Goal: Communication & Community: Share content

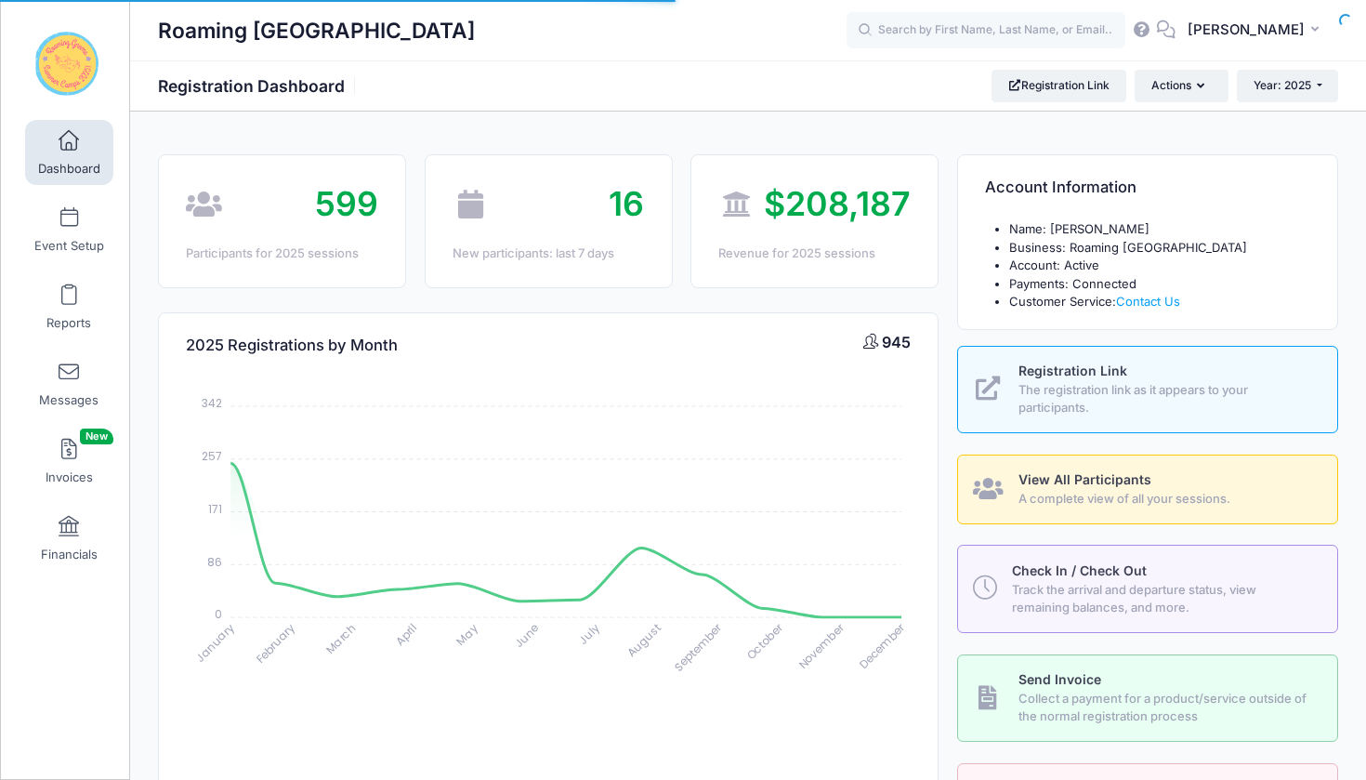
select select
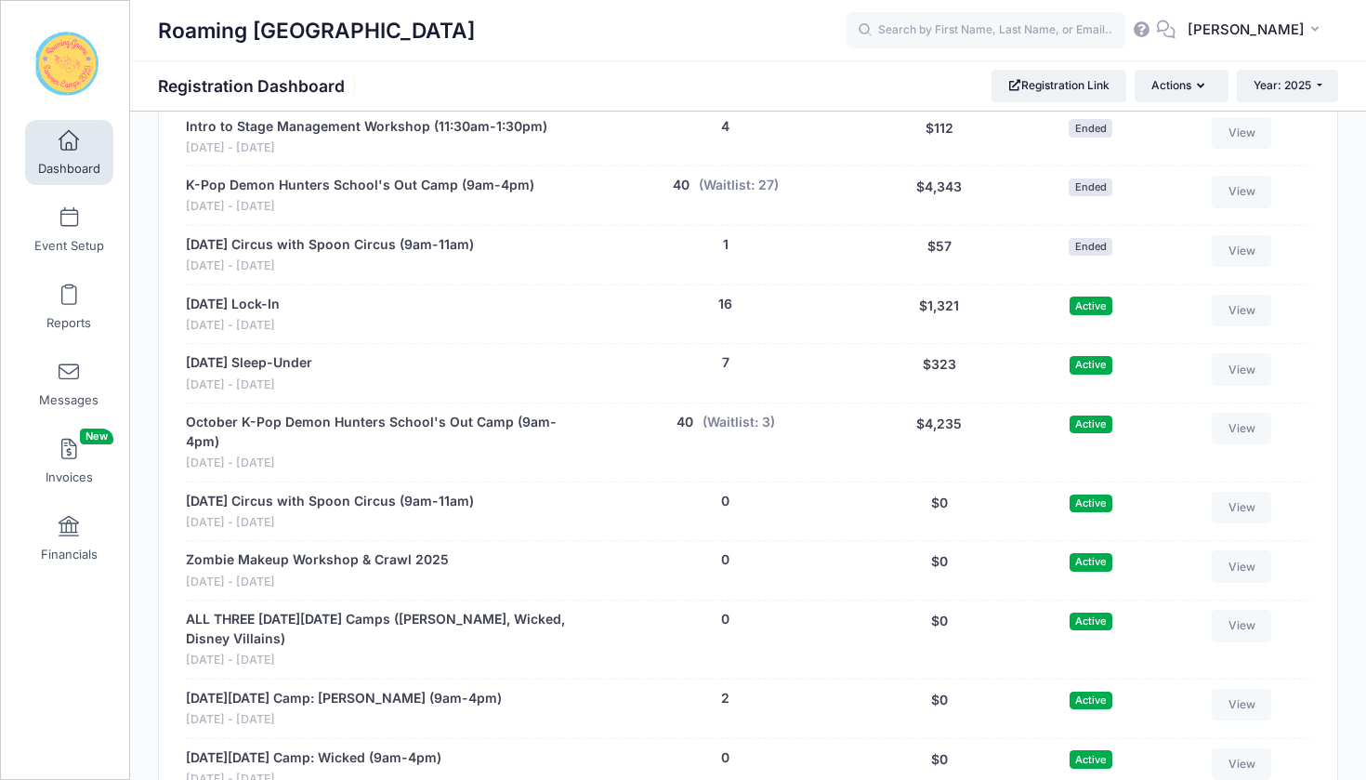
scroll to position [4137, 0]
click at [1233, 412] on link "View" at bounding box center [1241, 428] width 59 height 32
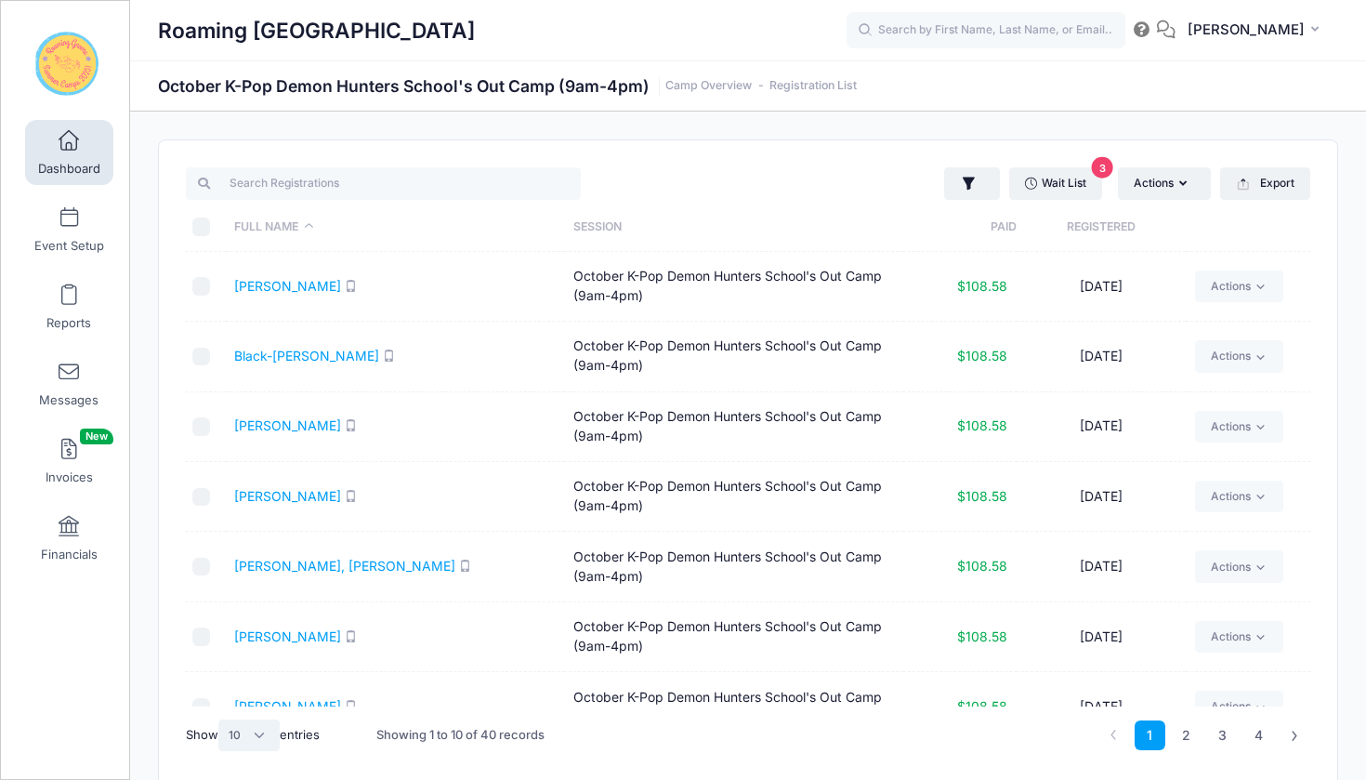
select select "50"
click at [198, 225] on input "\a \a \a \a" at bounding box center [201, 226] width 19 height 19
checkbox input "true"
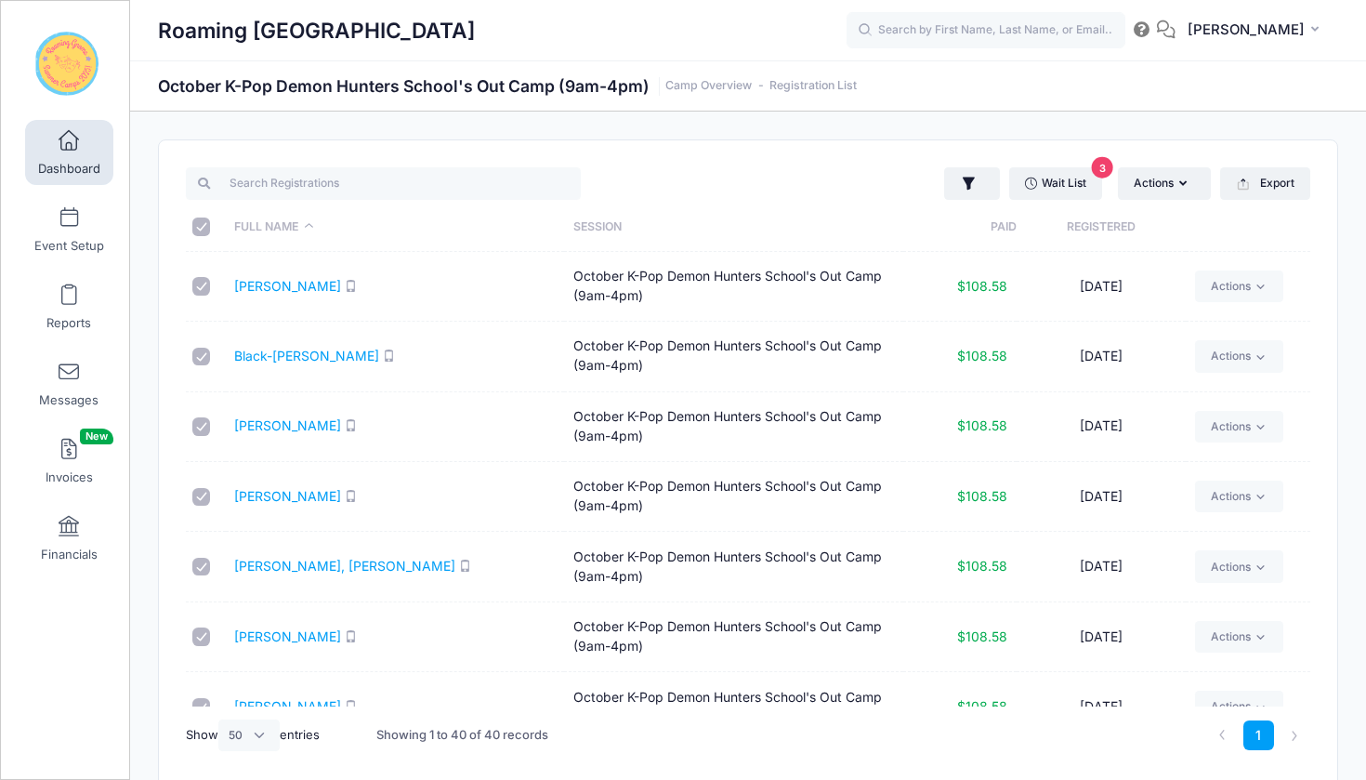
checkbox input "true"
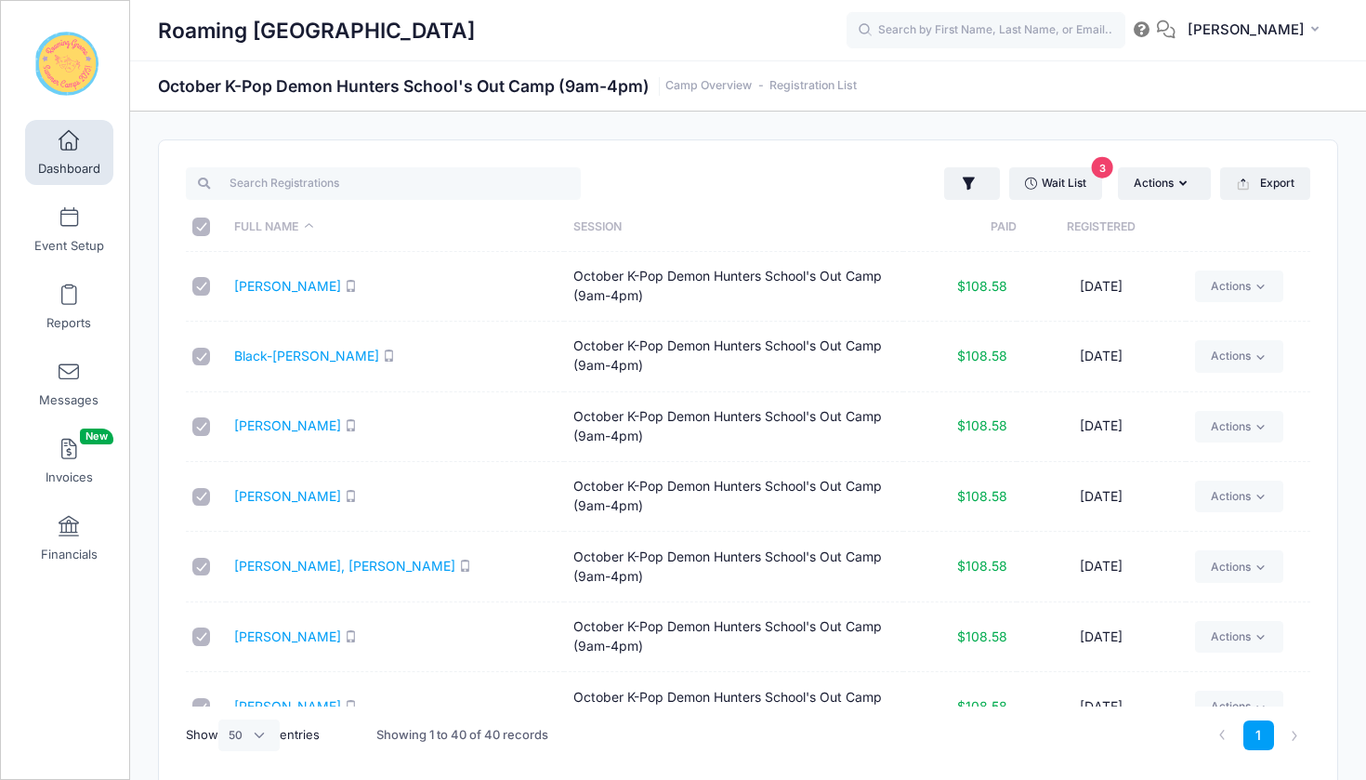
checkbox input "true"
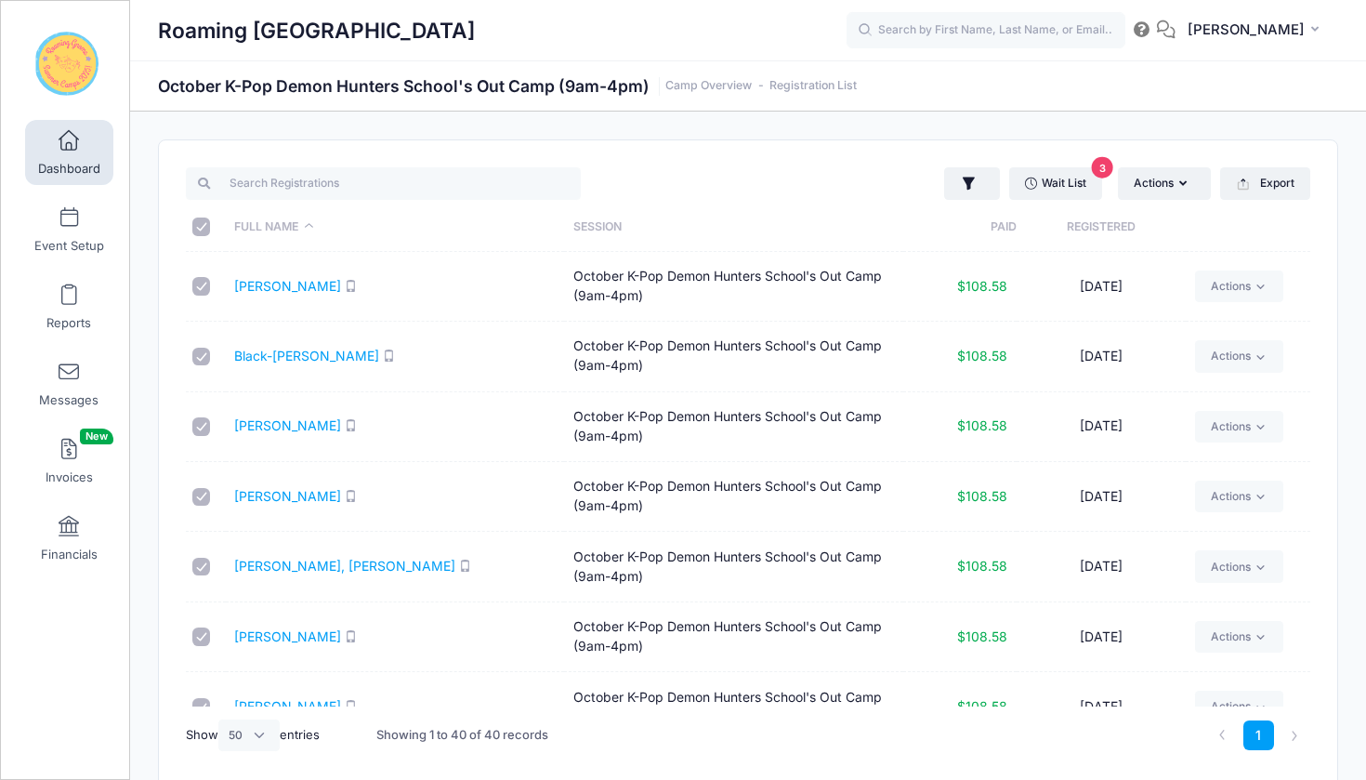
checkbox input "true"
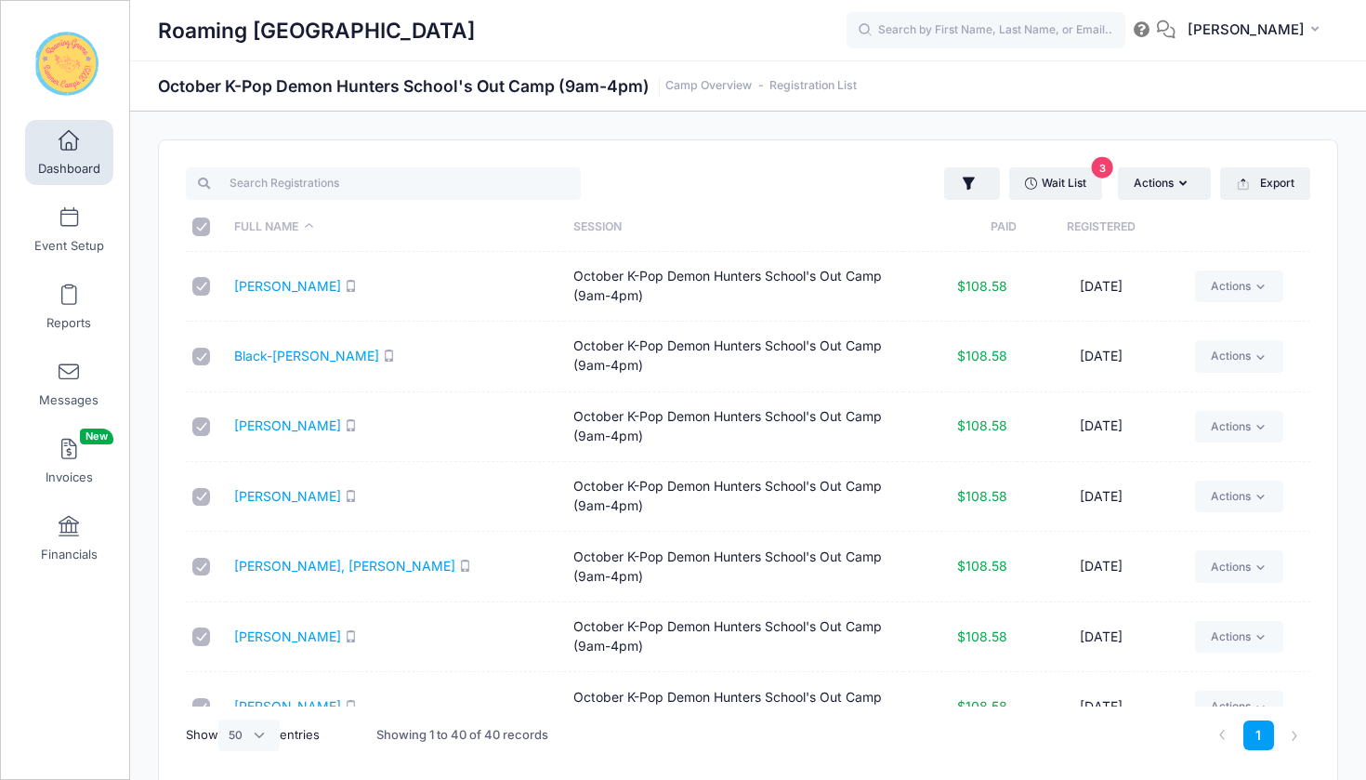
checkbox input "true"
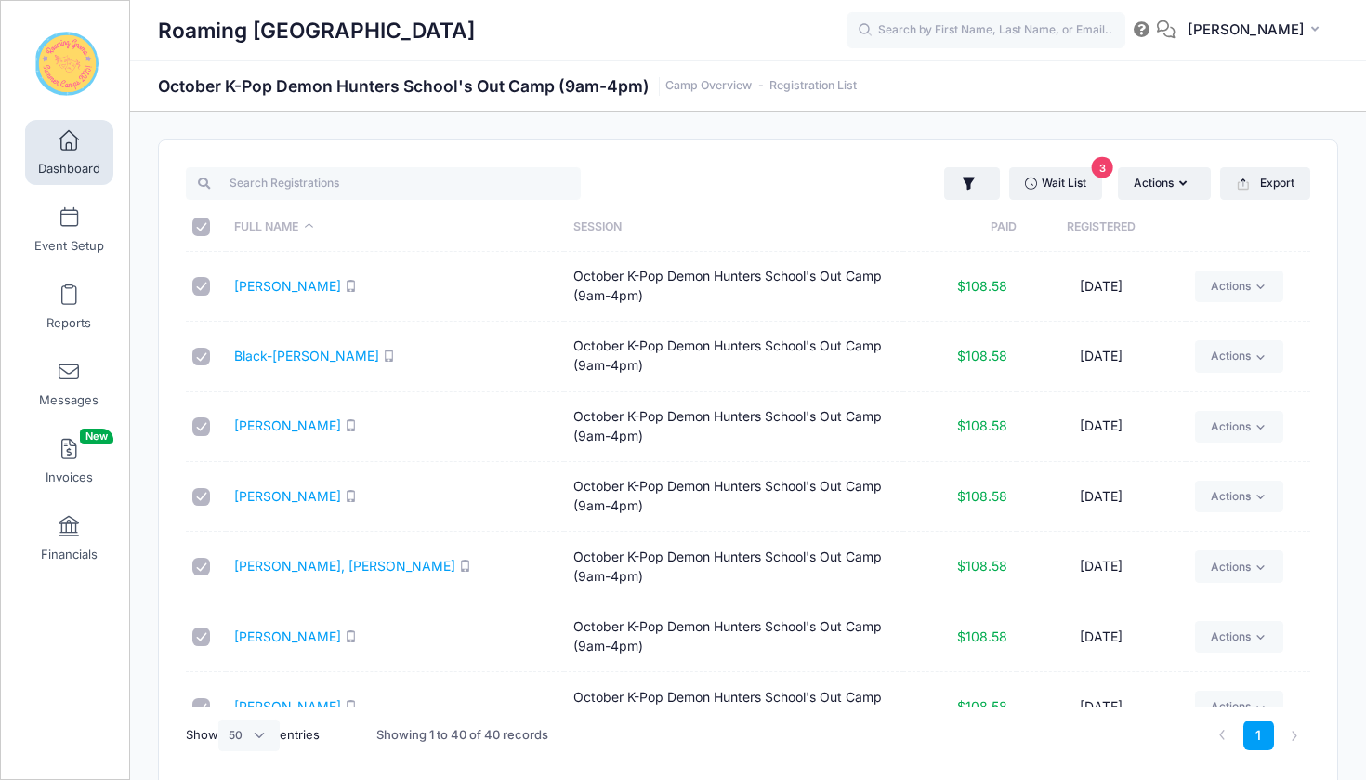
checkbox input "true"
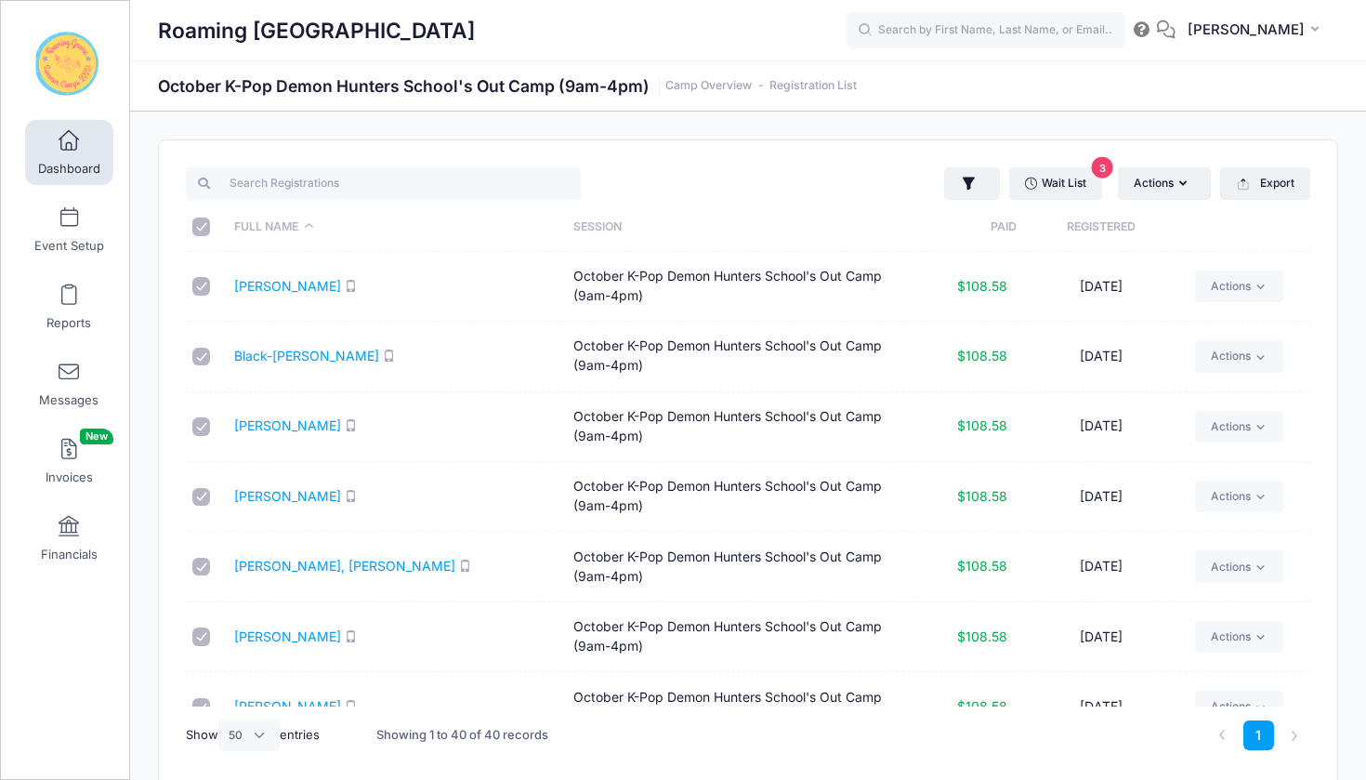
checkbox input "true"
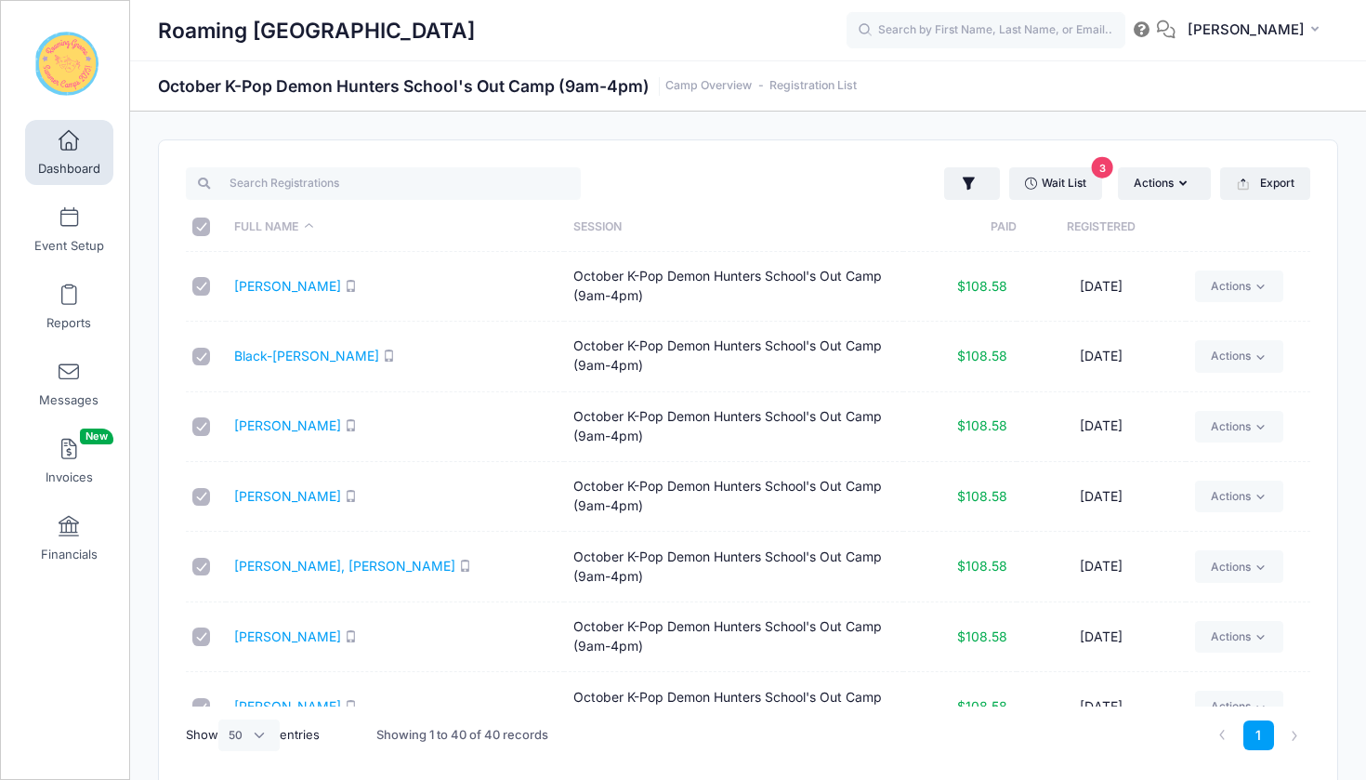
checkbox input "true"
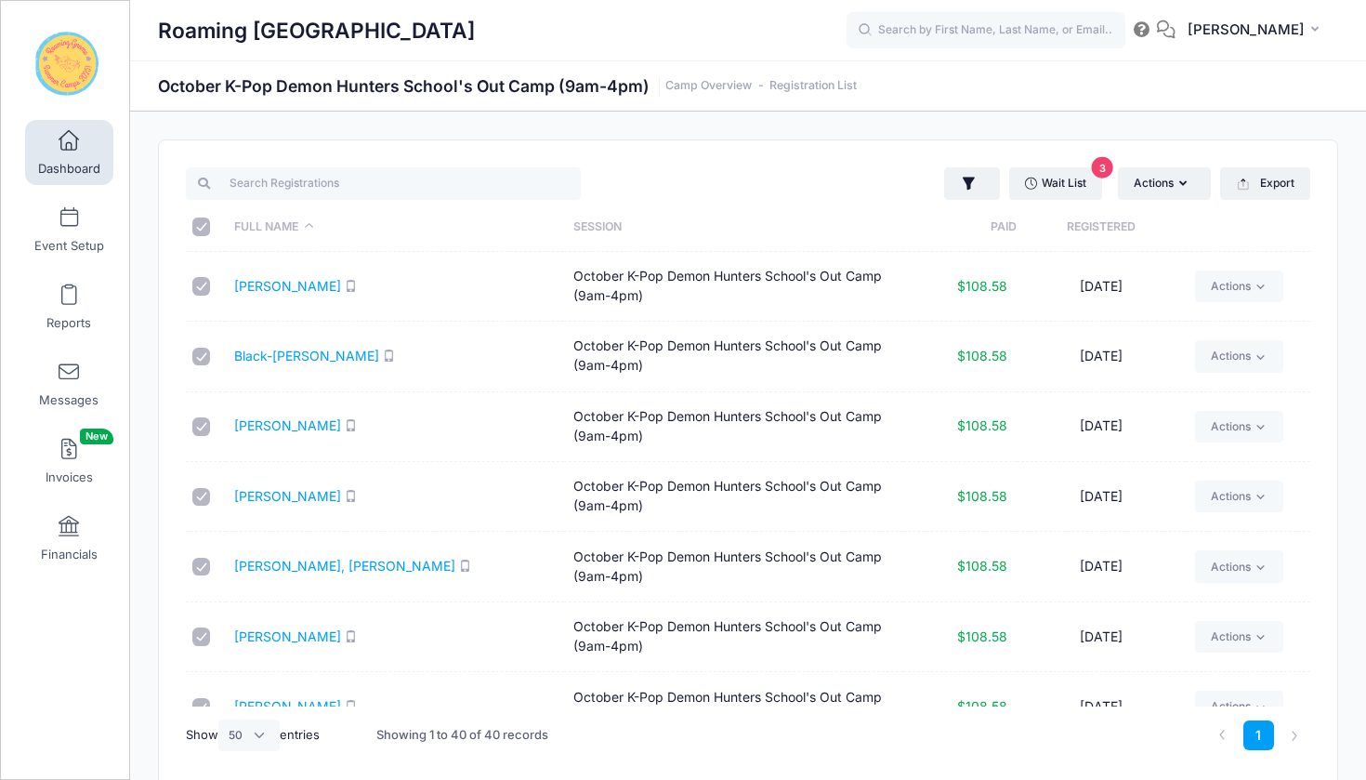
checkbox input "true"
click at [1179, 184] on icon "button" at bounding box center [1186, 184] width 15 height 0
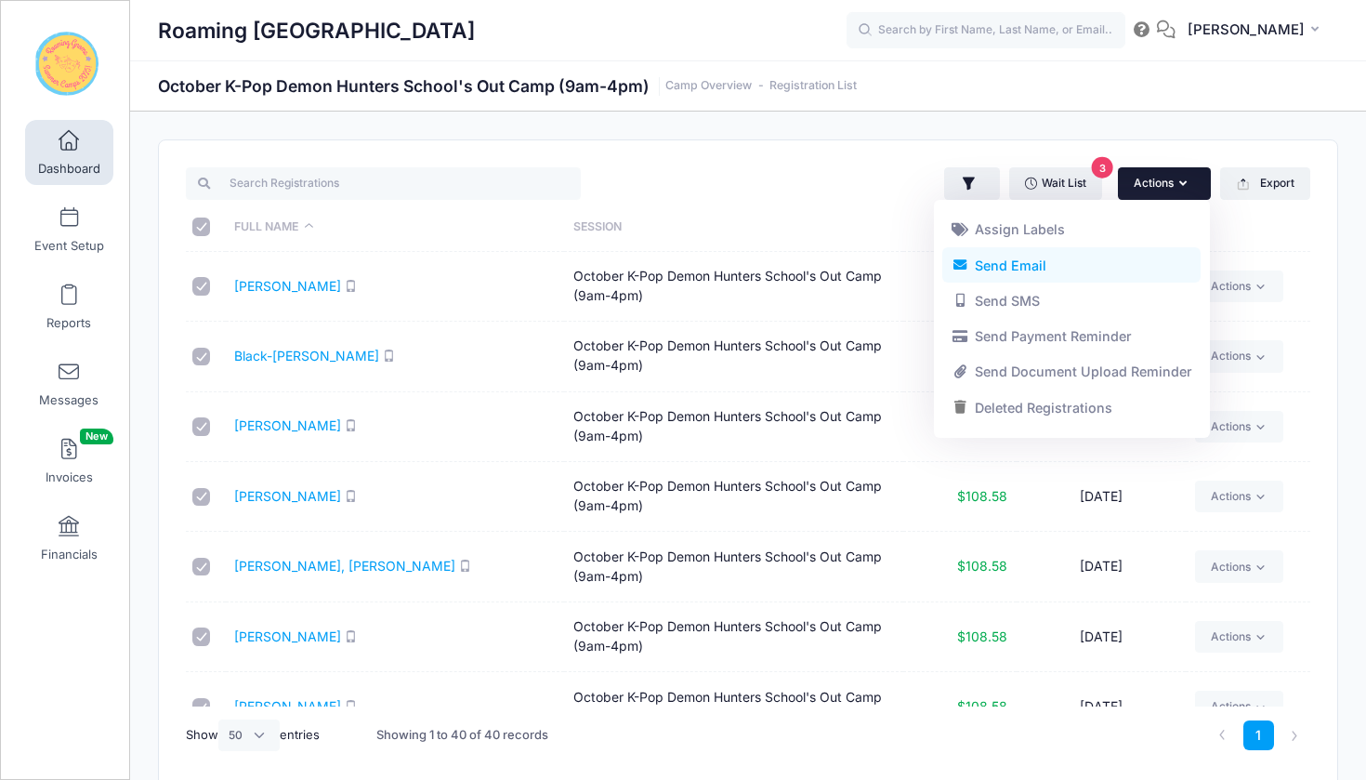
click at [1084, 265] on link "Send Email" at bounding box center [1071, 264] width 258 height 35
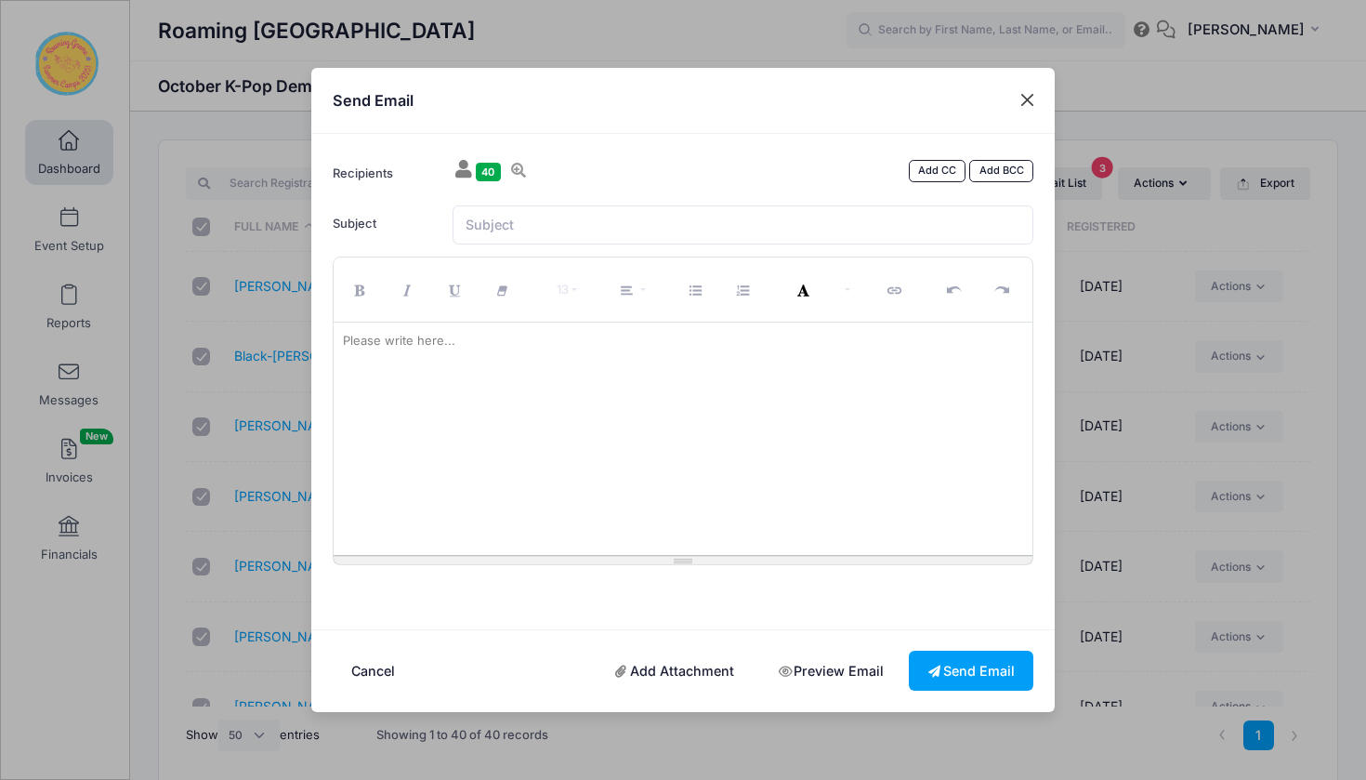
click at [1018, 98] on button "Close" at bounding box center [1027, 100] width 33 height 33
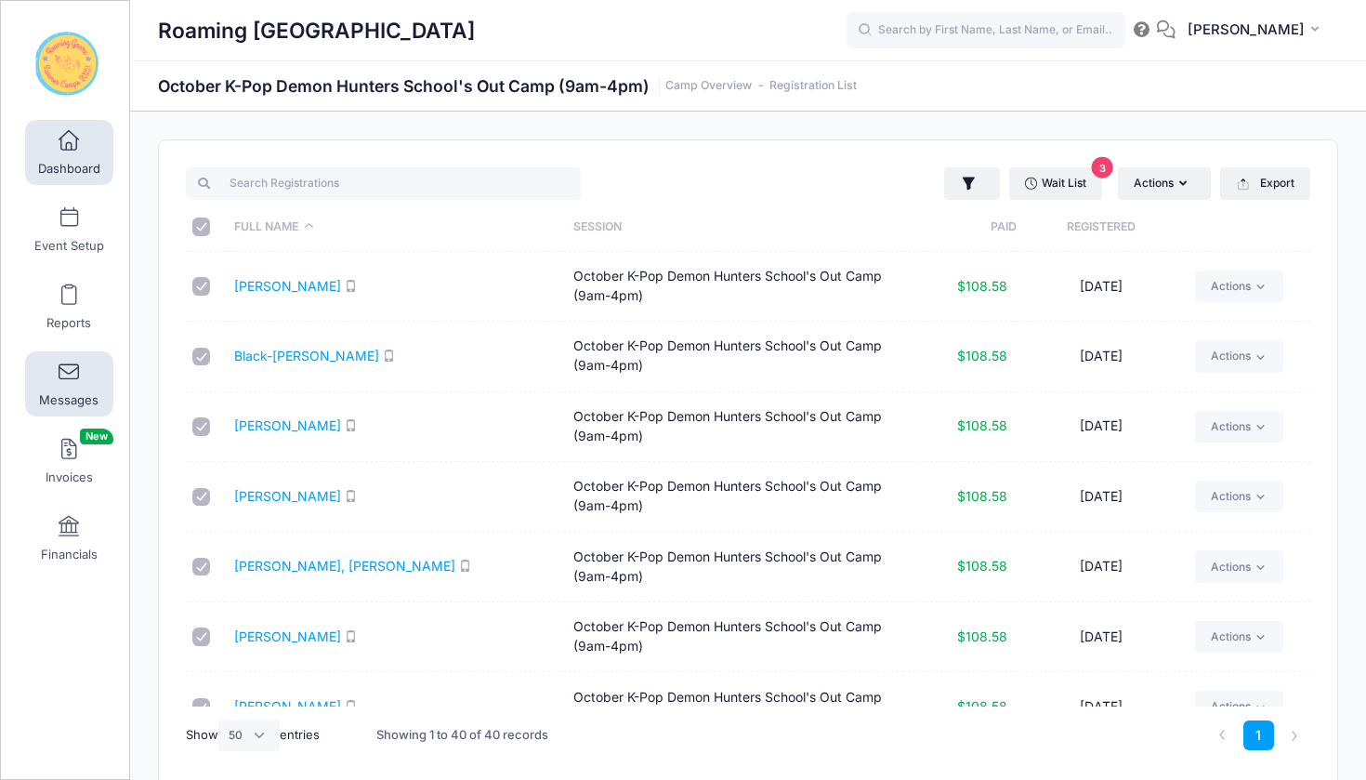
click at [55, 371] on link "Messages" at bounding box center [69, 383] width 88 height 65
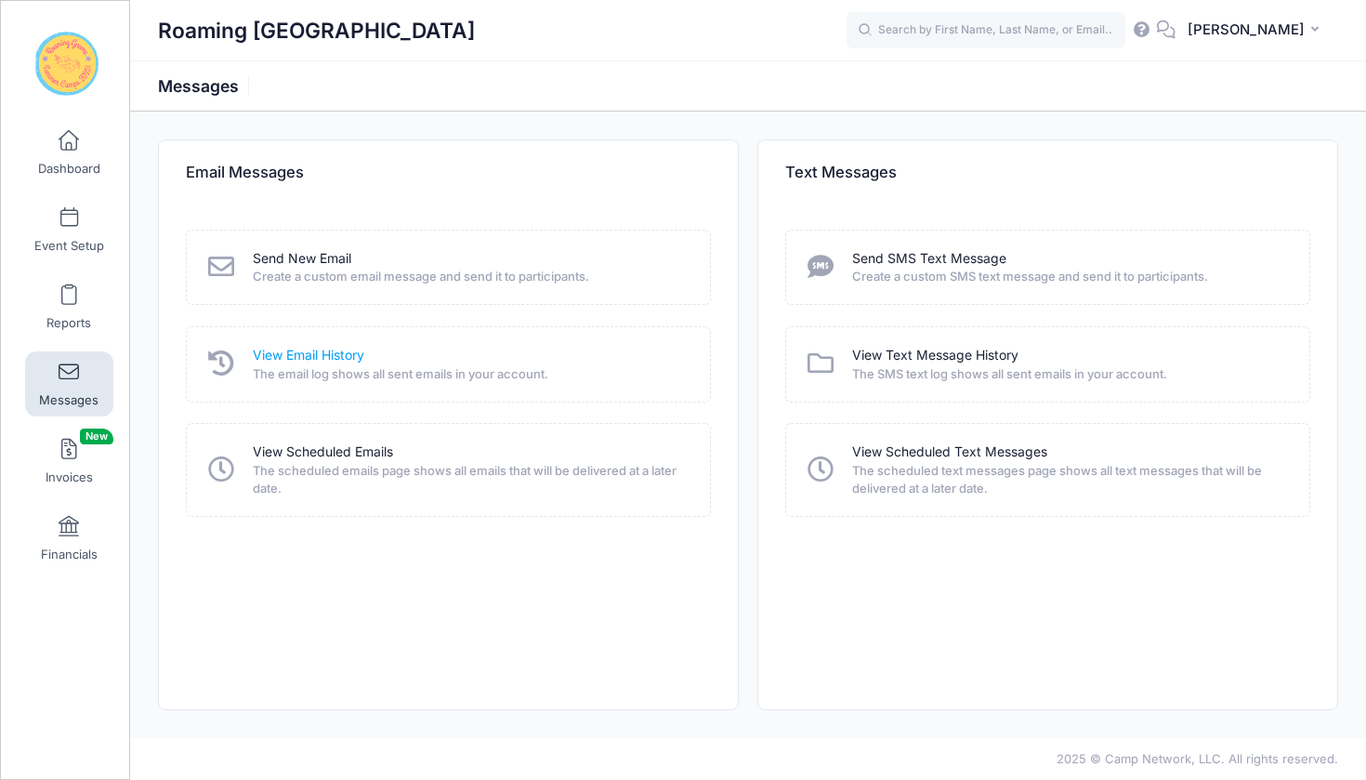
click at [330, 361] on link "View Email History" at bounding box center [309, 356] width 112 height 20
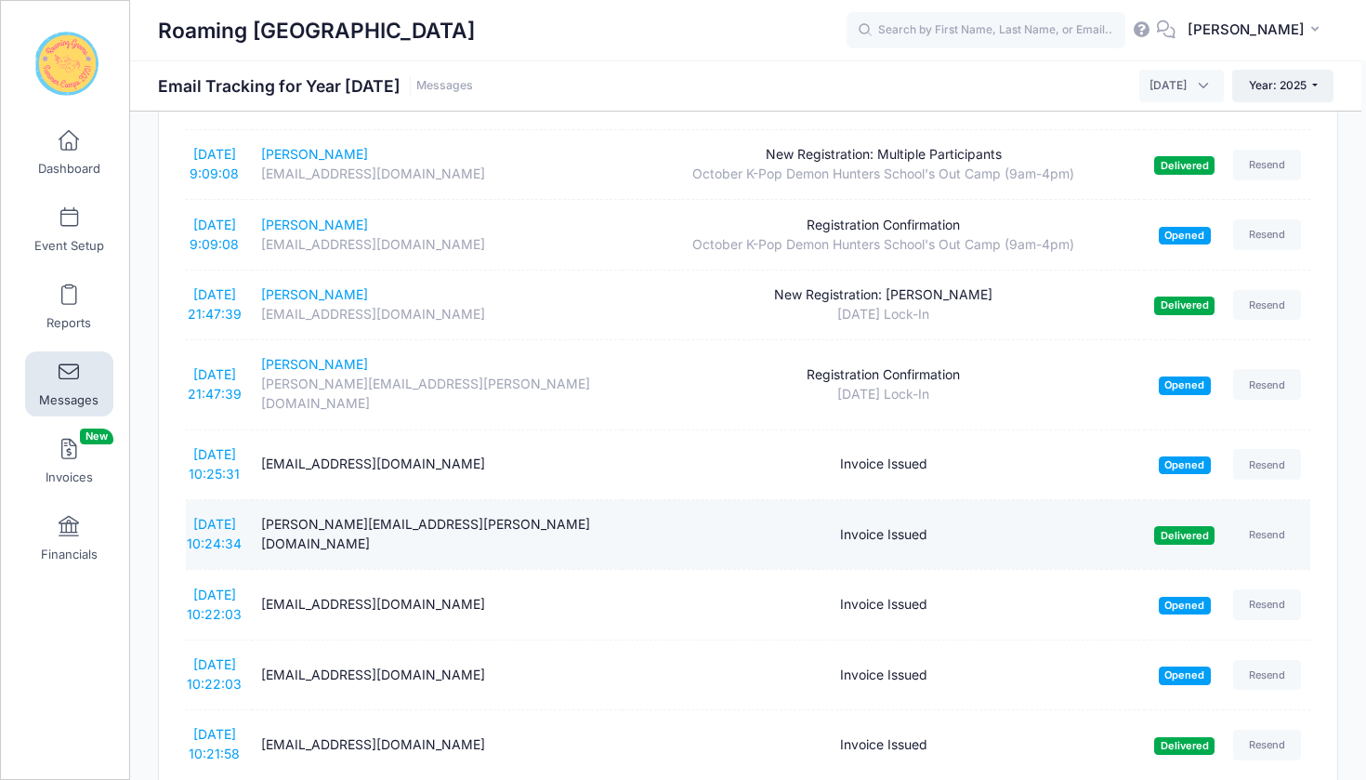
scroll to position [2554, 0]
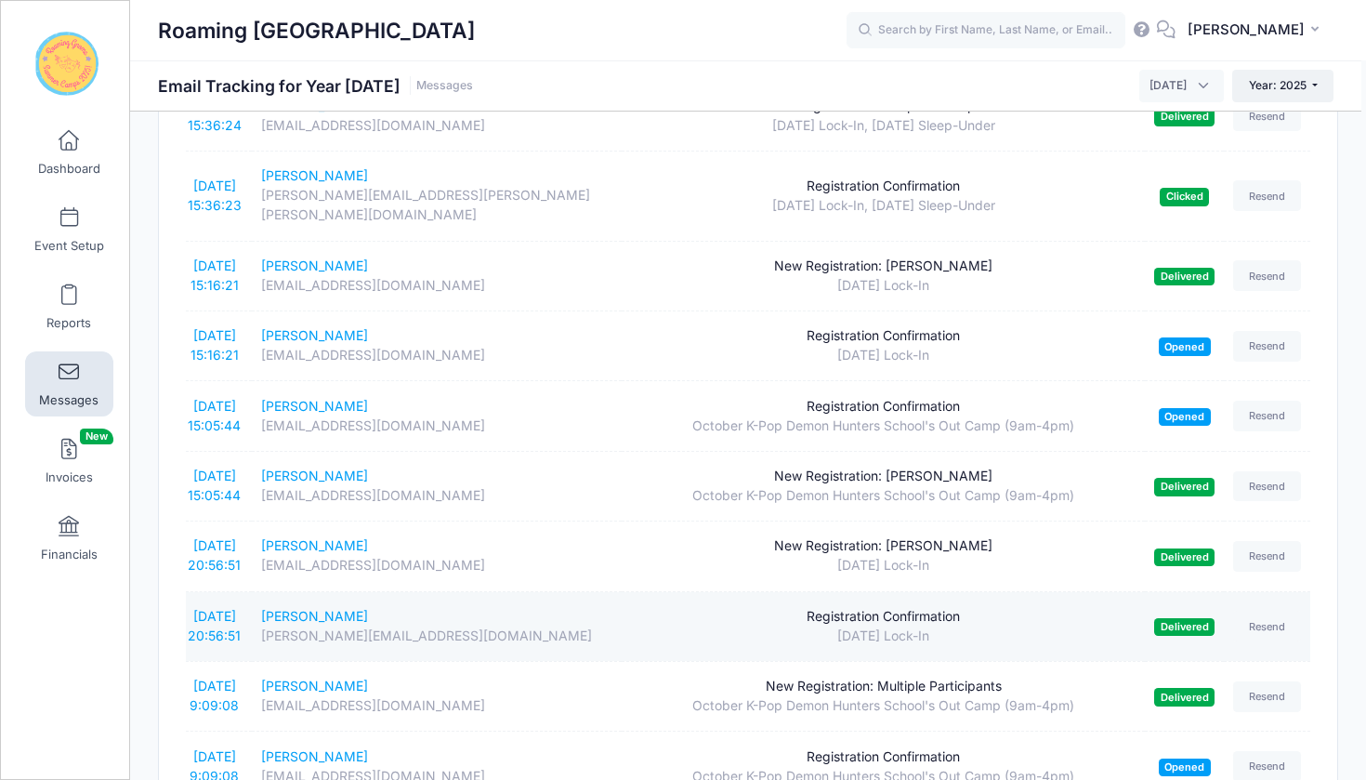
scroll to position [2021, 0]
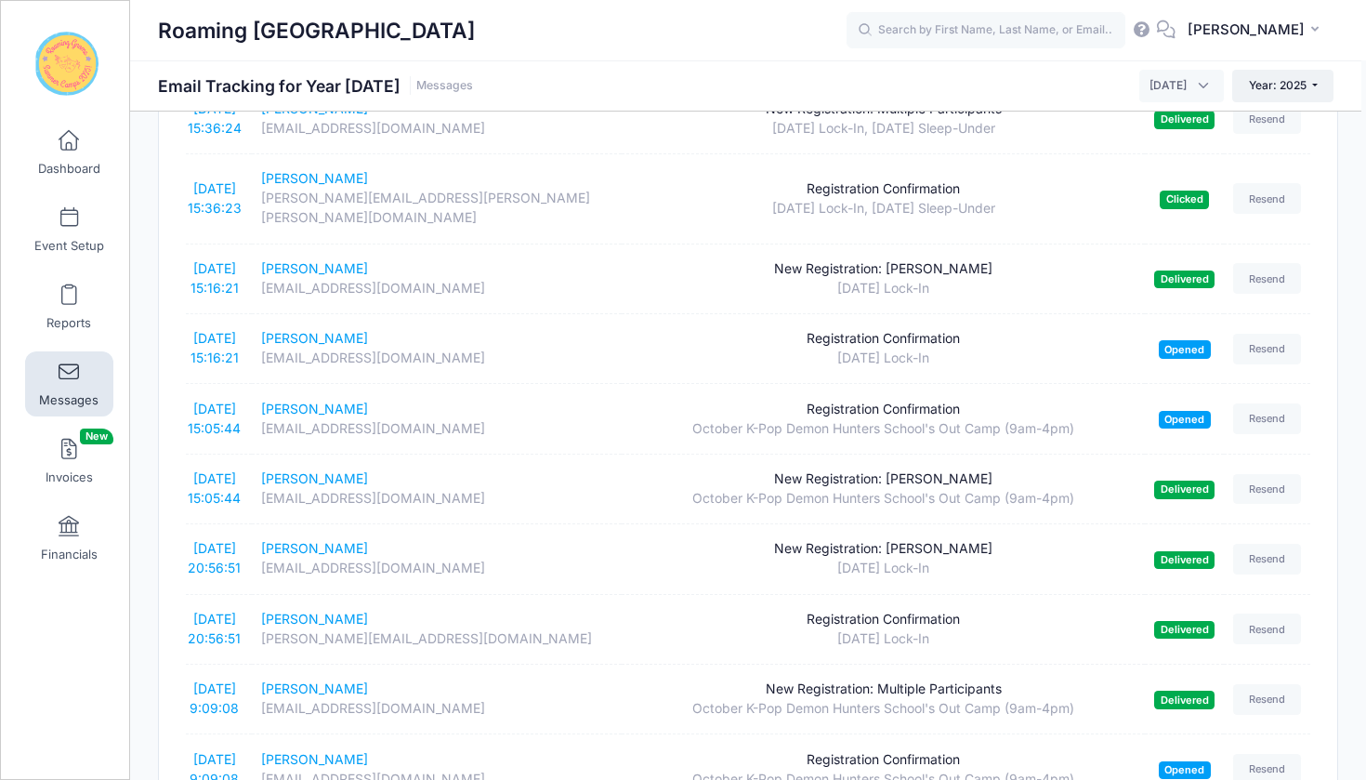
click at [1202, 85] on span "October 2025" at bounding box center [1181, 86] width 85 height 32
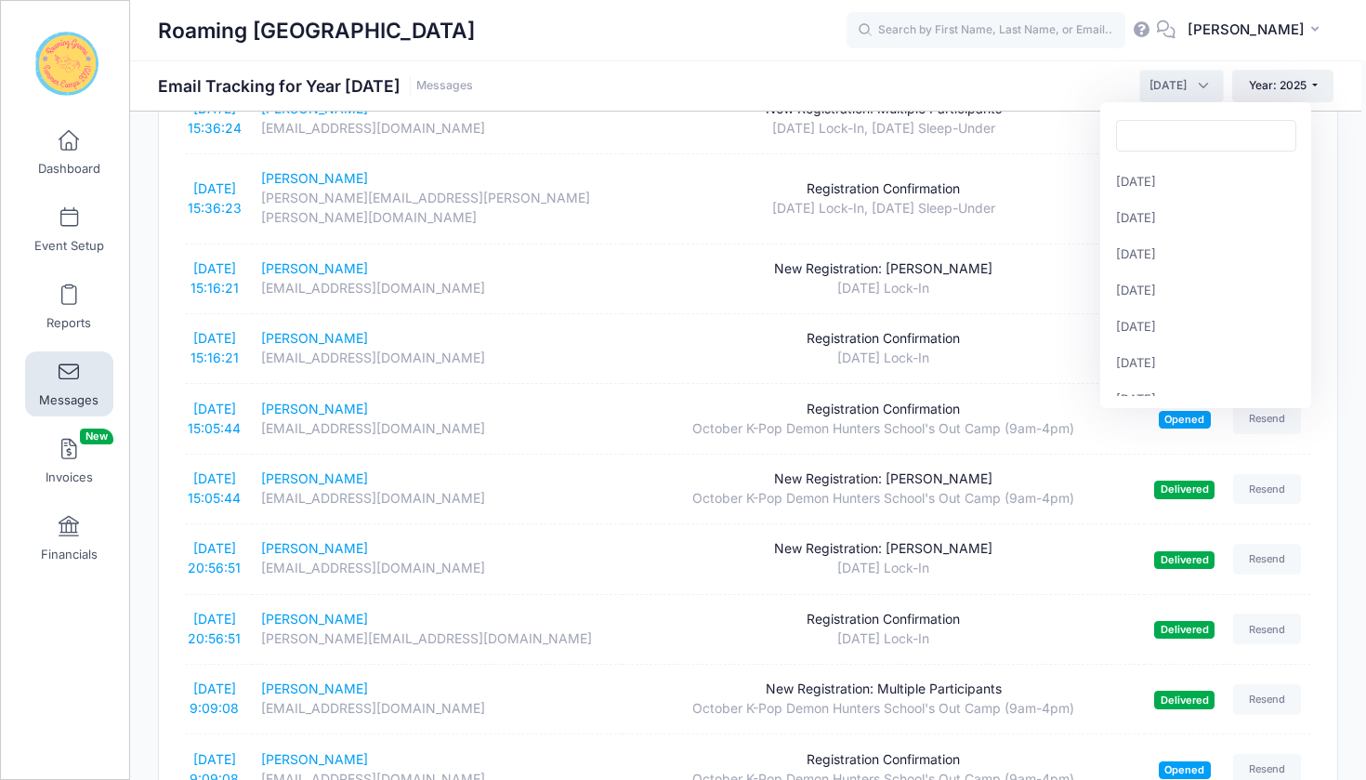
scroll to position [197, 0]
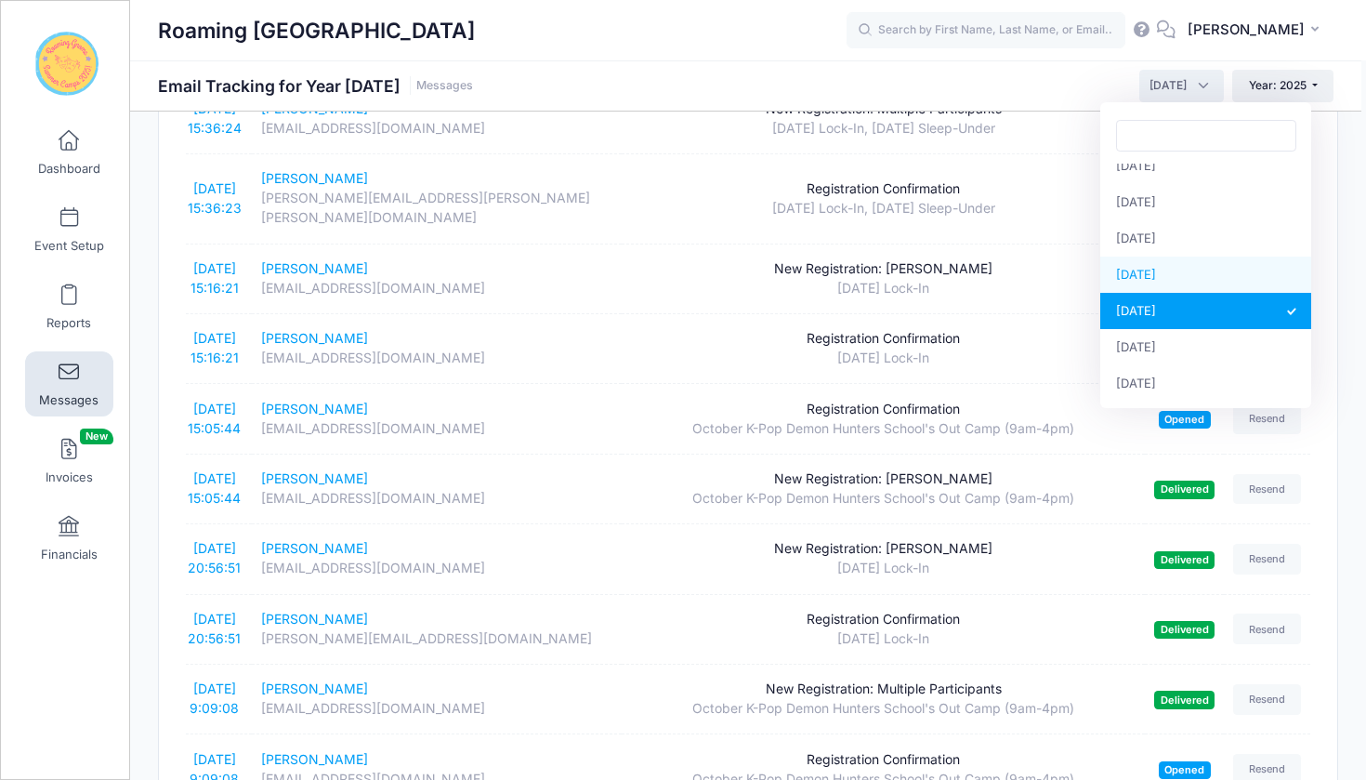
select select "9"
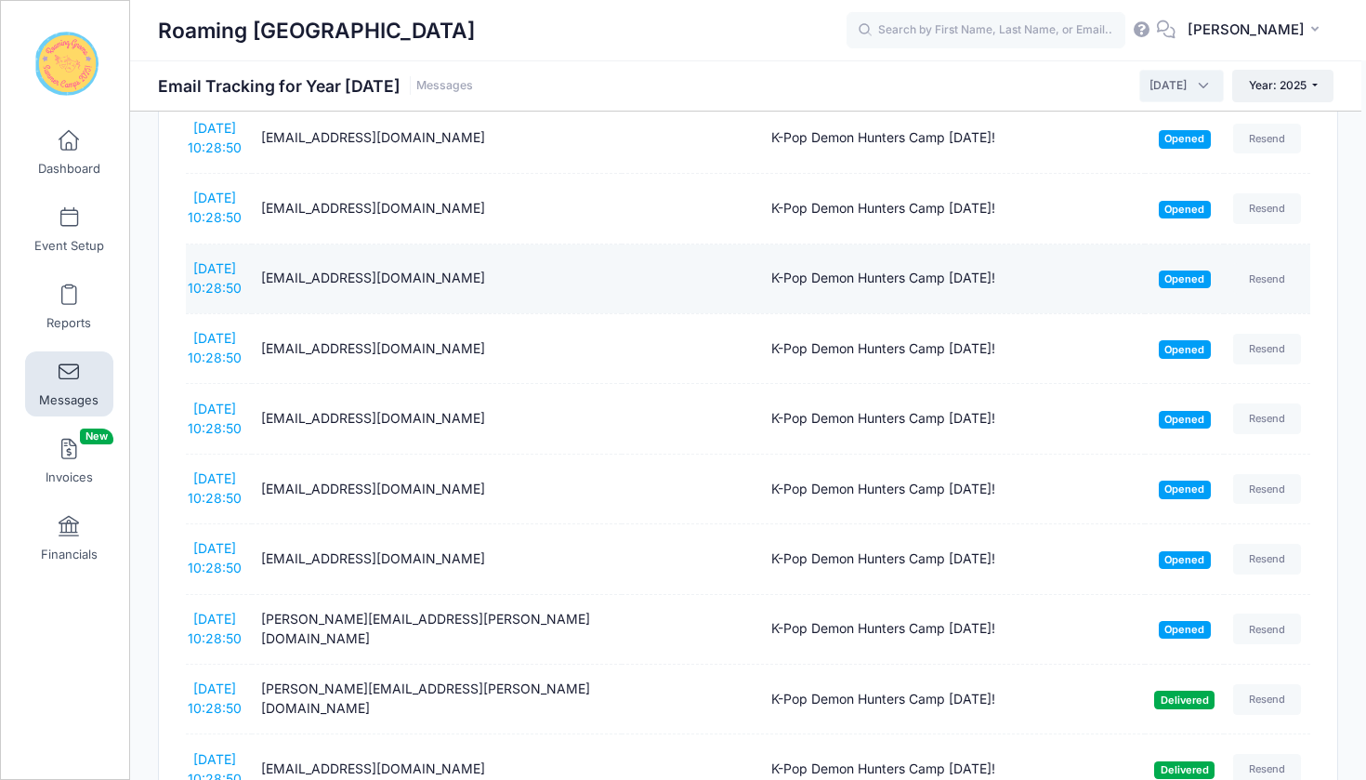
click at [977, 269] on div "K-Pop Demon Hunters Camp MONDAY!" at bounding box center [883, 279] width 505 height 20
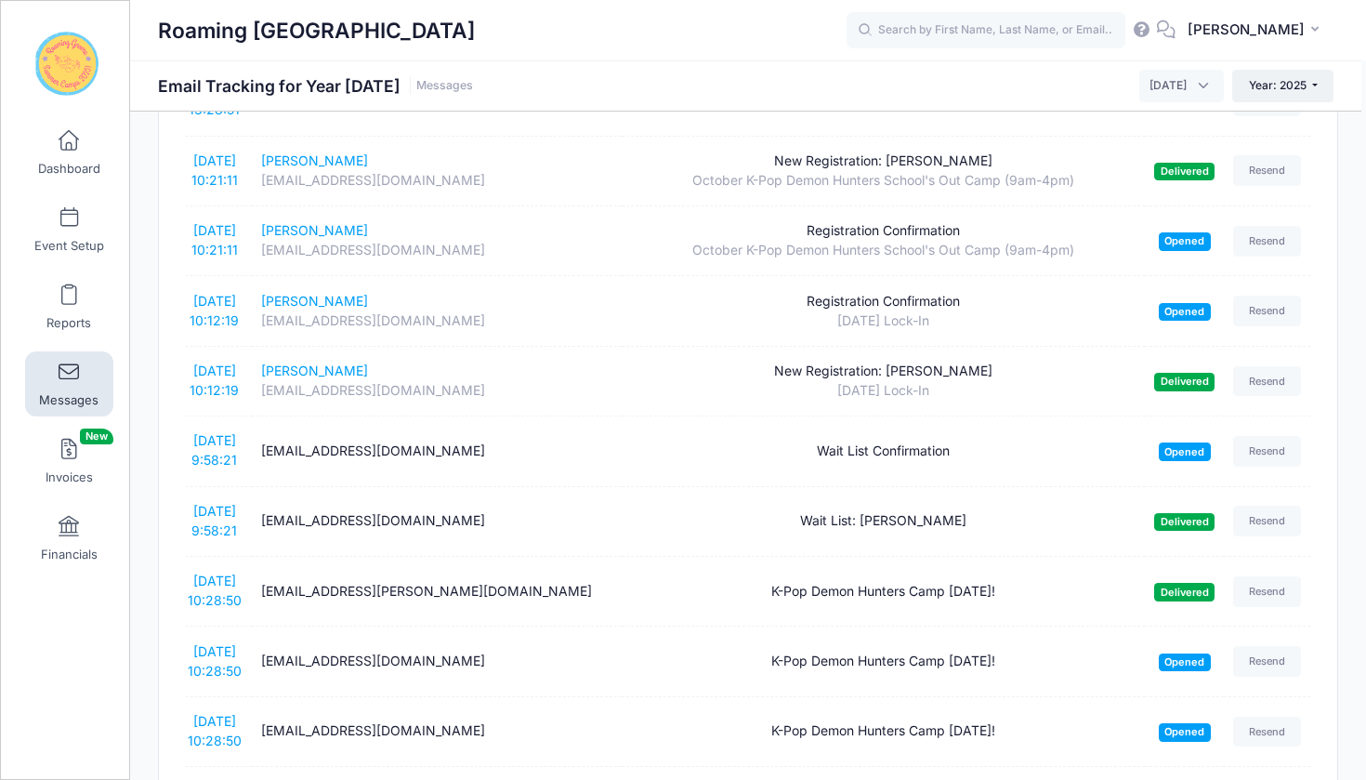
scroll to position [1396, 0]
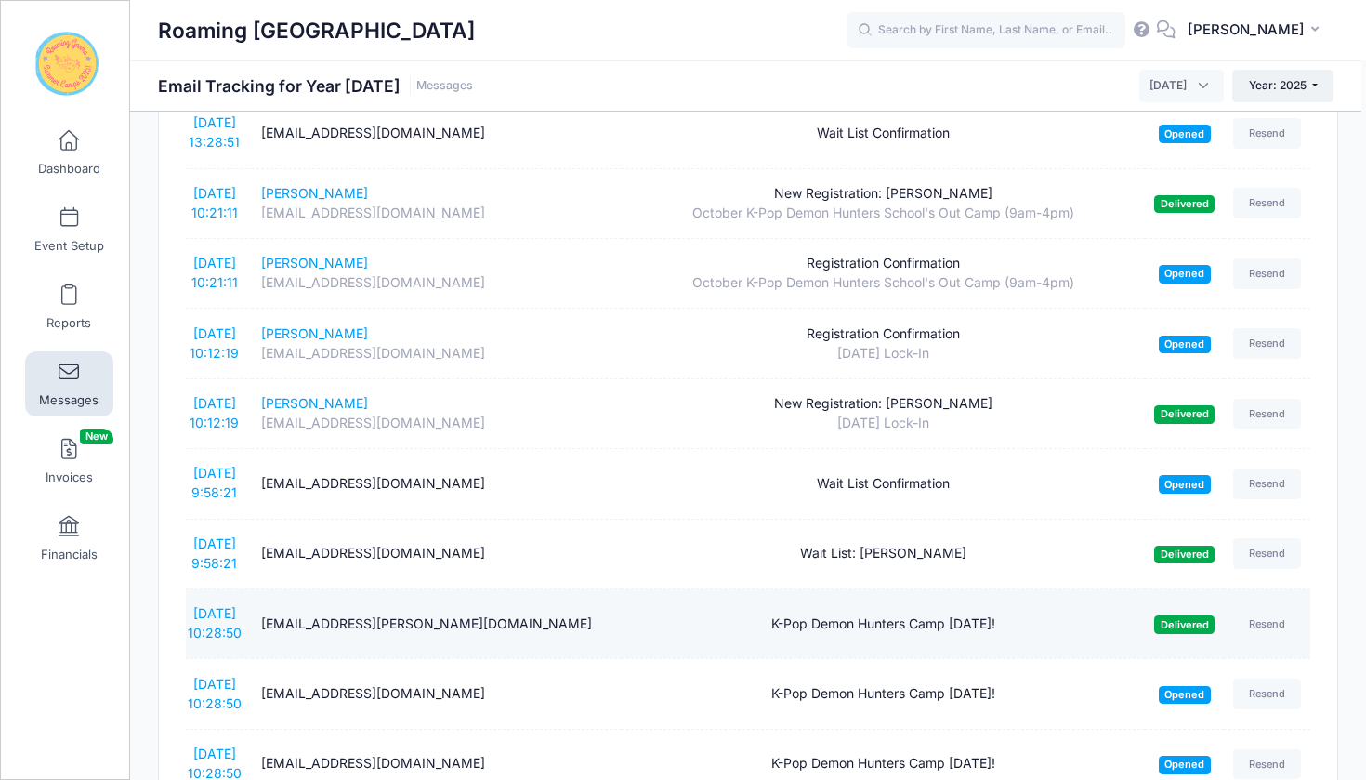
click at [826, 614] on div "K-Pop Demon Hunters Camp MONDAY!" at bounding box center [883, 624] width 505 height 20
click at [676, 589] on td "K-Pop Demon Hunters Camp MONDAY!" at bounding box center [883, 624] width 523 height 70
click at [1174, 615] on span "Delivered" at bounding box center [1184, 624] width 60 height 18
click at [963, 614] on div "K-Pop Demon Hunters Camp MONDAY!" at bounding box center [883, 624] width 505 height 20
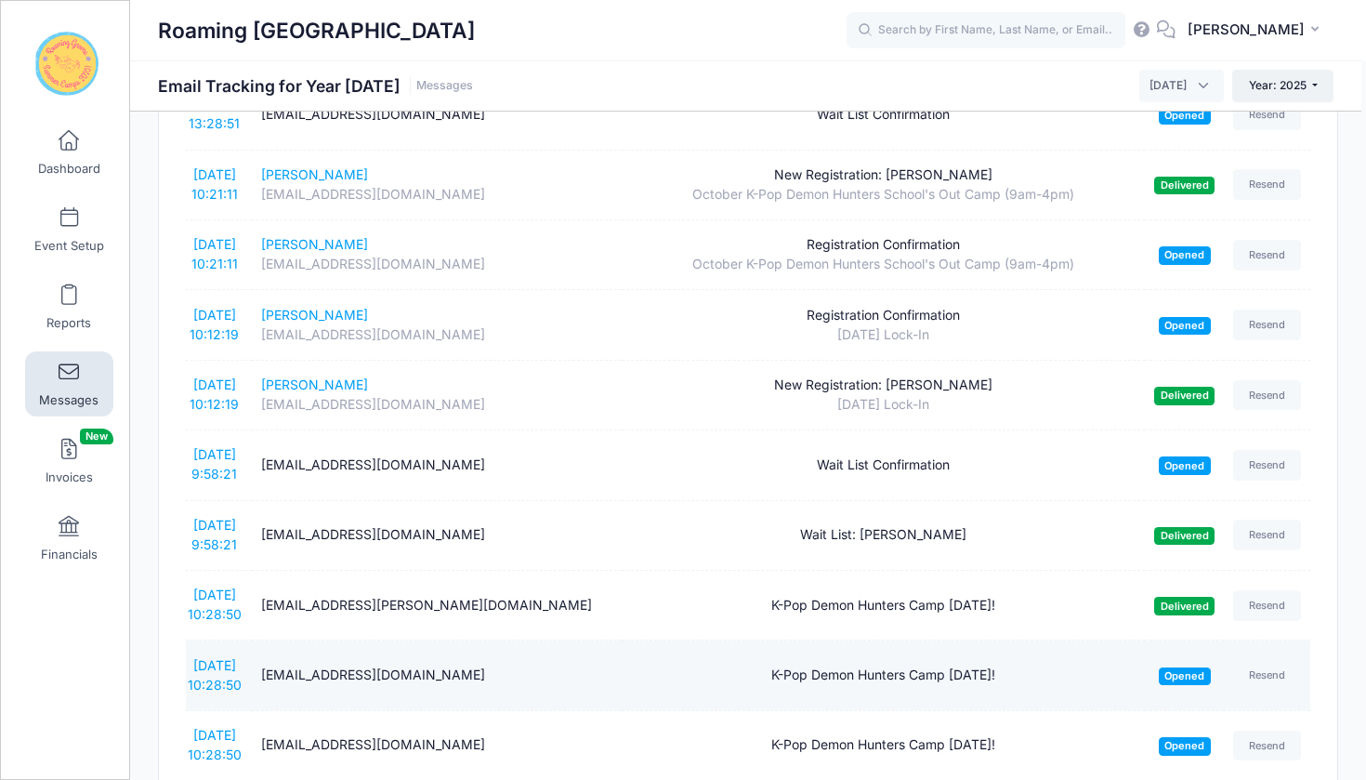
scroll to position [1414, 0]
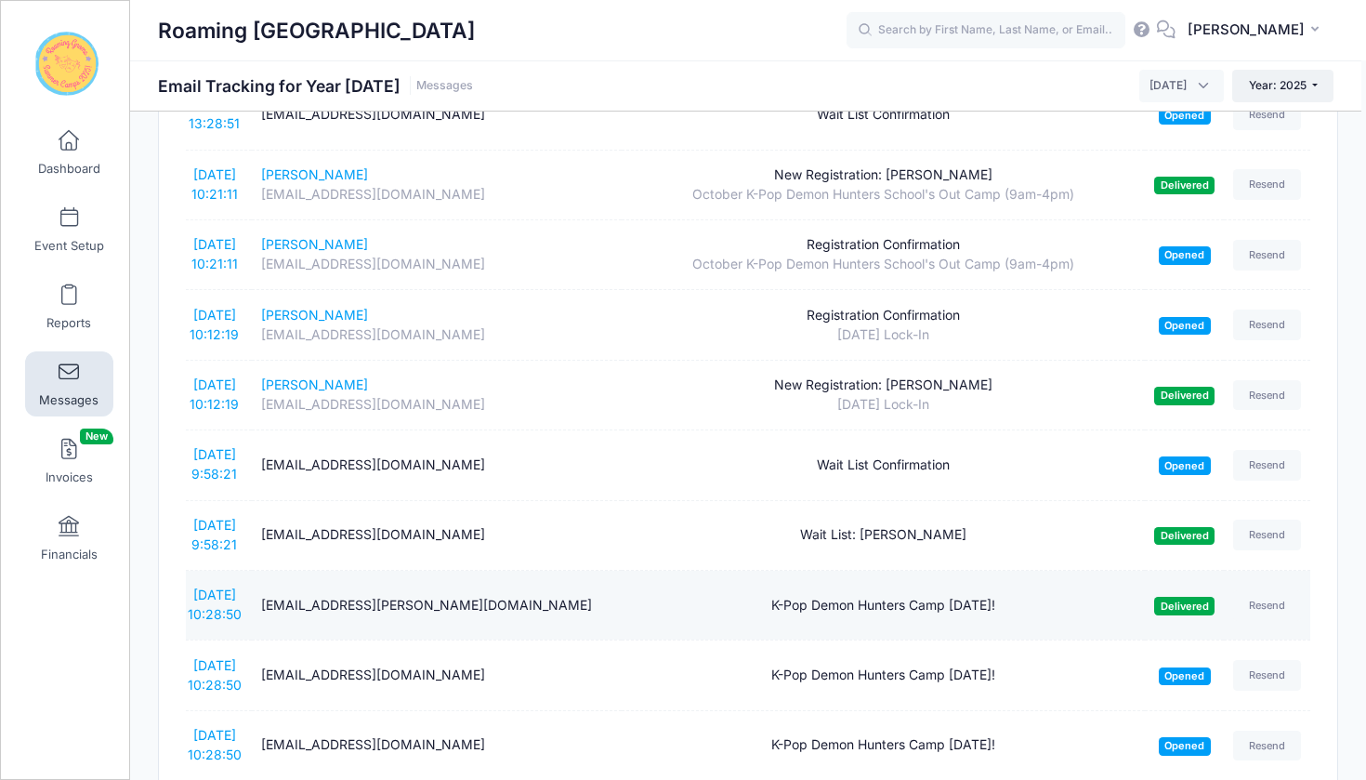
click at [961, 596] on div "K-Pop Demon Hunters Camp MONDAY!" at bounding box center [883, 606] width 505 height 20
click at [1031, 596] on div "K-Pop Demon Hunters Camp MONDAY!" at bounding box center [883, 606] width 505 height 20
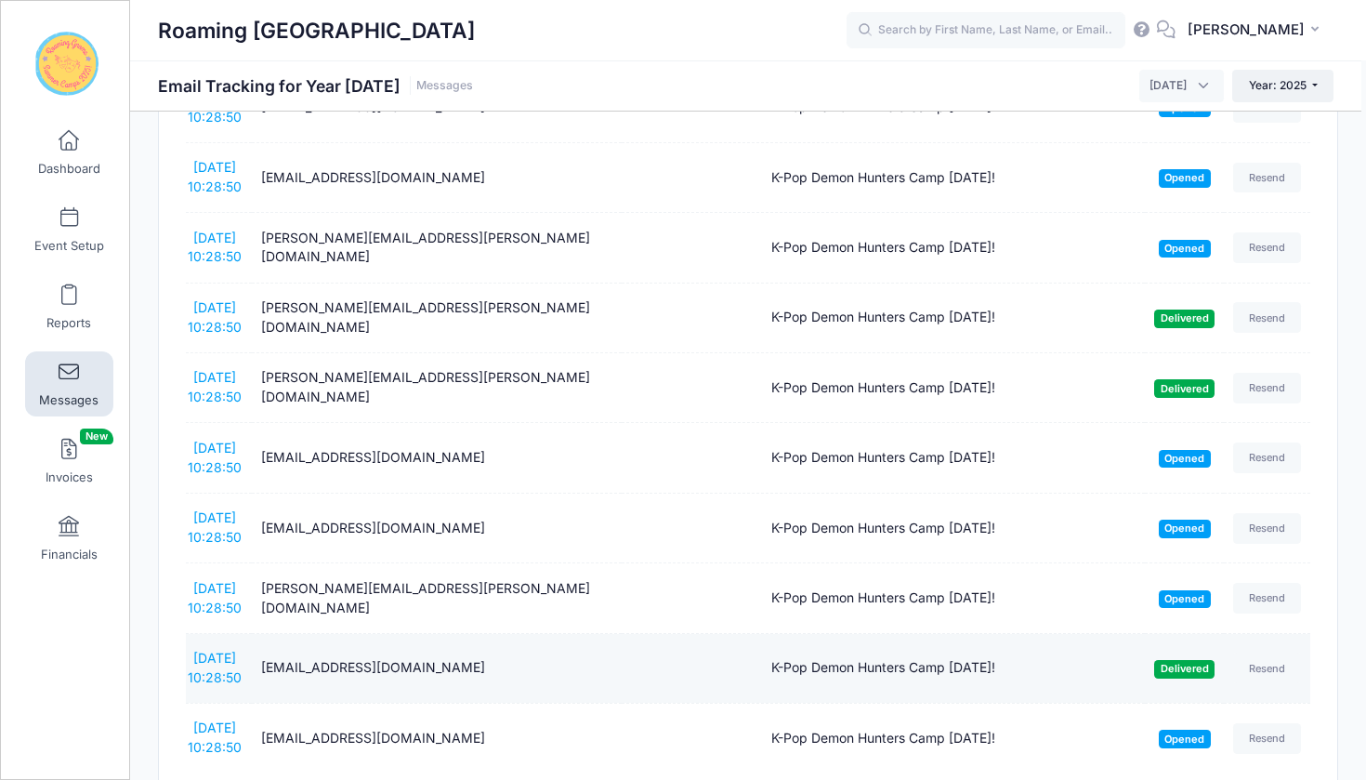
scroll to position [3032, 0]
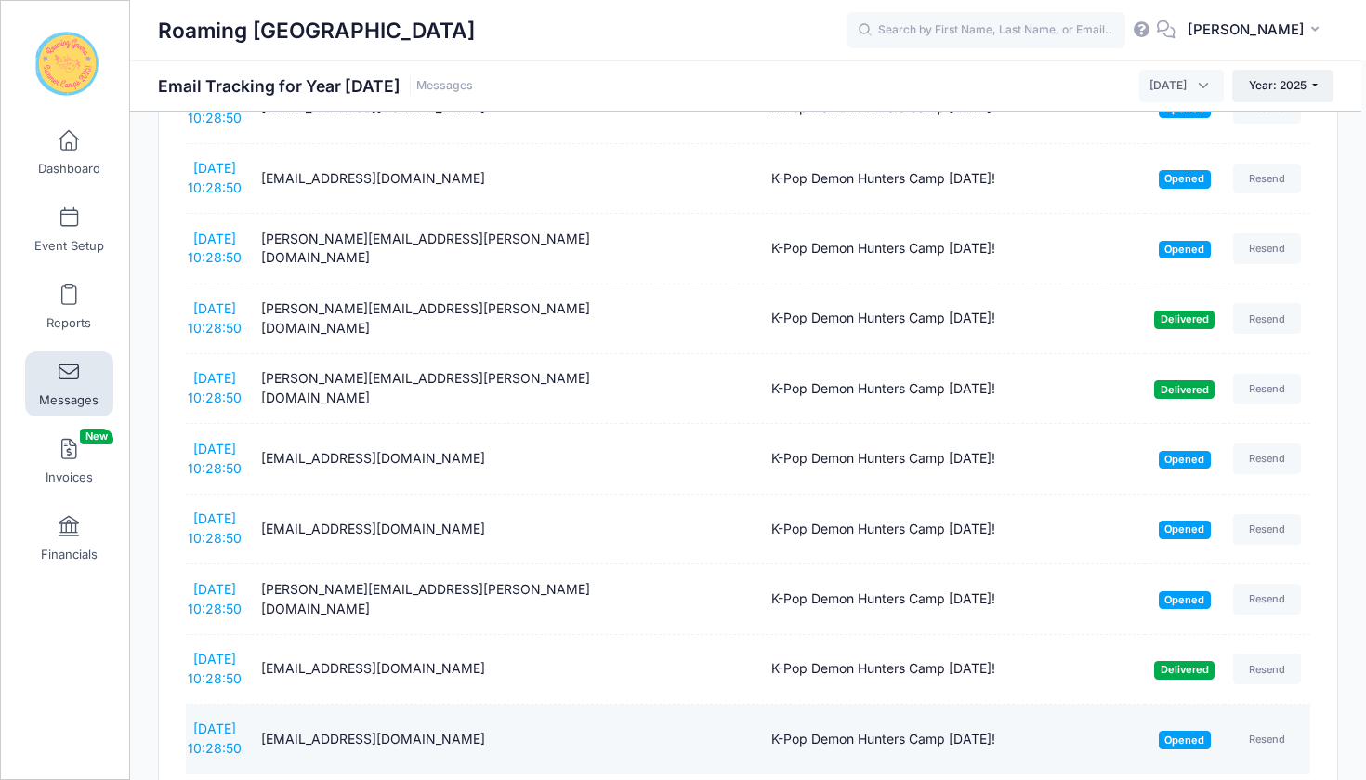
click at [945, 729] on div "K-Pop Demon Hunters Camp MONDAY!" at bounding box center [883, 739] width 505 height 20
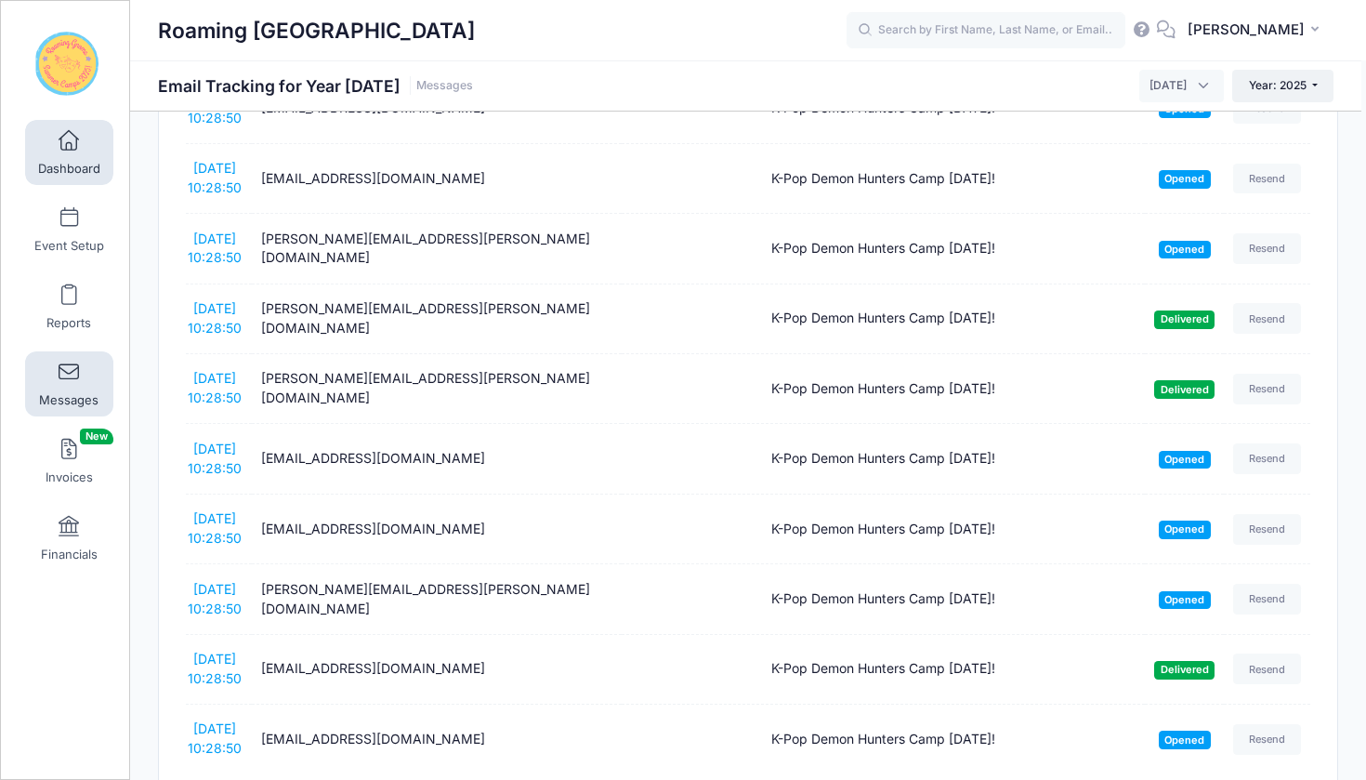
click at [69, 142] on span at bounding box center [69, 141] width 0 height 20
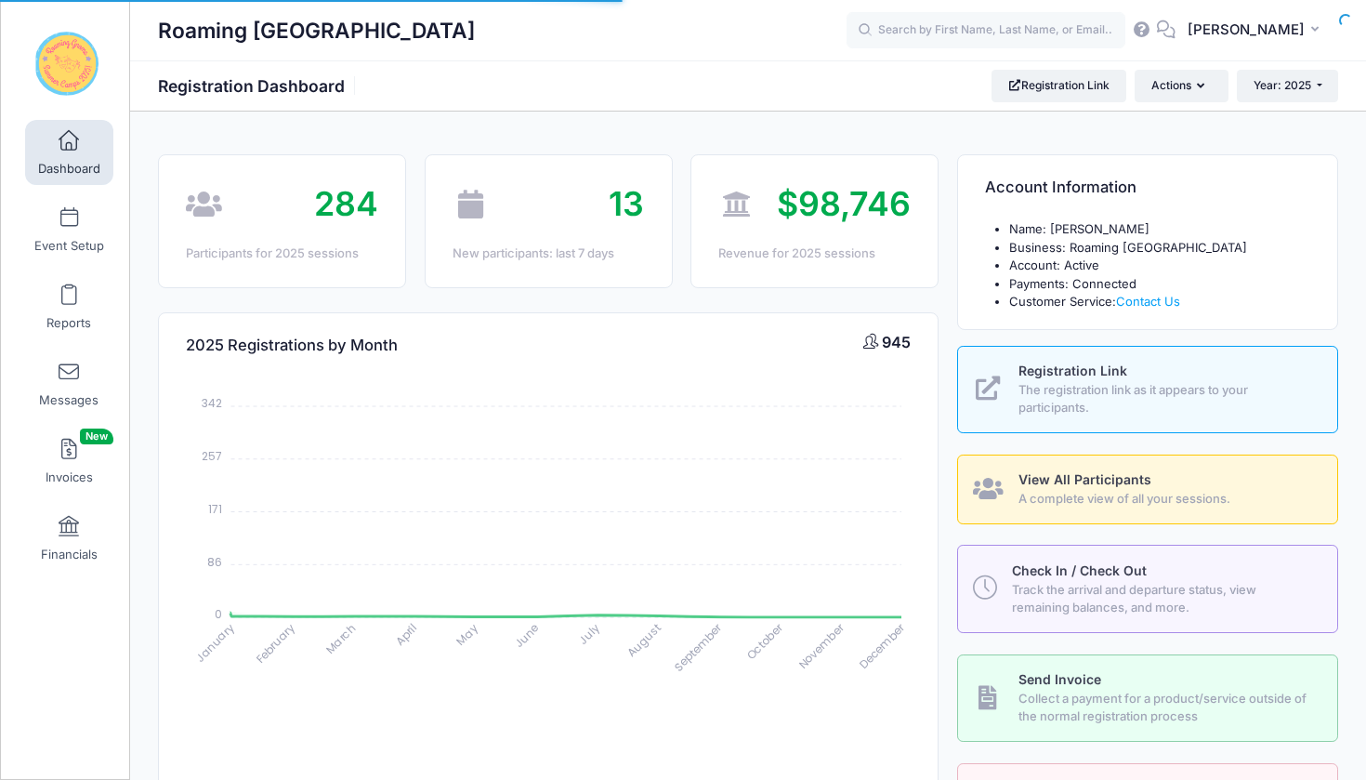
select select
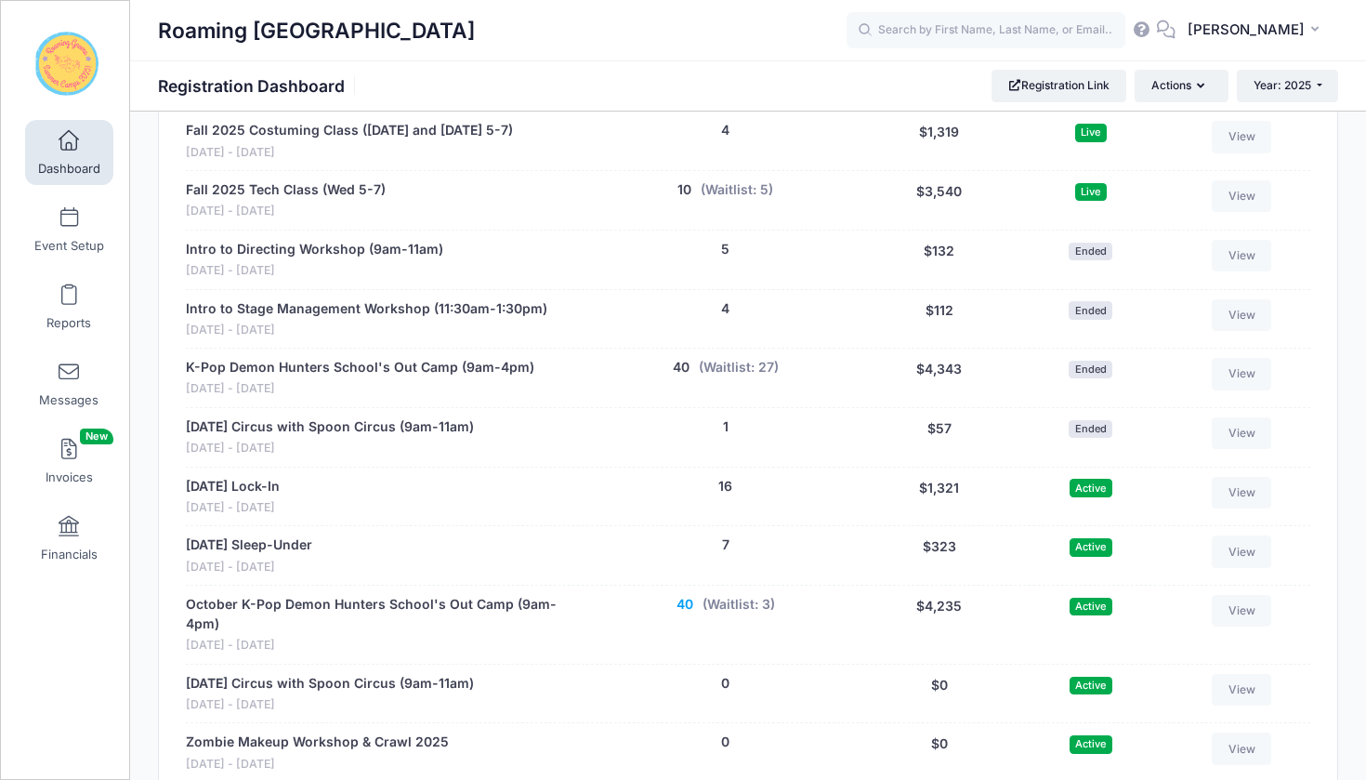
scroll to position [3974, 0]
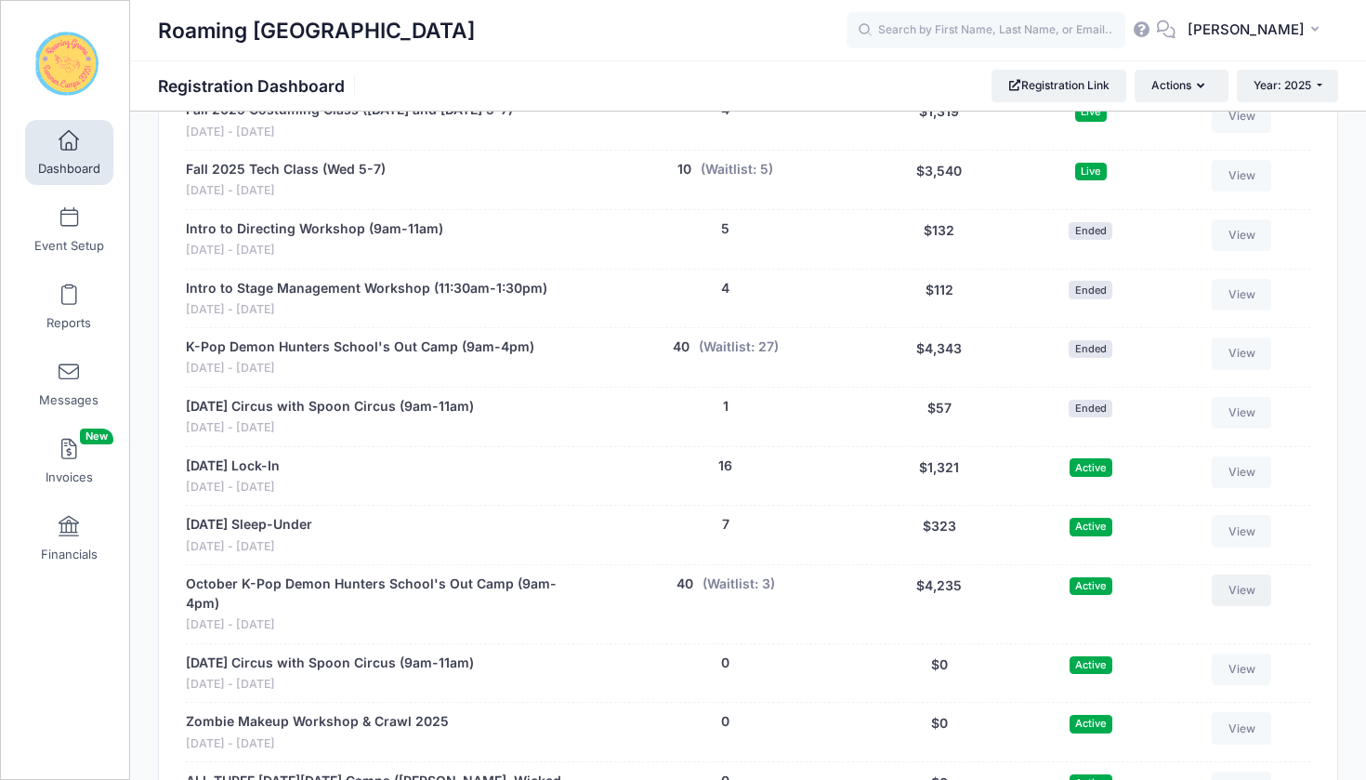
click at [1234, 574] on link "View" at bounding box center [1241, 590] width 59 height 32
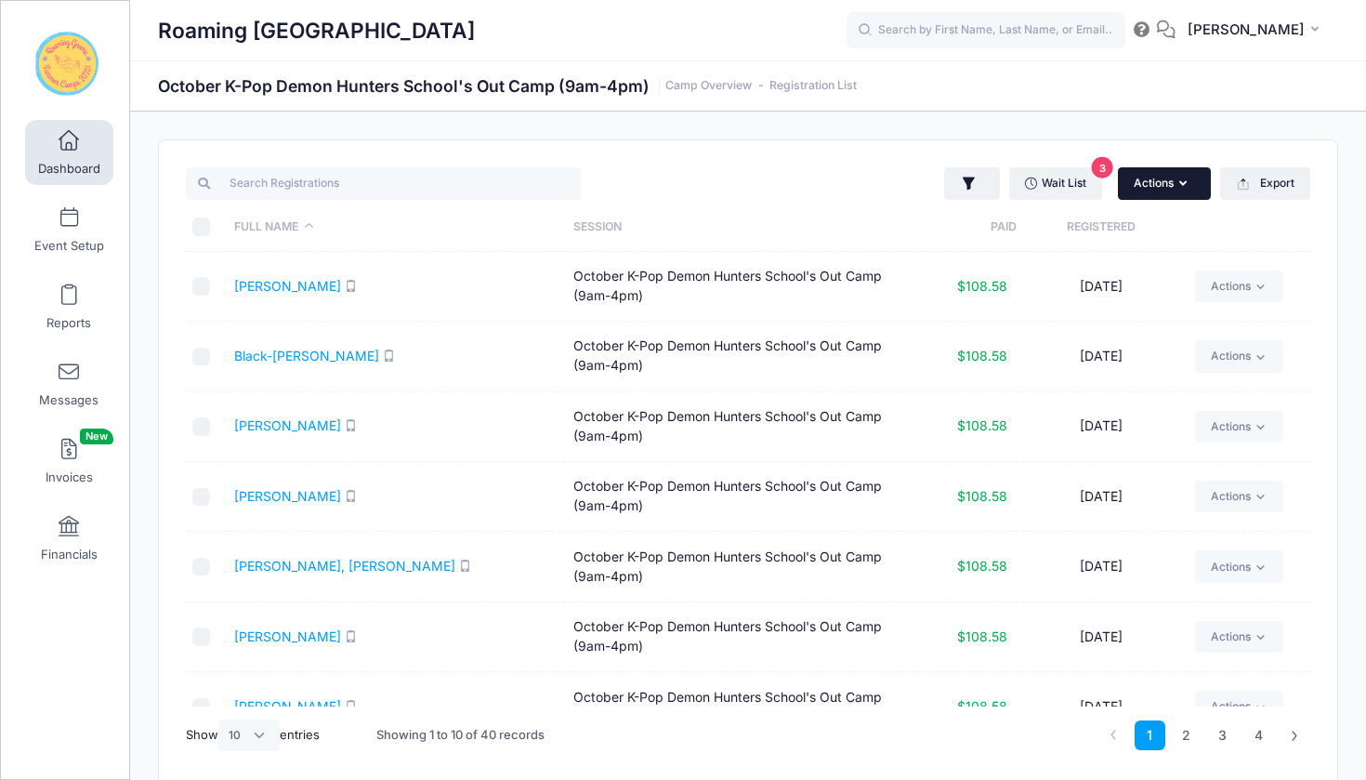
click at [1174, 183] on button "Actions" at bounding box center [1164, 183] width 93 height 32
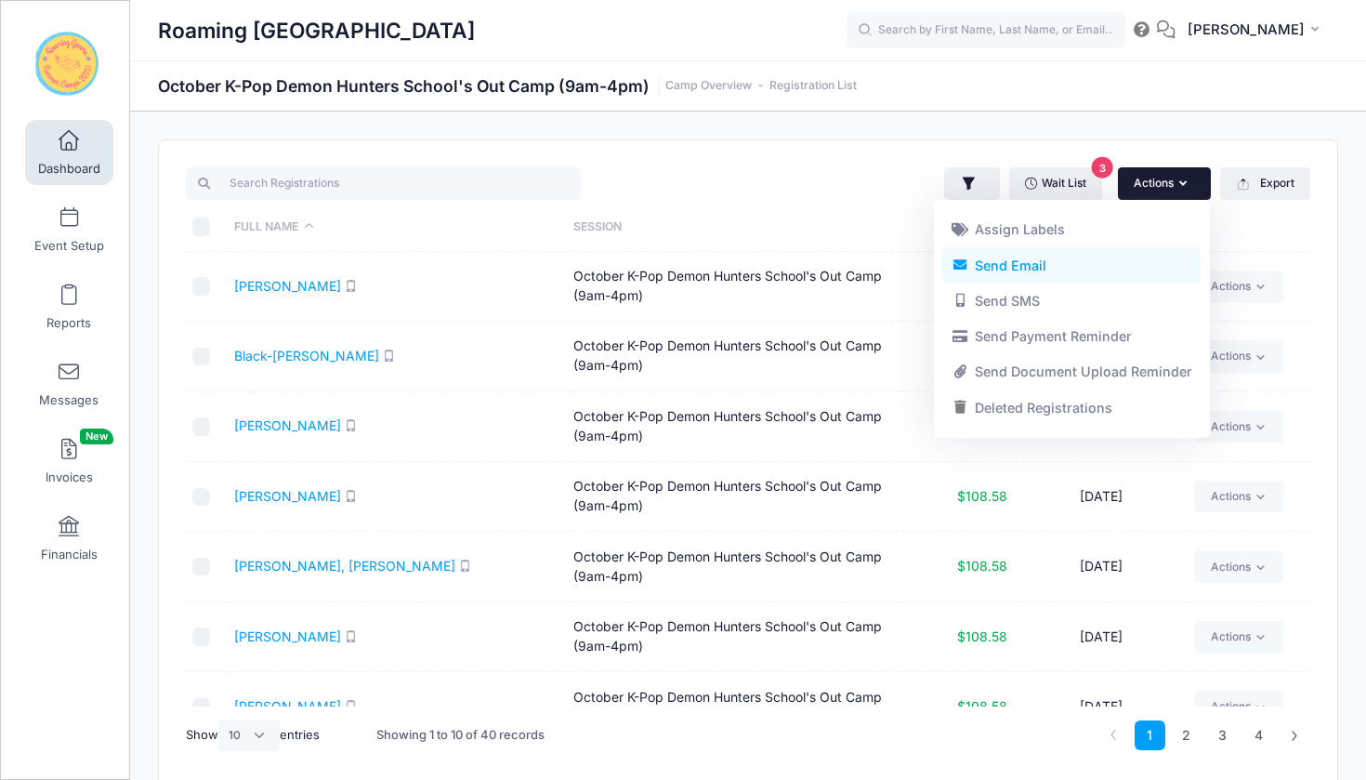
click at [1049, 257] on link "Send Email" at bounding box center [1071, 264] width 258 height 35
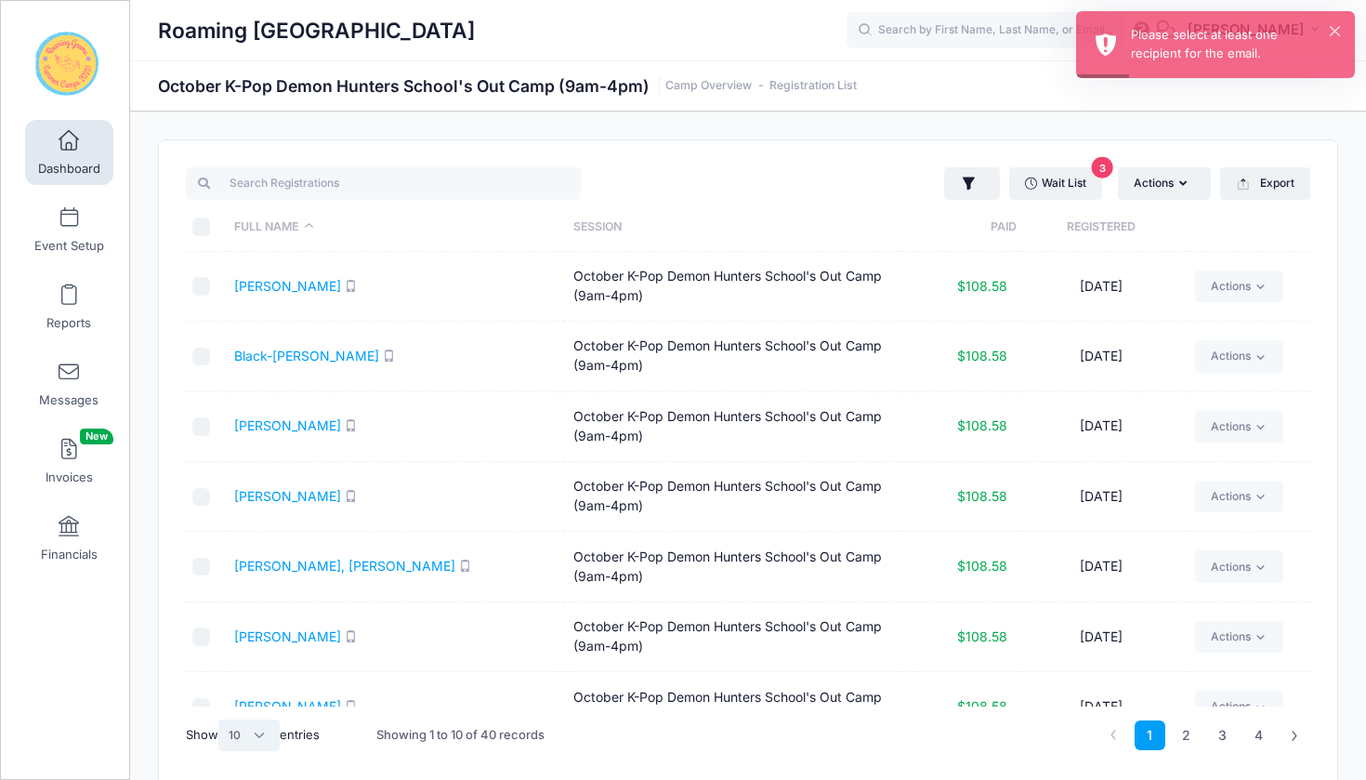
select select "50"
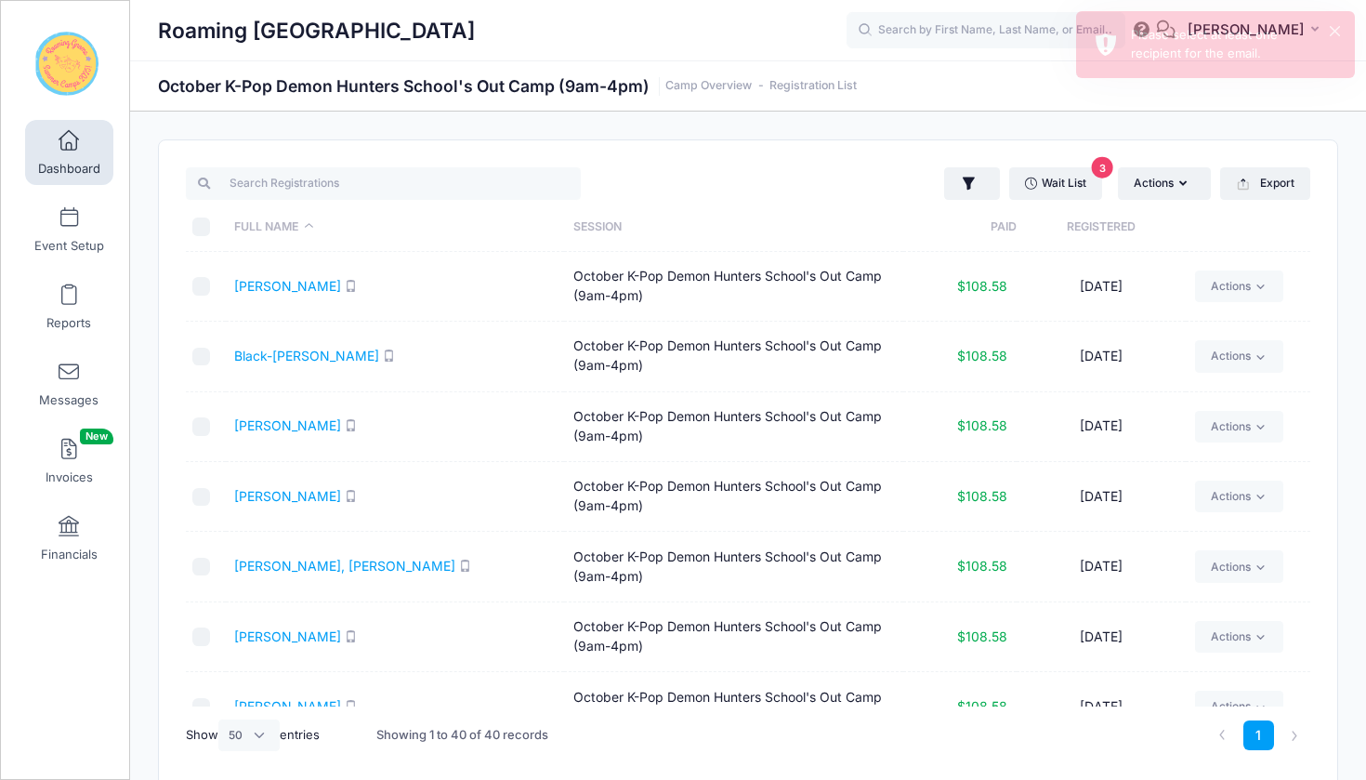
click at [205, 229] on input "\a \a \a \a" at bounding box center [201, 226] width 19 height 19
checkbox input "true"
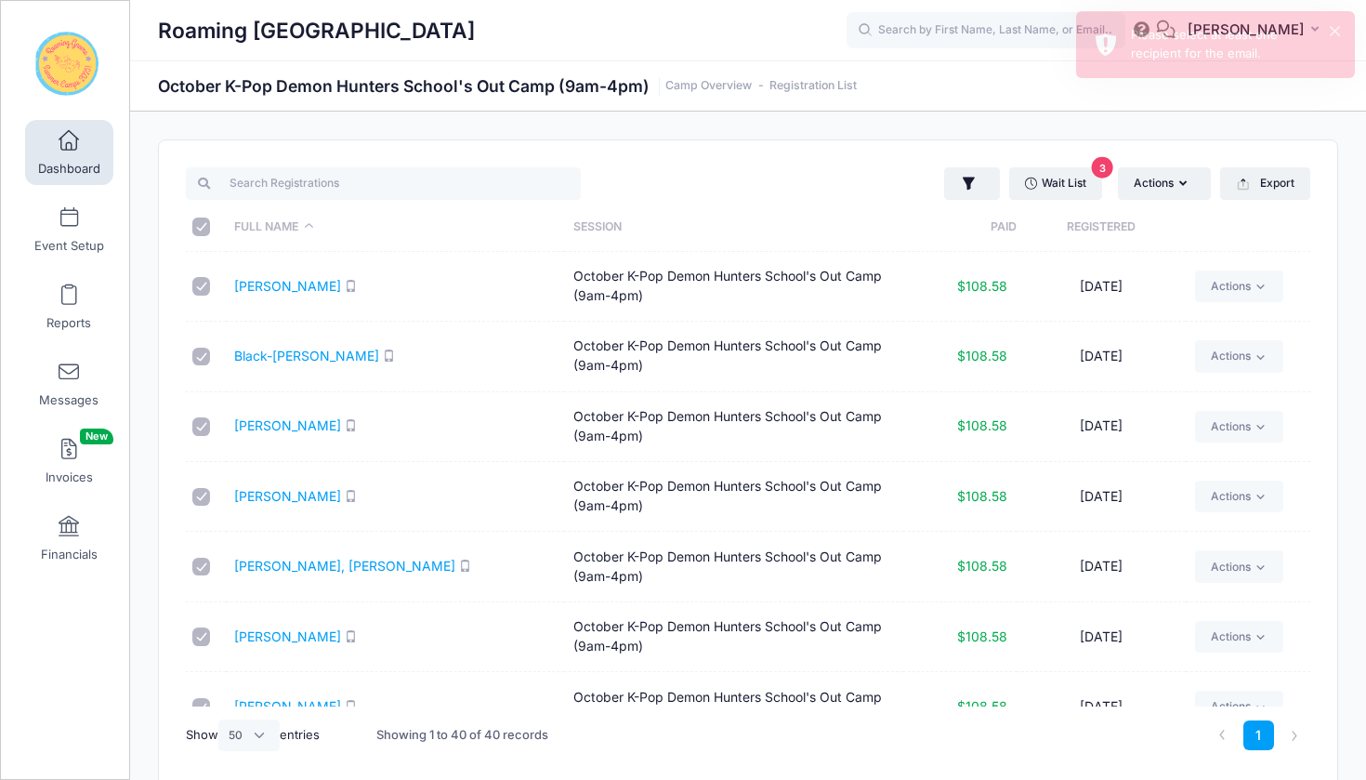
checkbox input "true"
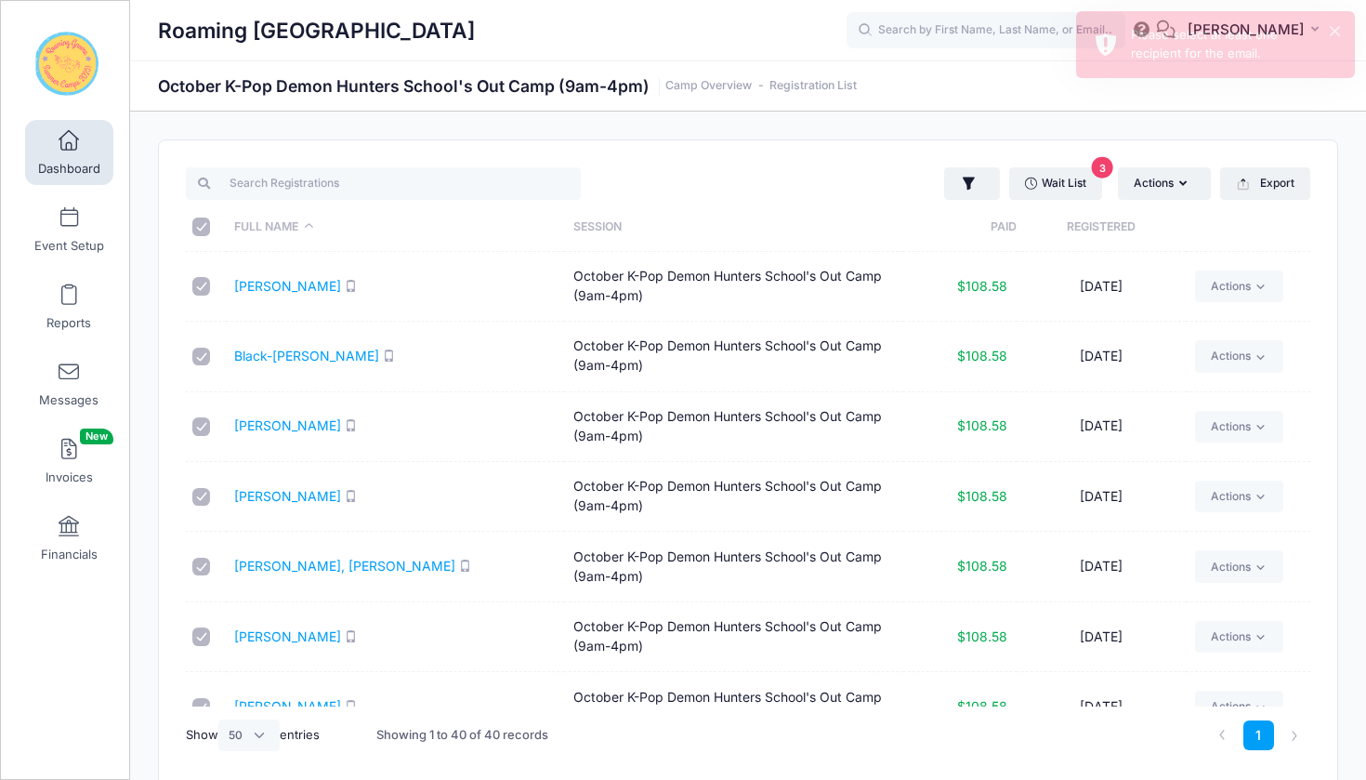
checkbox input "true"
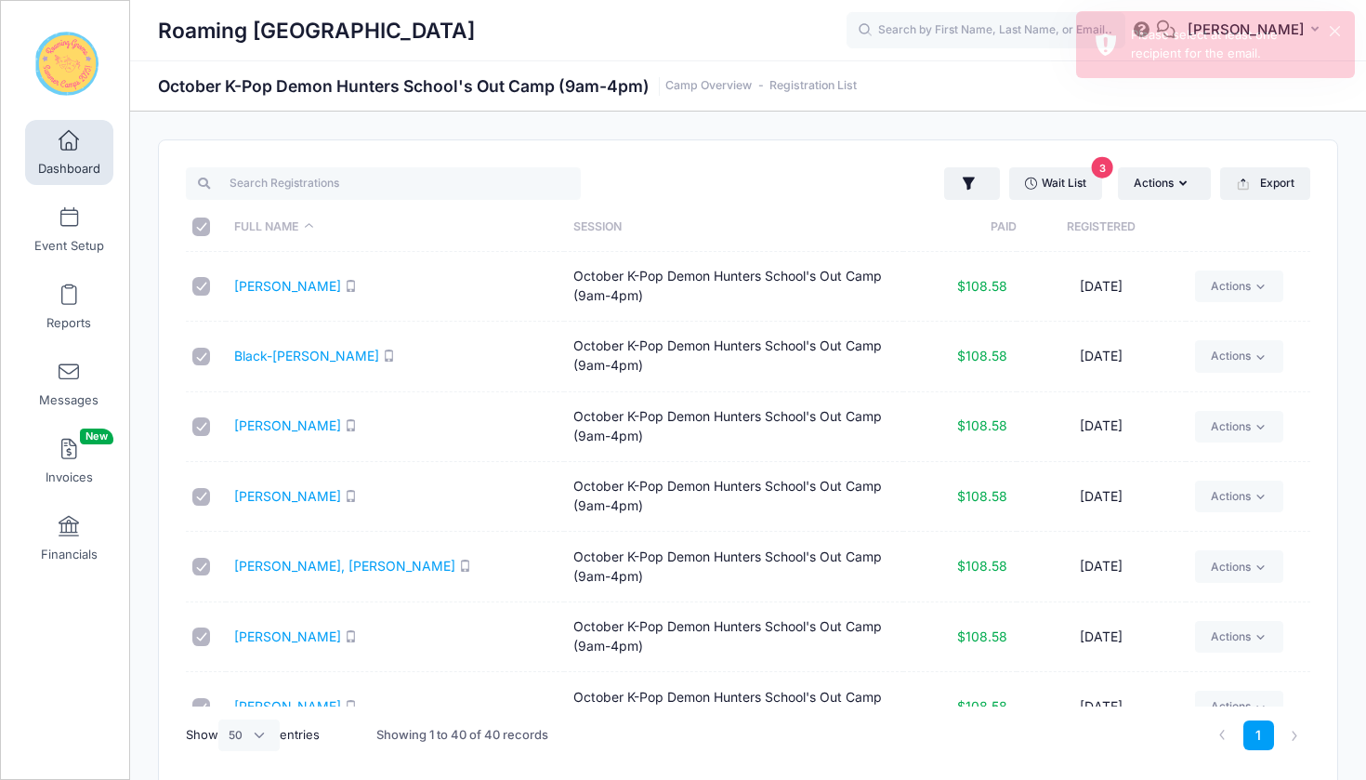
checkbox input "true"
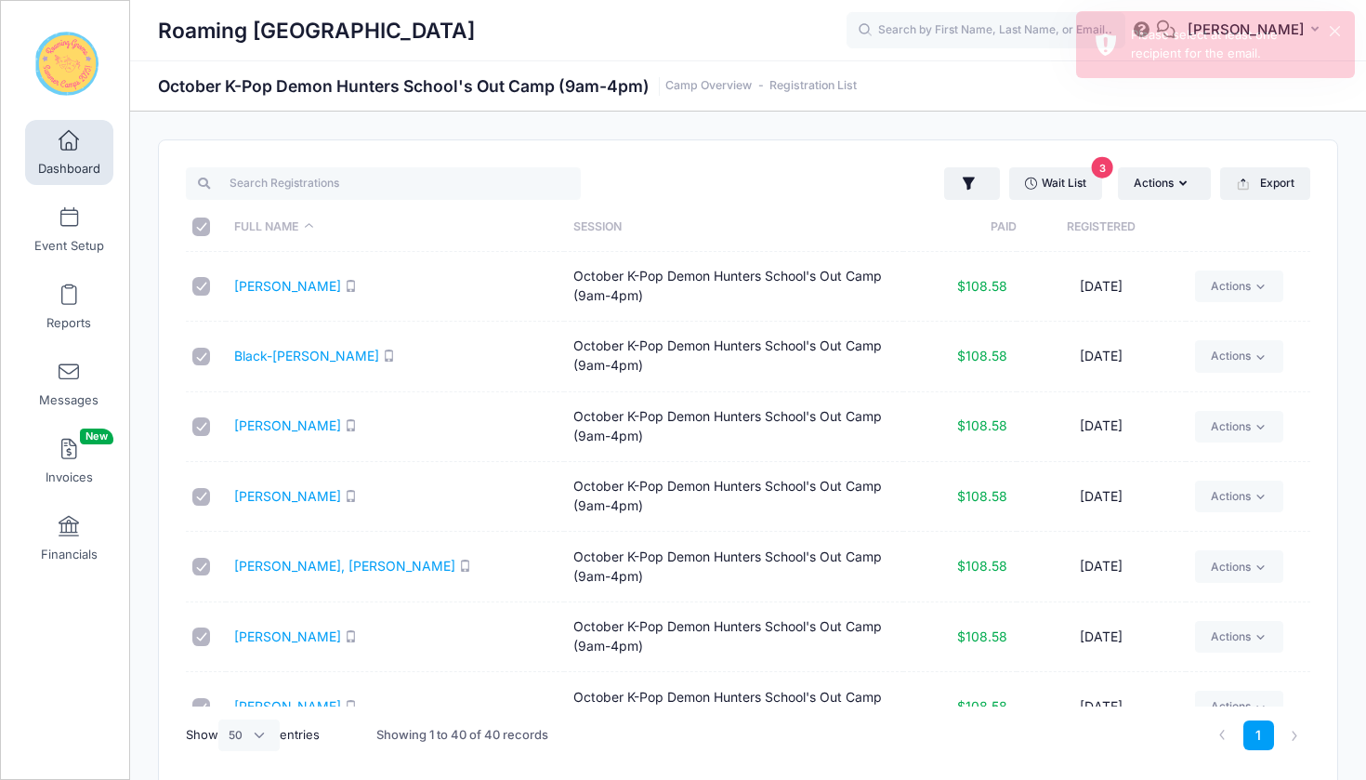
checkbox input "true"
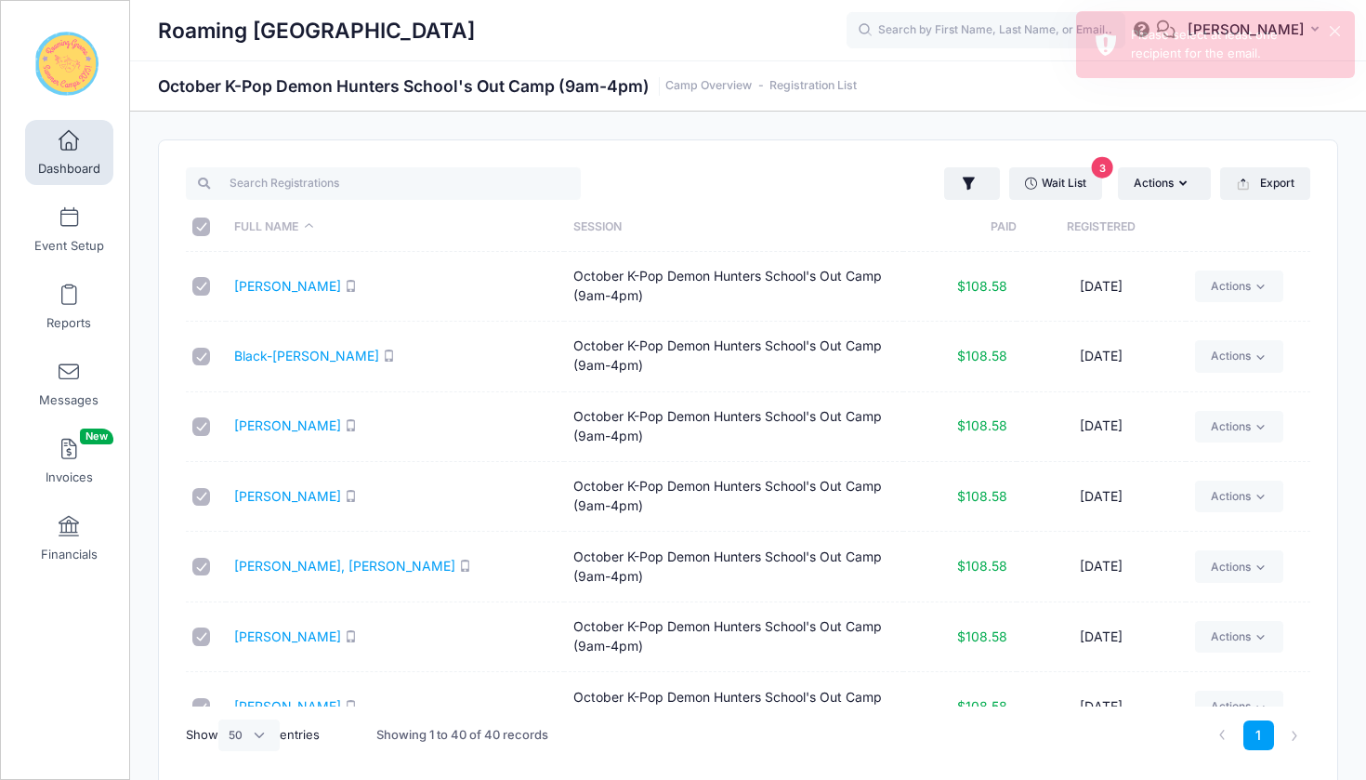
checkbox input "true"
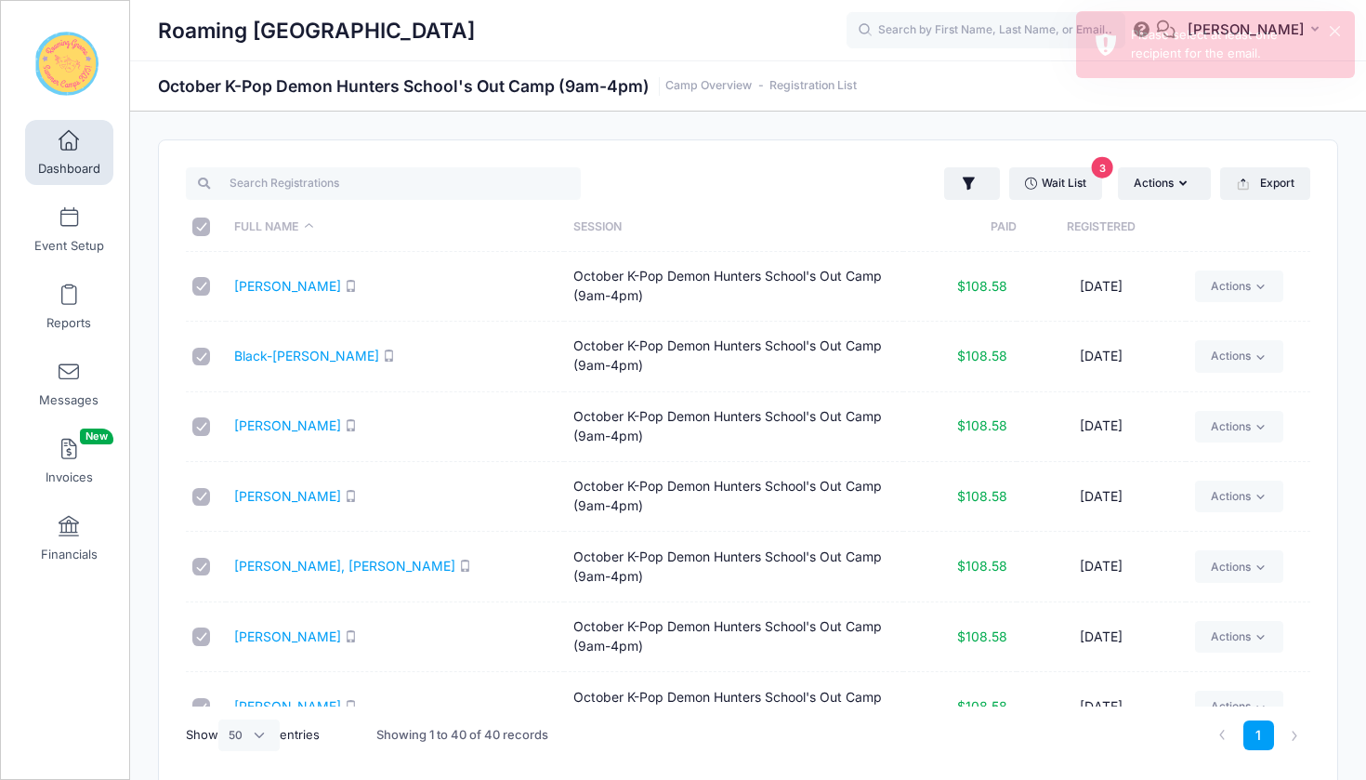
checkbox input "true"
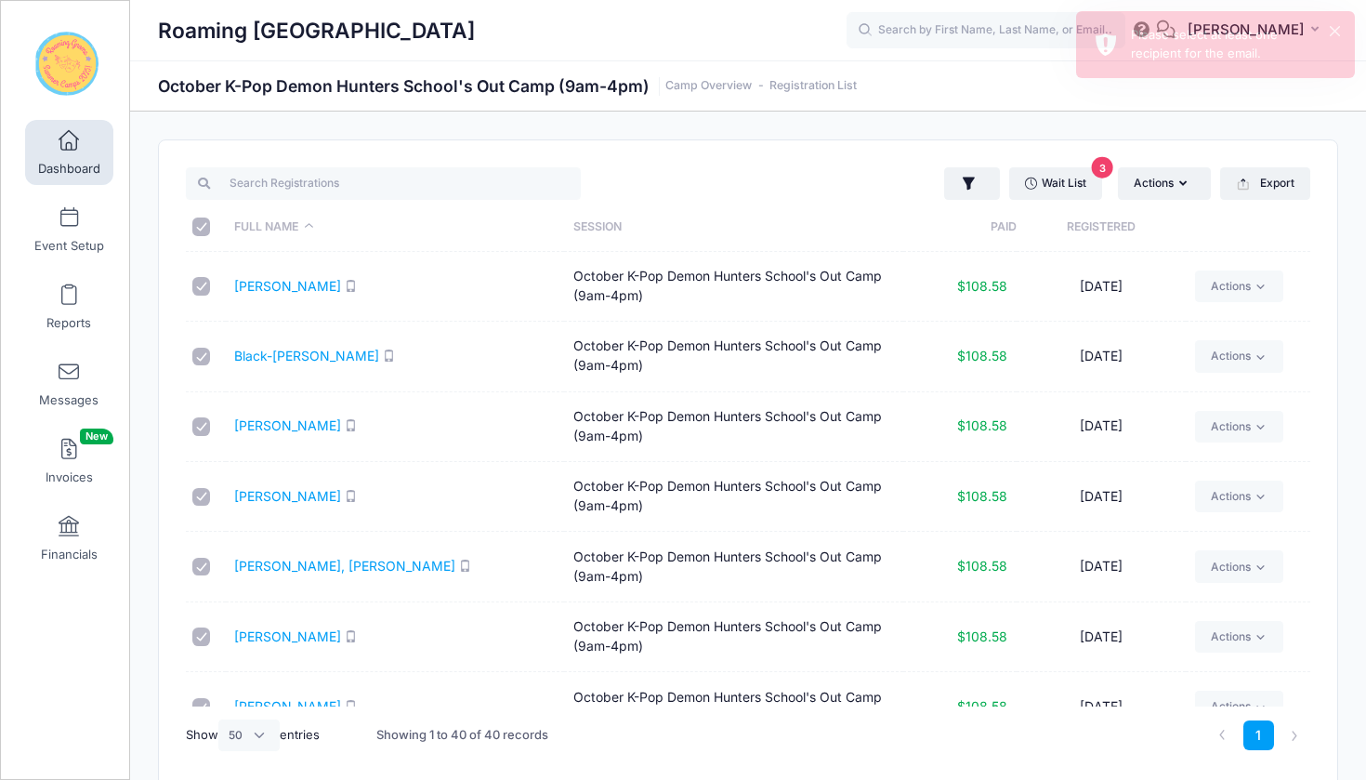
checkbox input "true"
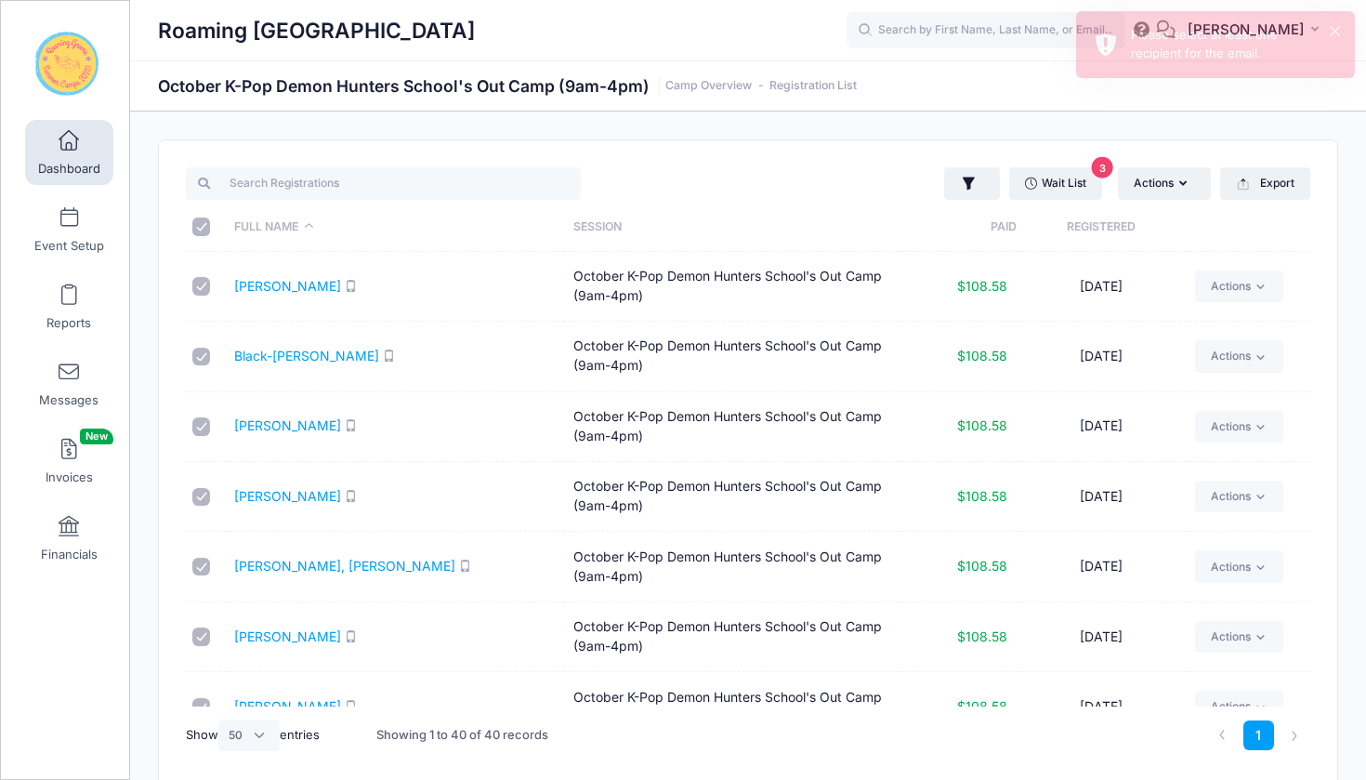
checkbox input "true"
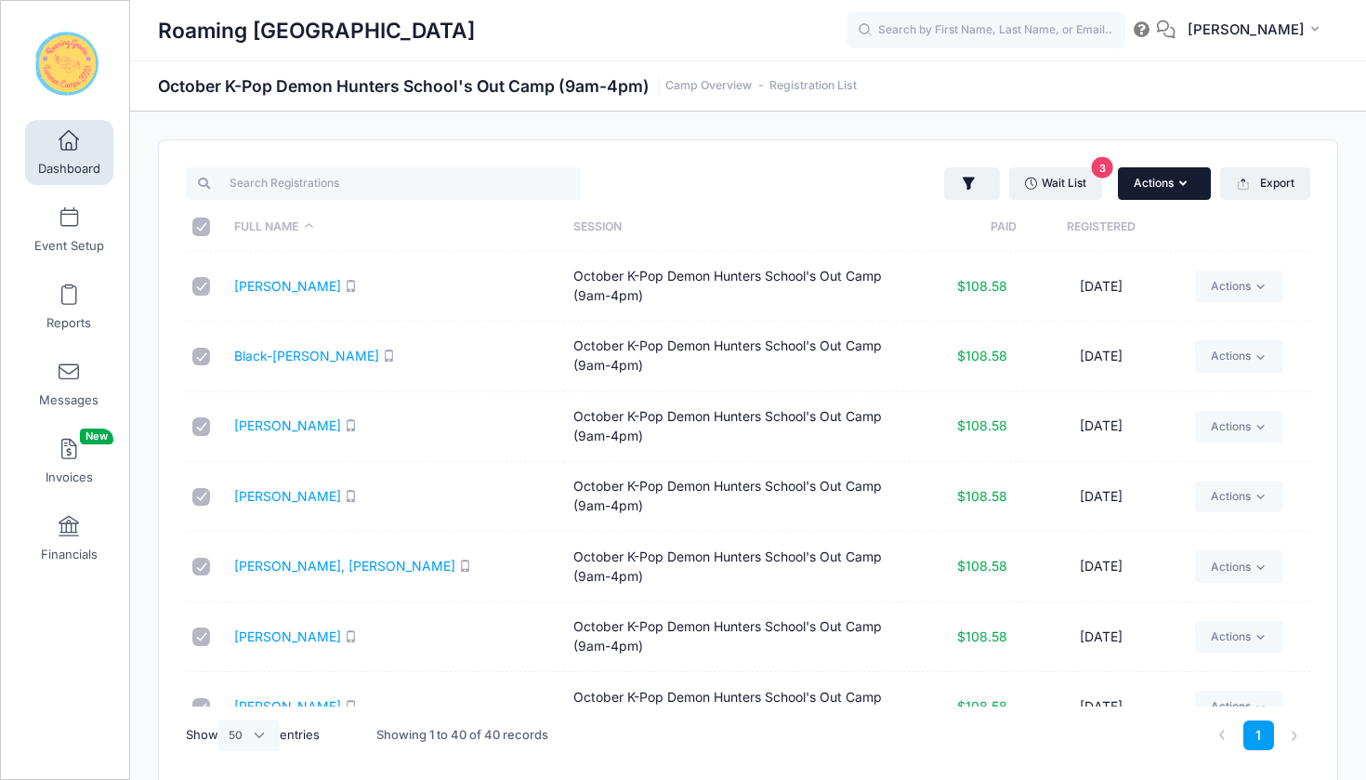
click at [1157, 188] on button "Actions" at bounding box center [1164, 183] width 93 height 32
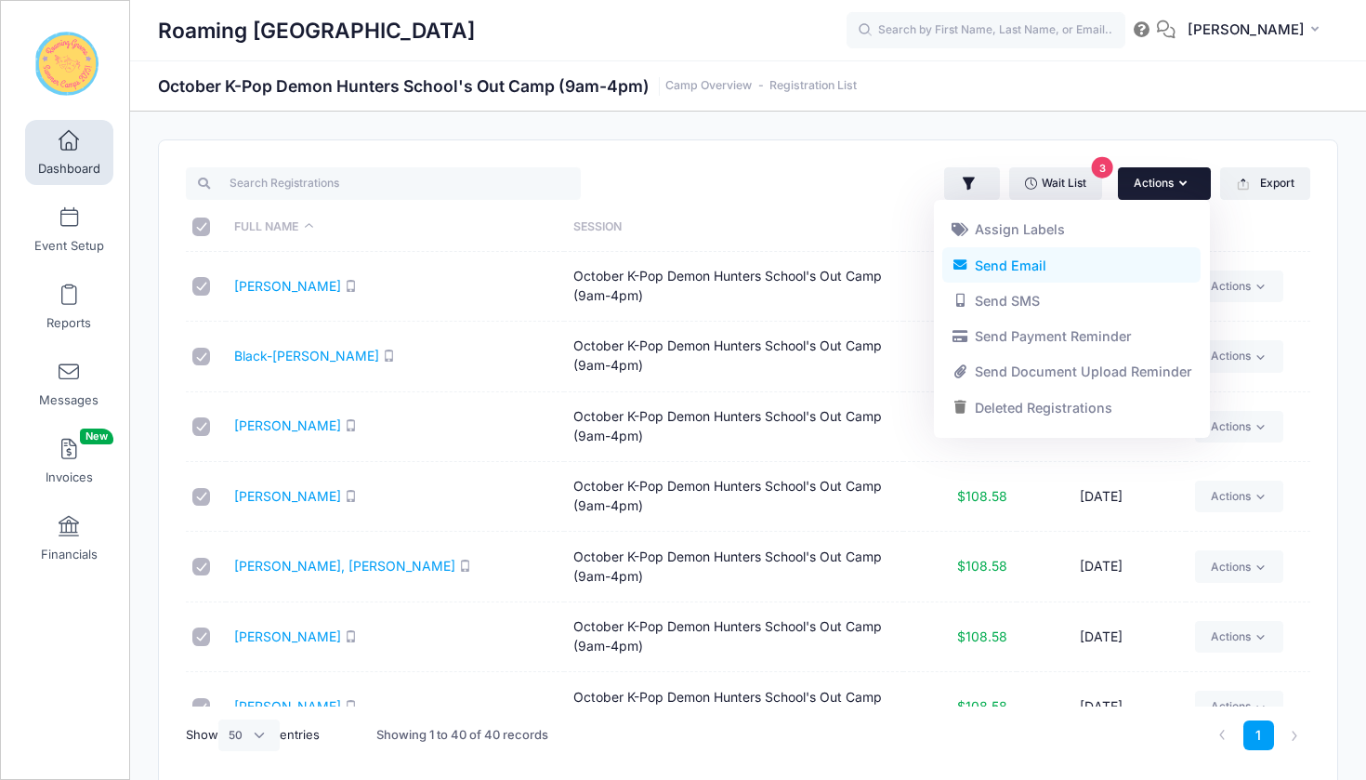
click at [1075, 265] on link "Send Email" at bounding box center [1071, 264] width 258 height 35
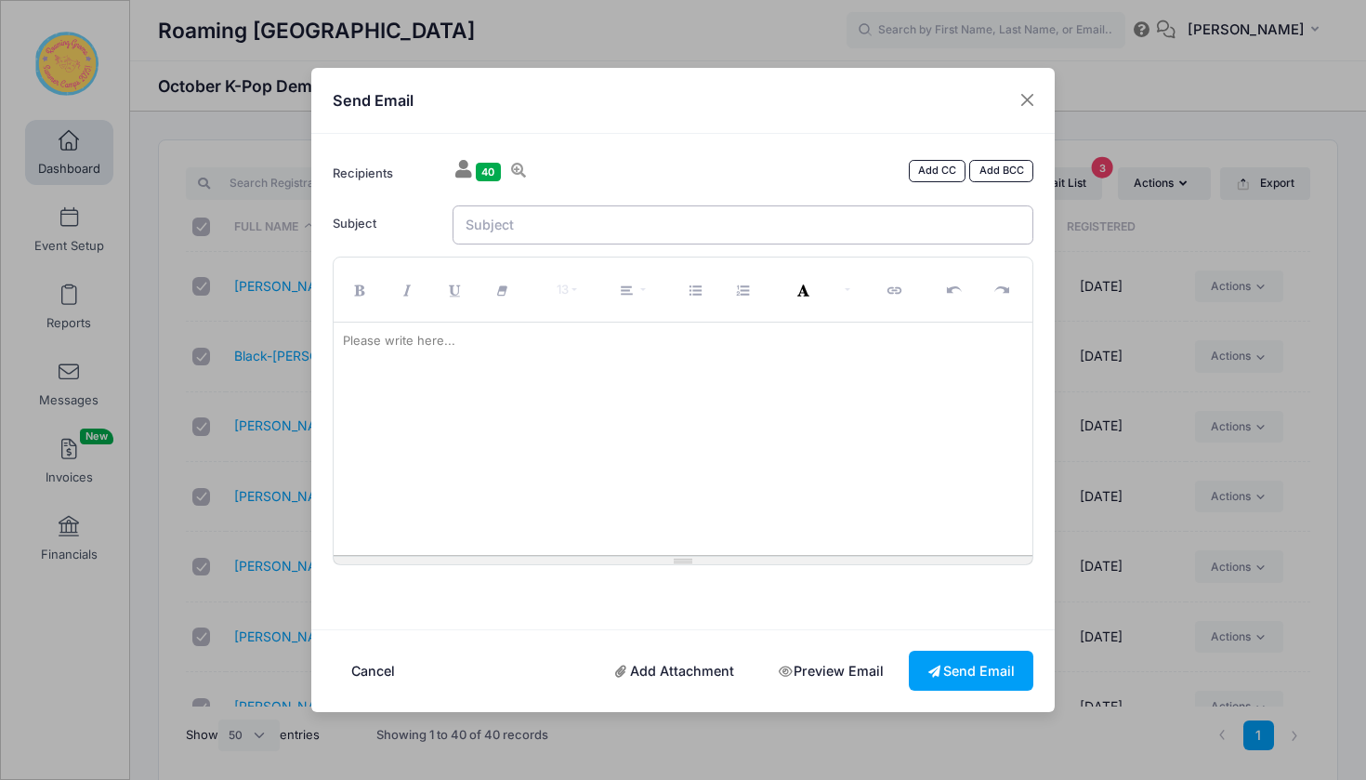
click at [498, 222] on input "Subject" at bounding box center [744, 225] width 582 height 40
type input "K-Pop Demon Hunter Camp MONDAY!!"
click at [489, 344] on p at bounding box center [683, 341] width 681 height 19
paste div
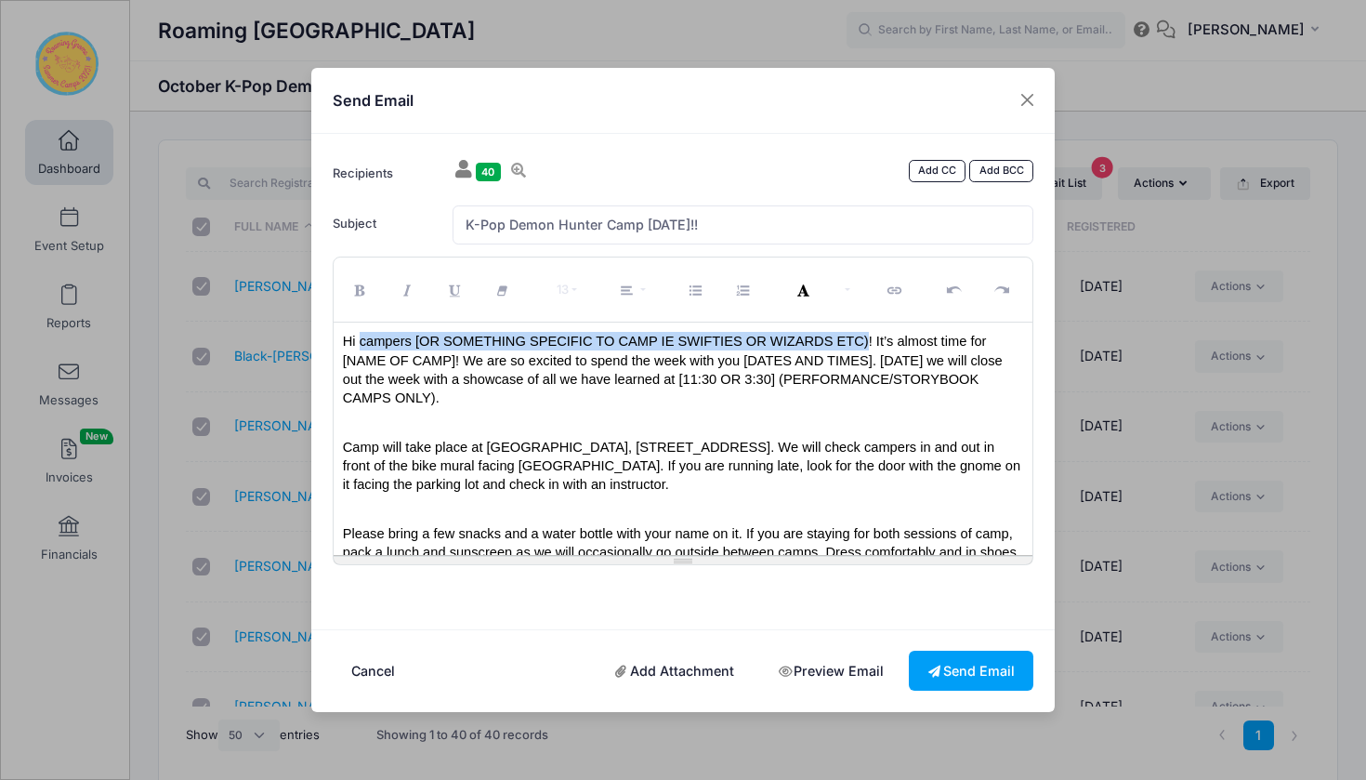
drag, startPoint x: 869, startPoint y: 337, endPoint x: 361, endPoint y: 342, distance: 507.4
click at [361, 342] on span "Hi campers [OR SOMETHING SPECIFIC TO CAMP IE SWIFTIES OR WIZARDS ETC)! It’s alm…" at bounding box center [674, 370] width 663 height 72
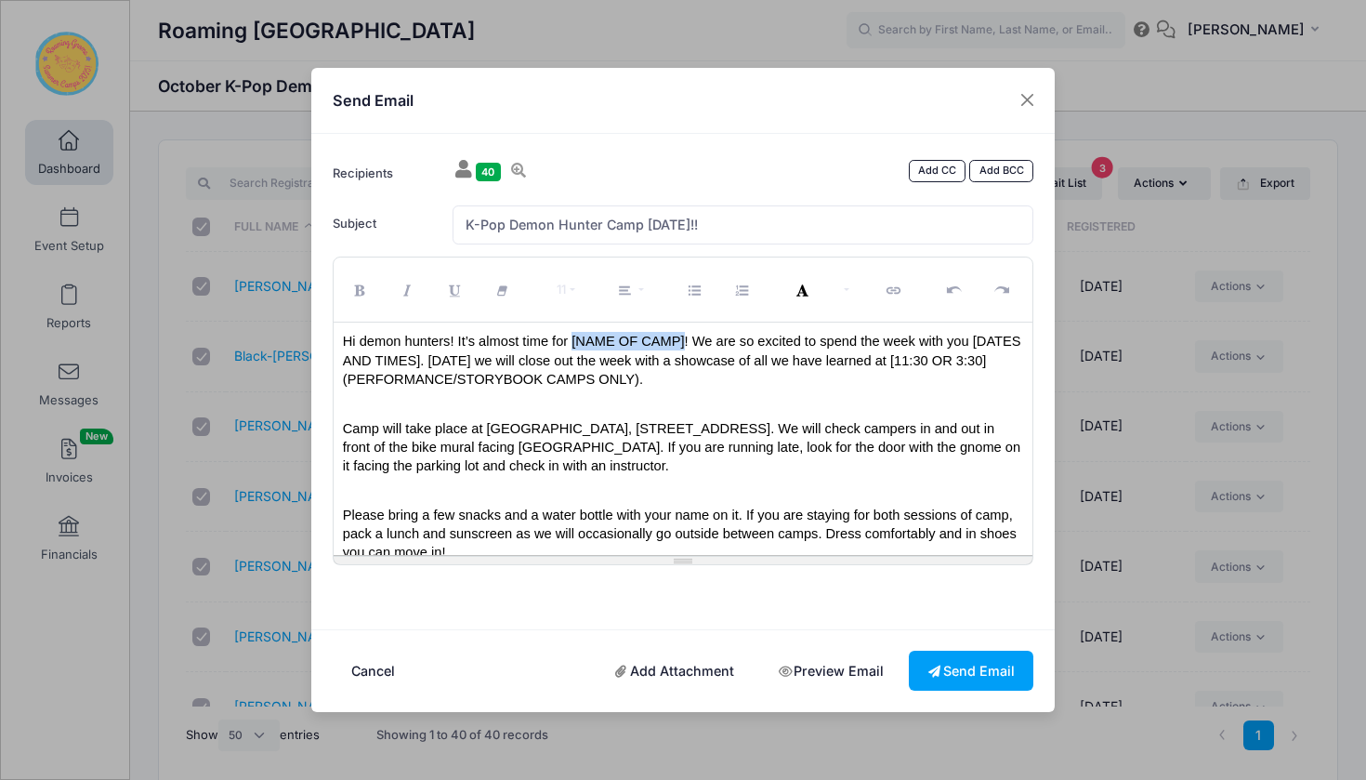
drag, startPoint x: 686, startPoint y: 341, endPoint x: 572, endPoint y: 344, distance: 113.4
click at [572, 344] on span "Hi demon hunters! It’s almost time for [NAME OF CAMP]! We are so excited to spe…" at bounding box center [683, 360] width 681 height 52
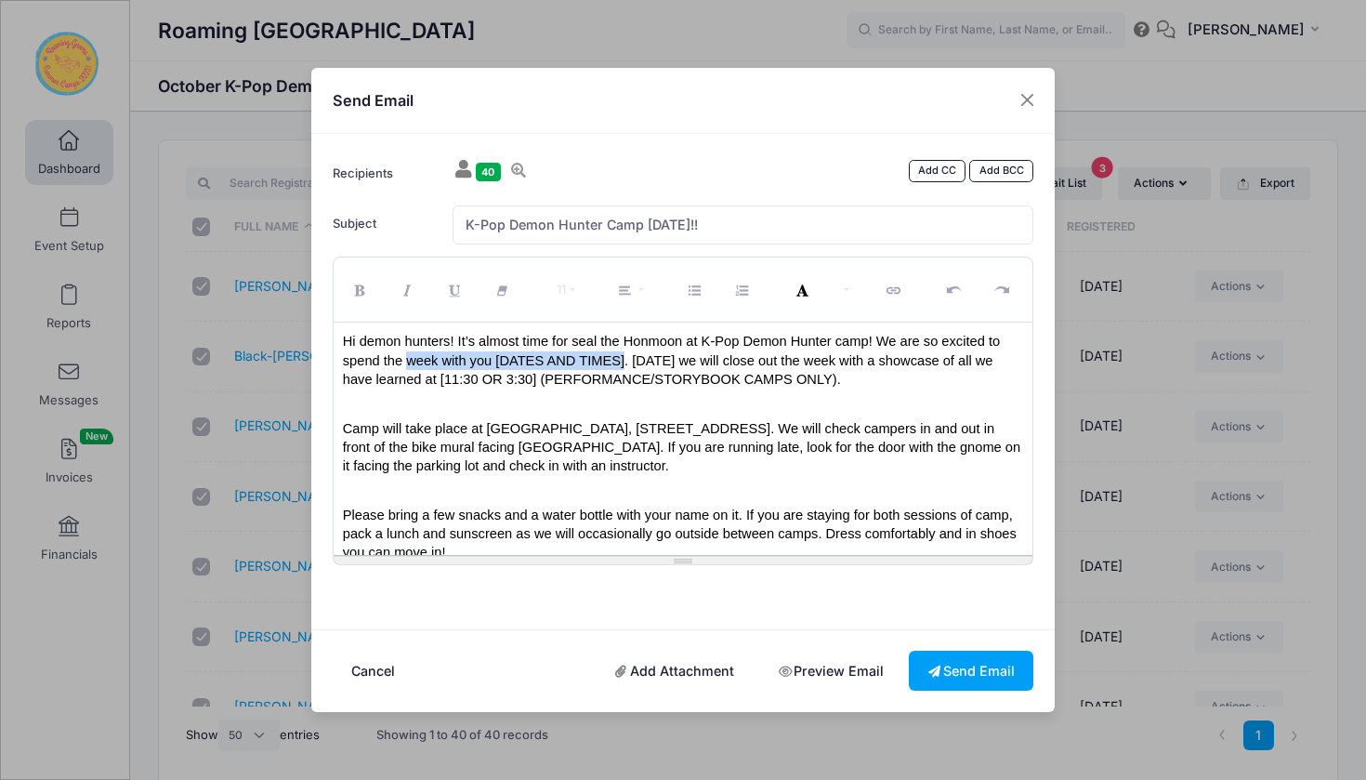
drag, startPoint x: 625, startPoint y: 361, endPoint x: 409, endPoint y: 366, distance: 216.6
click at [409, 366] on span "Hi demon hunters! It’s almost time for seal the Honmoon at K-Pop Demon Hunter c…" at bounding box center [673, 360] width 661 height 52
click at [750, 360] on span "Hi demon hunters! It’s almost time for seal the Honmoon at K-Pop Demon Hunter c…" at bounding box center [673, 360] width 661 height 52
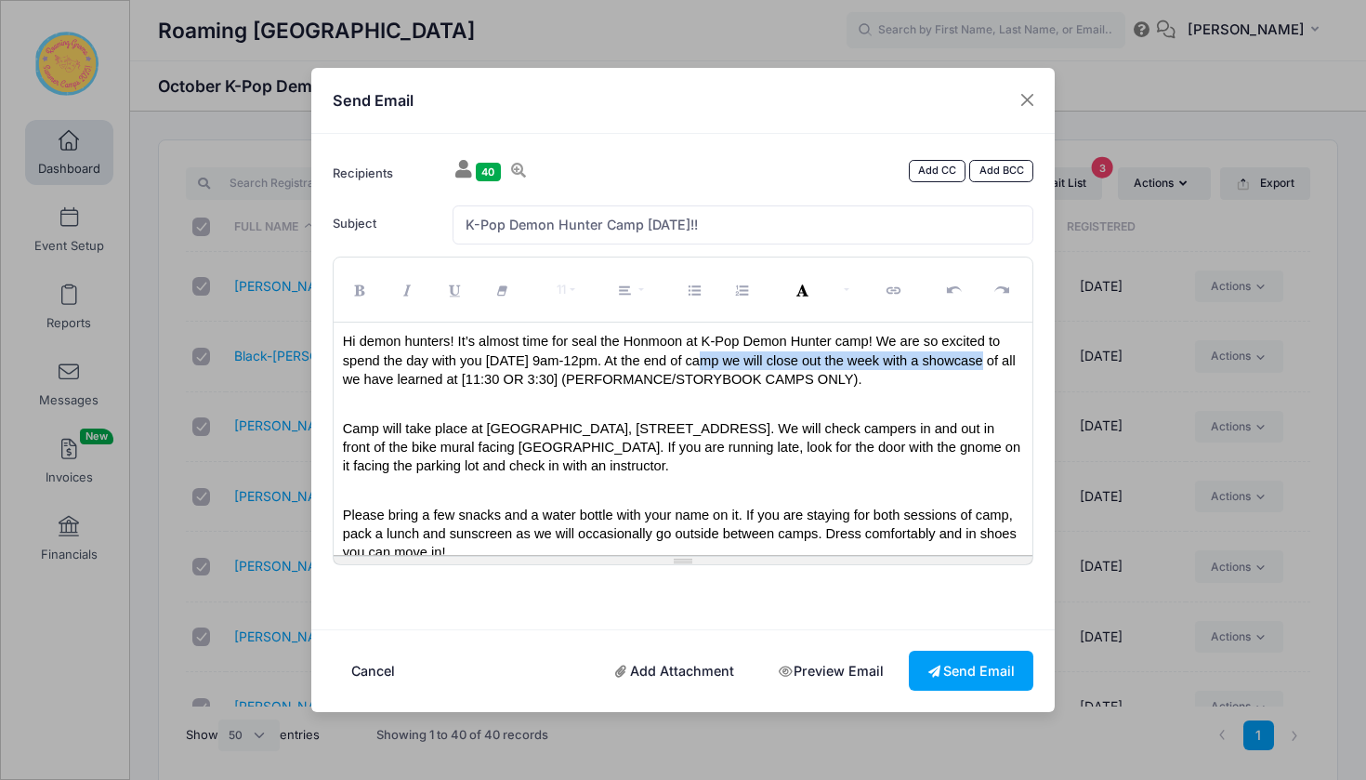
drag, startPoint x: 986, startPoint y: 360, endPoint x: 716, endPoint y: 363, distance: 269.5
click at [716, 363] on span "Hi demon hunters! It’s almost time for seal the Honmoon at K-Pop Demon Hunter c…" at bounding box center [681, 360] width 676 height 52
drag, startPoint x: 966, startPoint y: 363, endPoint x: 909, endPoint y: 364, distance: 57.6
click at [909, 364] on span "Hi demon hunters! It’s almost time for seal the Honmoon at K-Pop Demon Hunter c…" at bounding box center [678, 360] width 671 height 52
click at [487, 379] on span "Hi demon hunters! It’s almost time for seal the Honmoon at K-Pop Demon Hunter c…" at bounding box center [682, 360] width 679 height 52
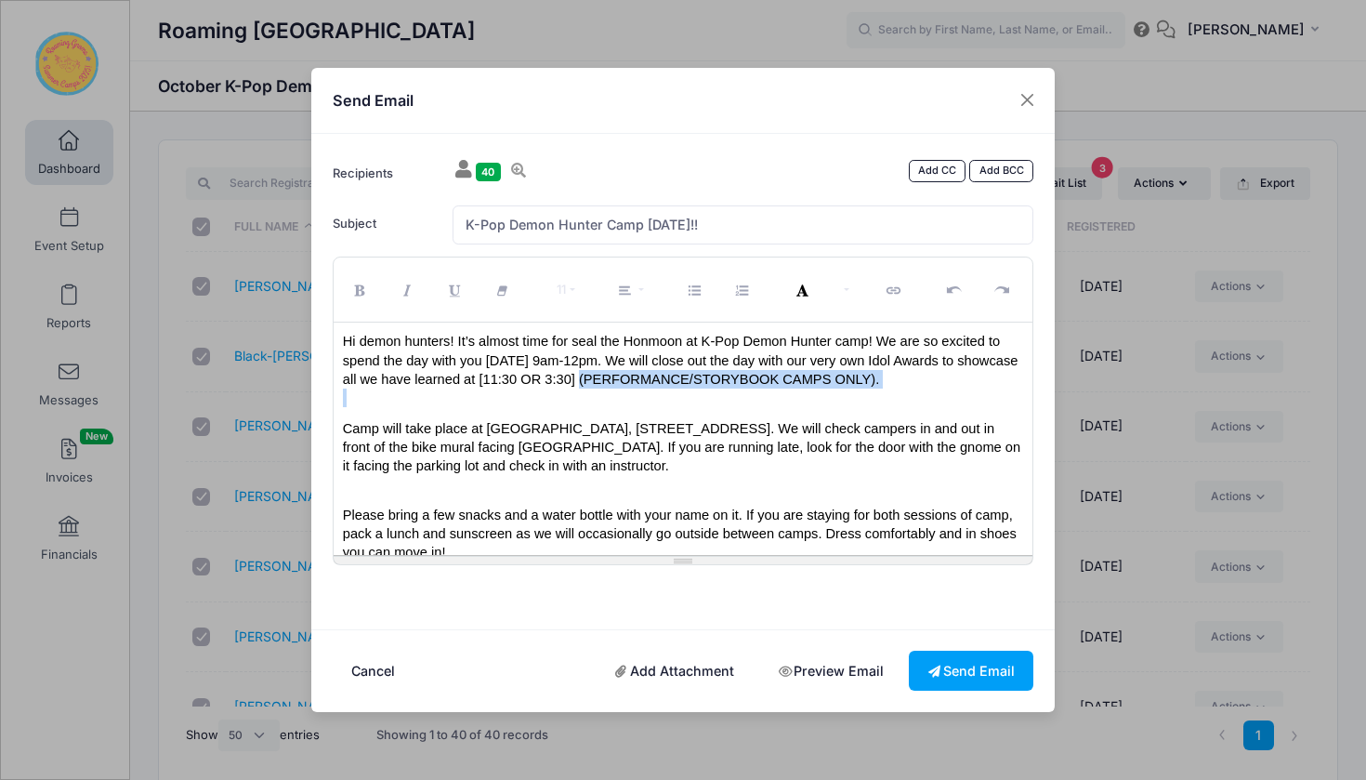
drag, startPoint x: 607, startPoint y: 379, endPoint x: 915, endPoint y: 391, distance: 308.7
click at [915, 391] on div "Hi demon hunters! It’s almost time for seal the Honmoon at K-Pop Demon Hunter c…" at bounding box center [684, 438] width 700 height 232
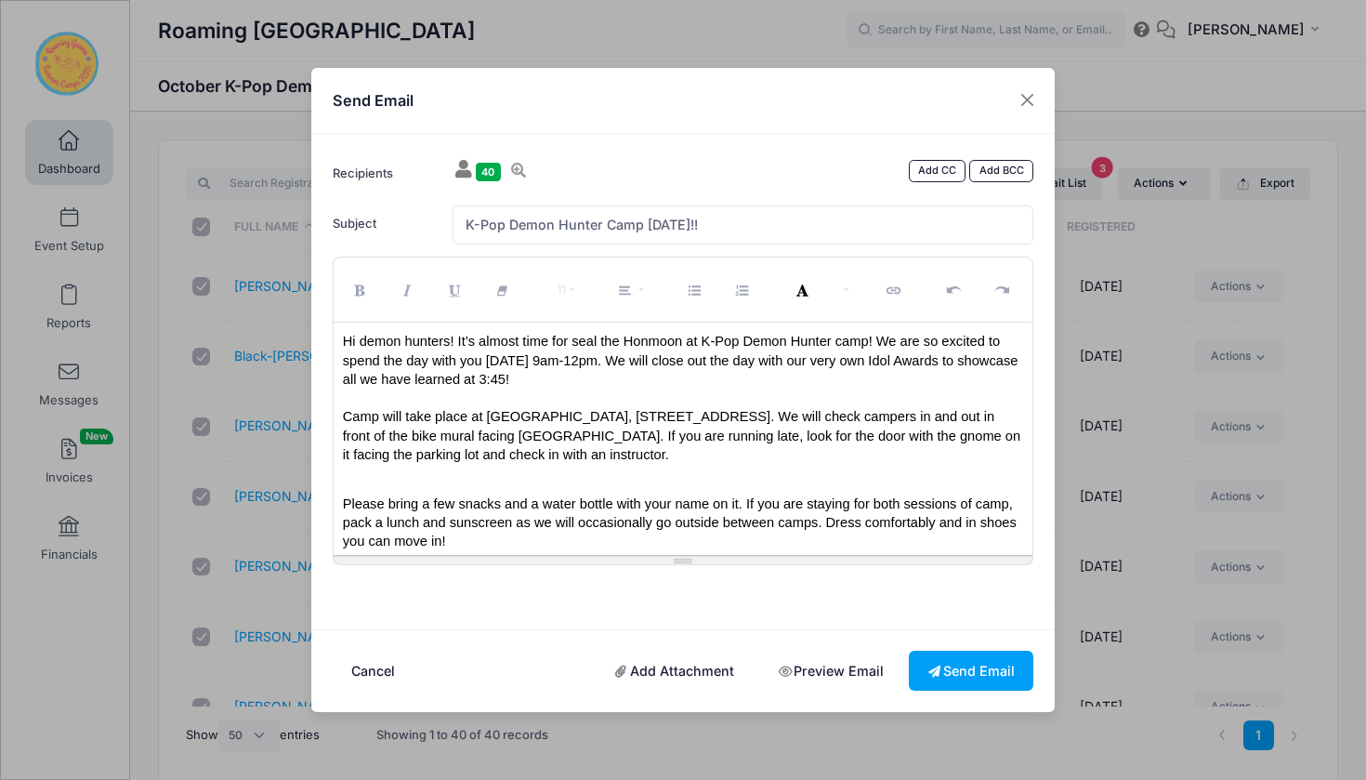
click at [704, 455] on p "Camp will take place at Roaming Gnome Theatre, 10255 E 25th Avenue Unit 5. We w…" at bounding box center [683, 435] width 681 height 57
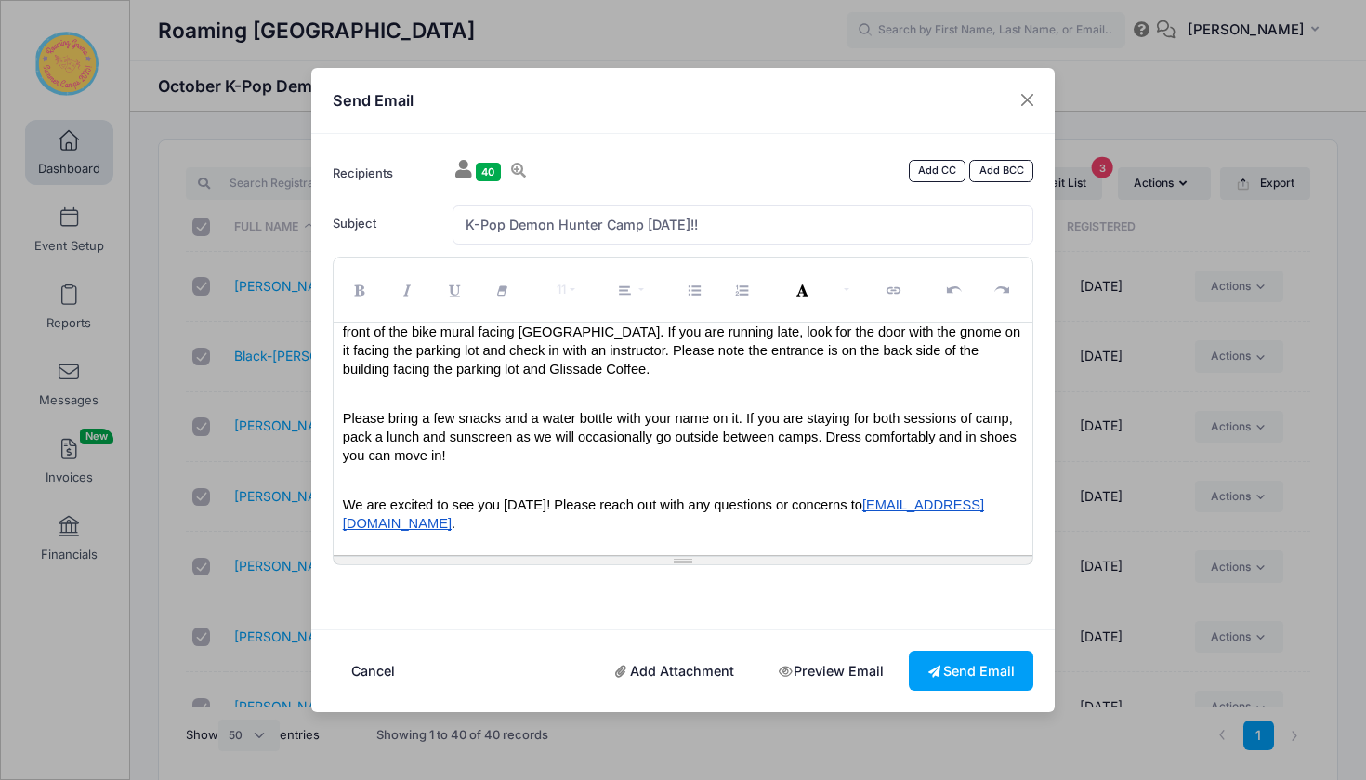
scroll to position [113, 0]
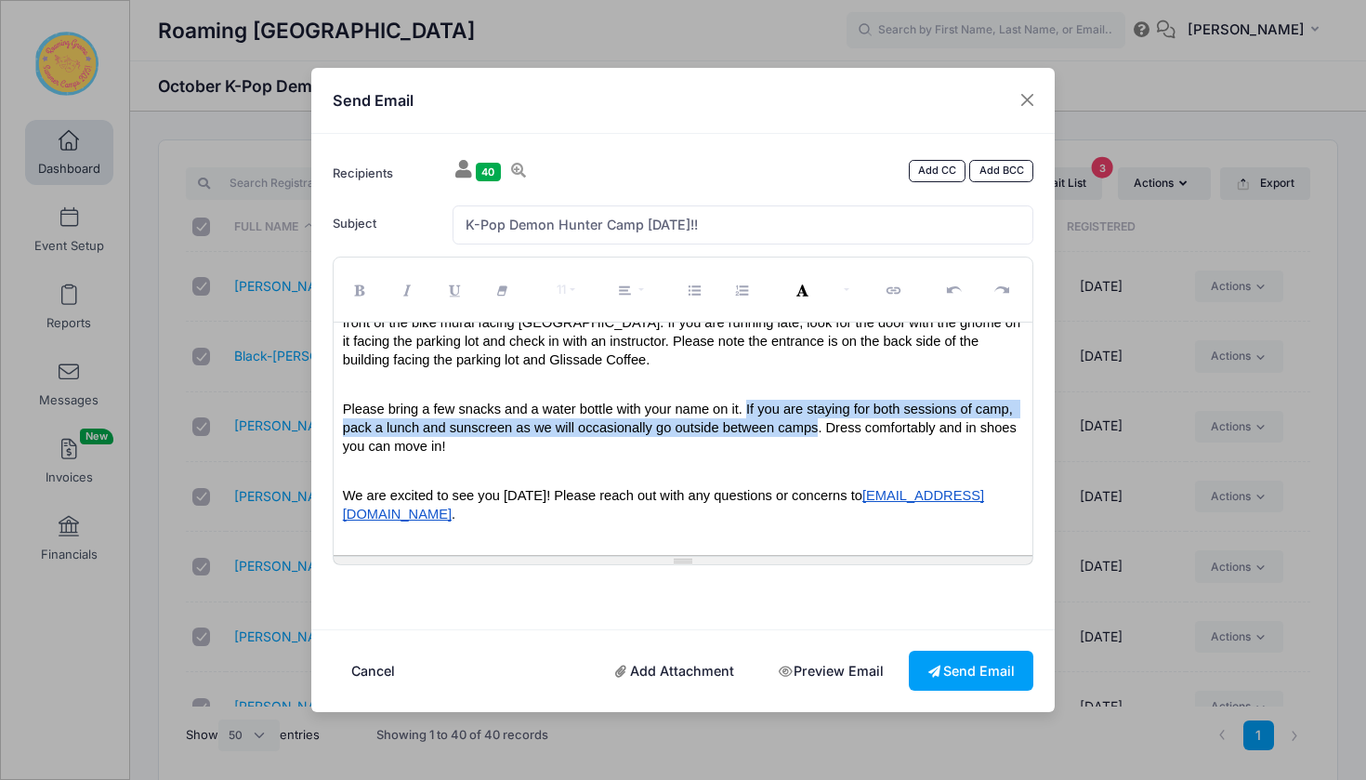
drag, startPoint x: 747, startPoint y: 406, endPoint x: 815, endPoint y: 428, distance: 71.4
click at [815, 428] on span "Please bring a few snacks and a water bottle with your name on it. If you are s…" at bounding box center [681, 427] width 677 height 52
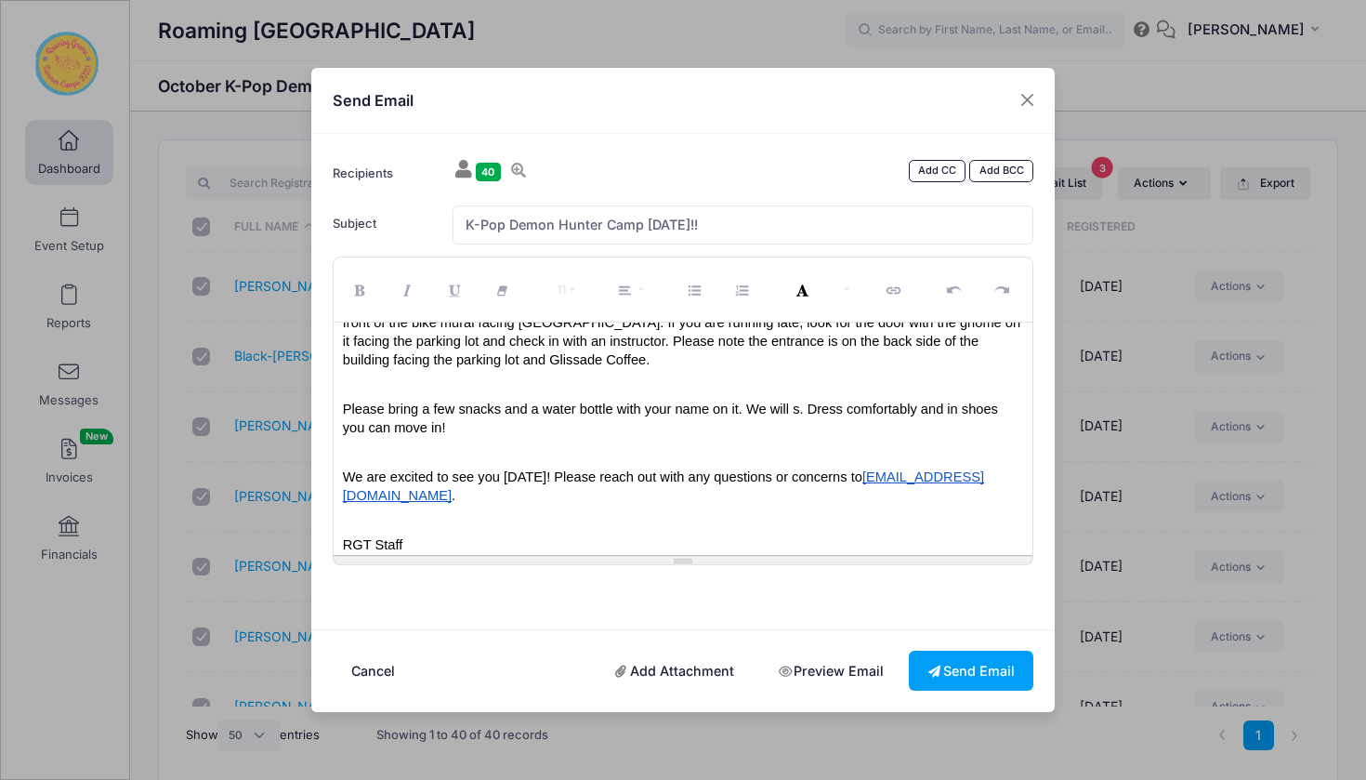
click at [798, 405] on span "Please bring a few snacks and a water bottle with your name on it. We will s. D…" at bounding box center [672, 417] width 659 height 33
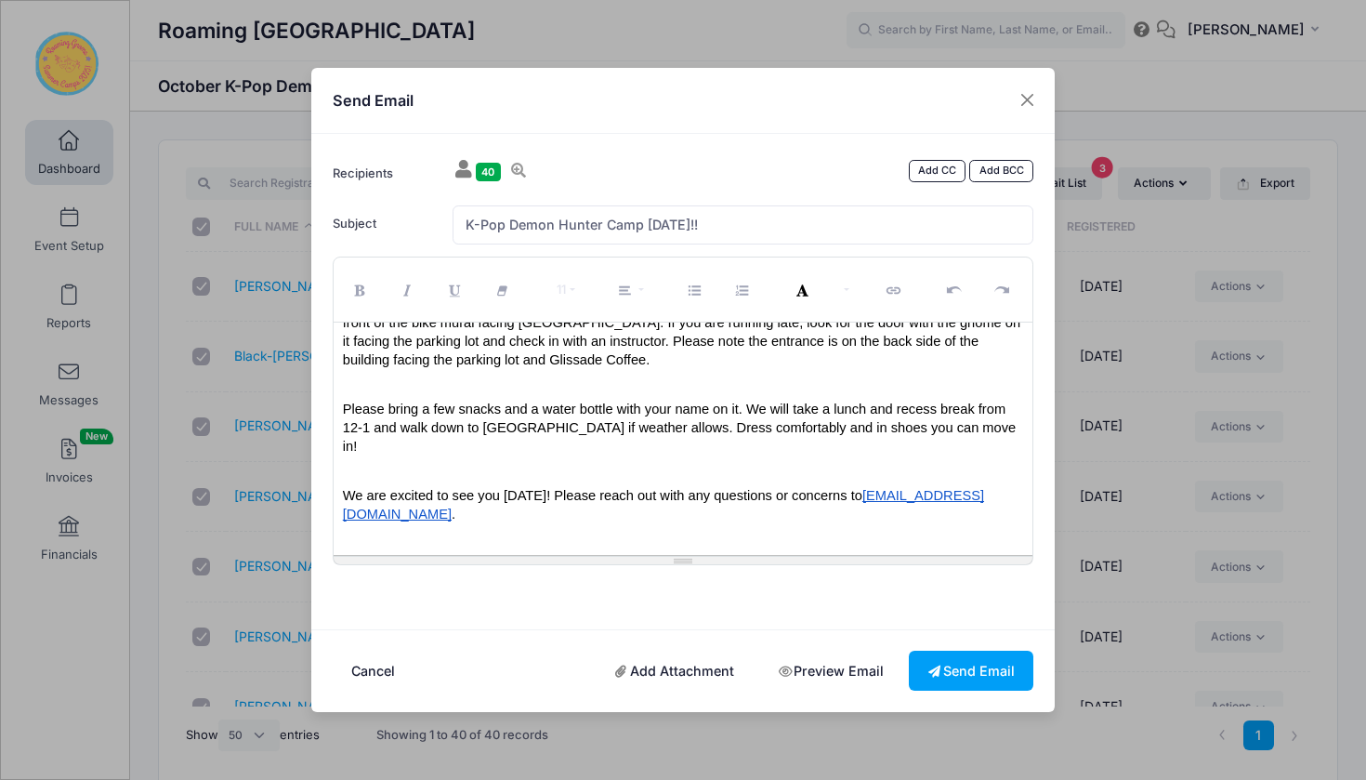
click at [433, 407] on span "Please bring a few snacks and a water bottle with your name on it. We will take…" at bounding box center [681, 427] width 677 height 52
click at [429, 411] on span "Please bring a a packed lunch, a few snacks and a water bottle with your name o…" at bounding box center [675, 427] width 664 height 52
click at [599, 409] on span "Please bring a packed lunch, a few snacks and a water bottle with your name on …" at bounding box center [673, 427] width 661 height 52
click at [419, 444] on p "Please bring a packed lunch, a few snacks, and a water bottle with your name on…" at bounding box center [683, 428] width 681 height 57
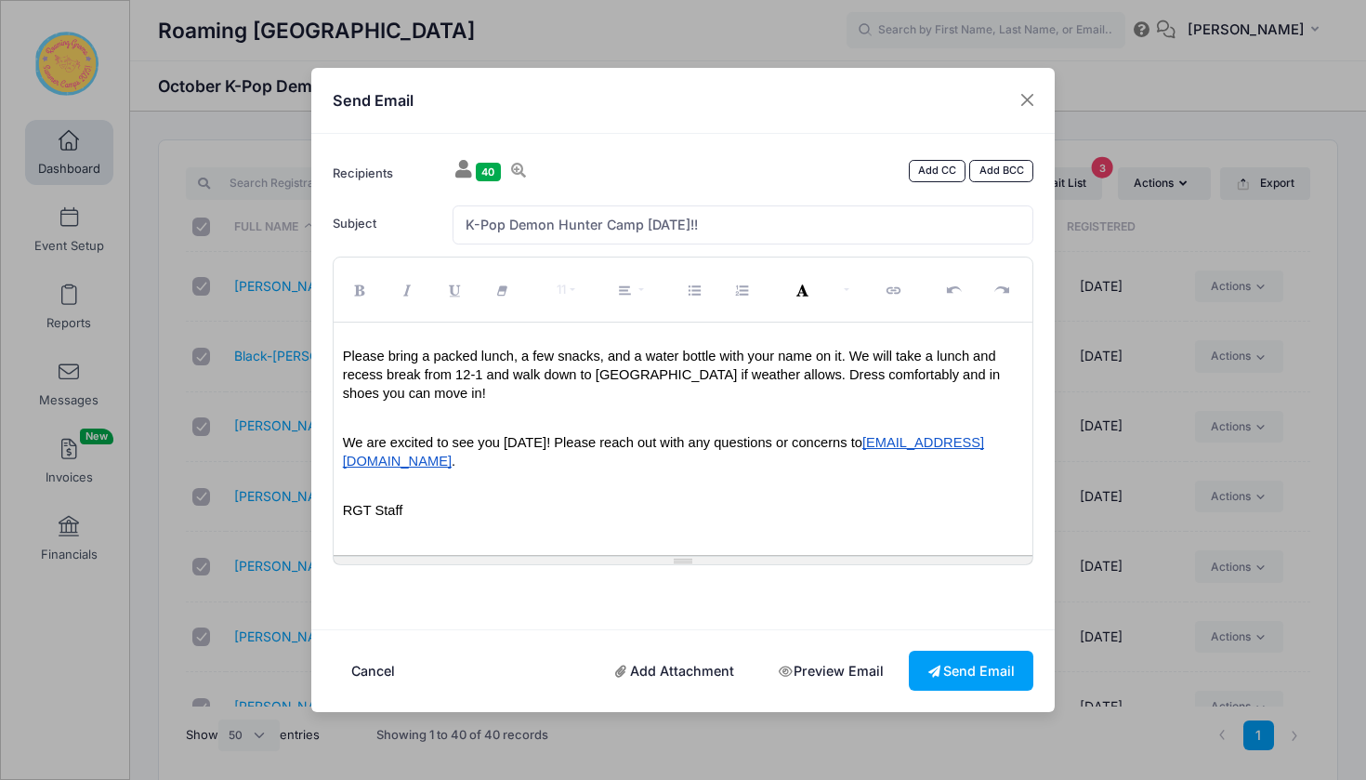
scroll to position [165, 0]
click at [971, 663] on button "Send Email" at bounding box center [971, 670] width 125 height 40
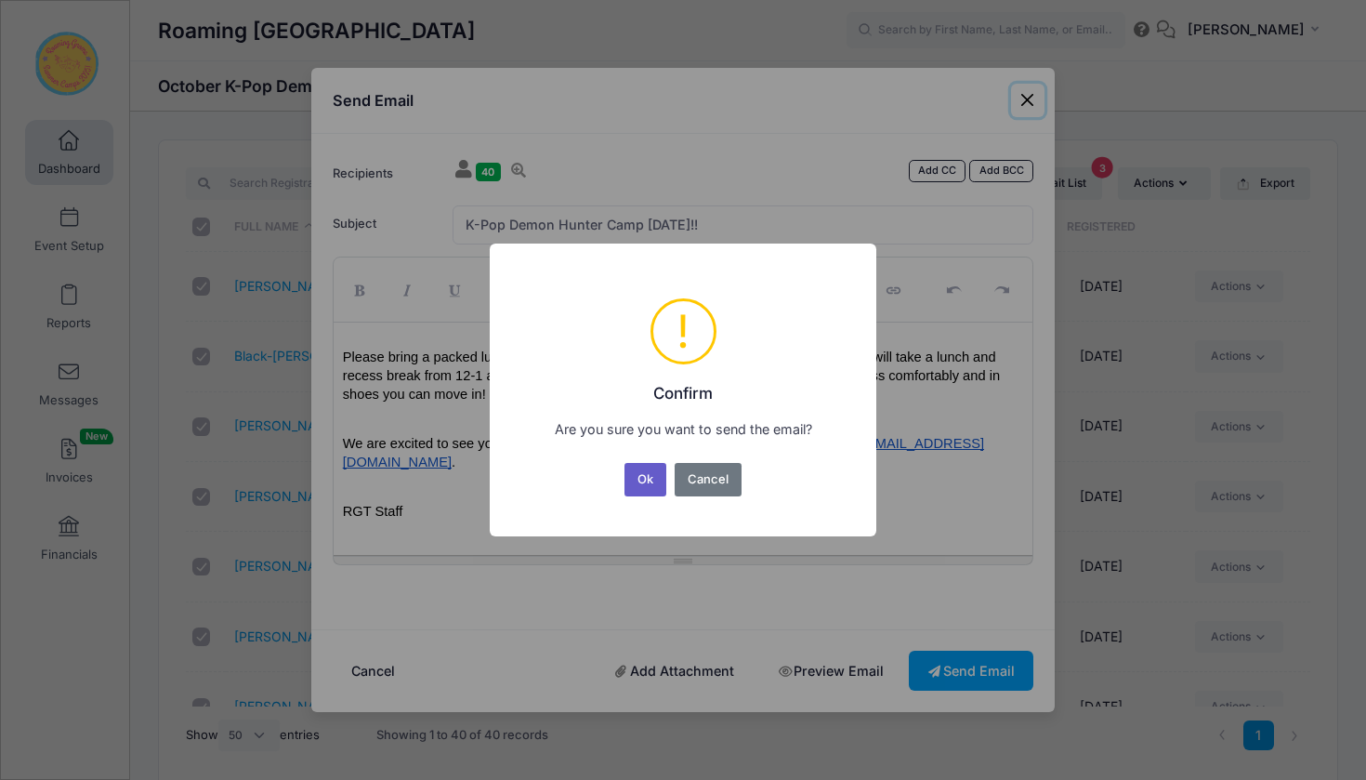
click at [643, 474] on button "Ok" at bounding box center [645, 479] width 43 height 33
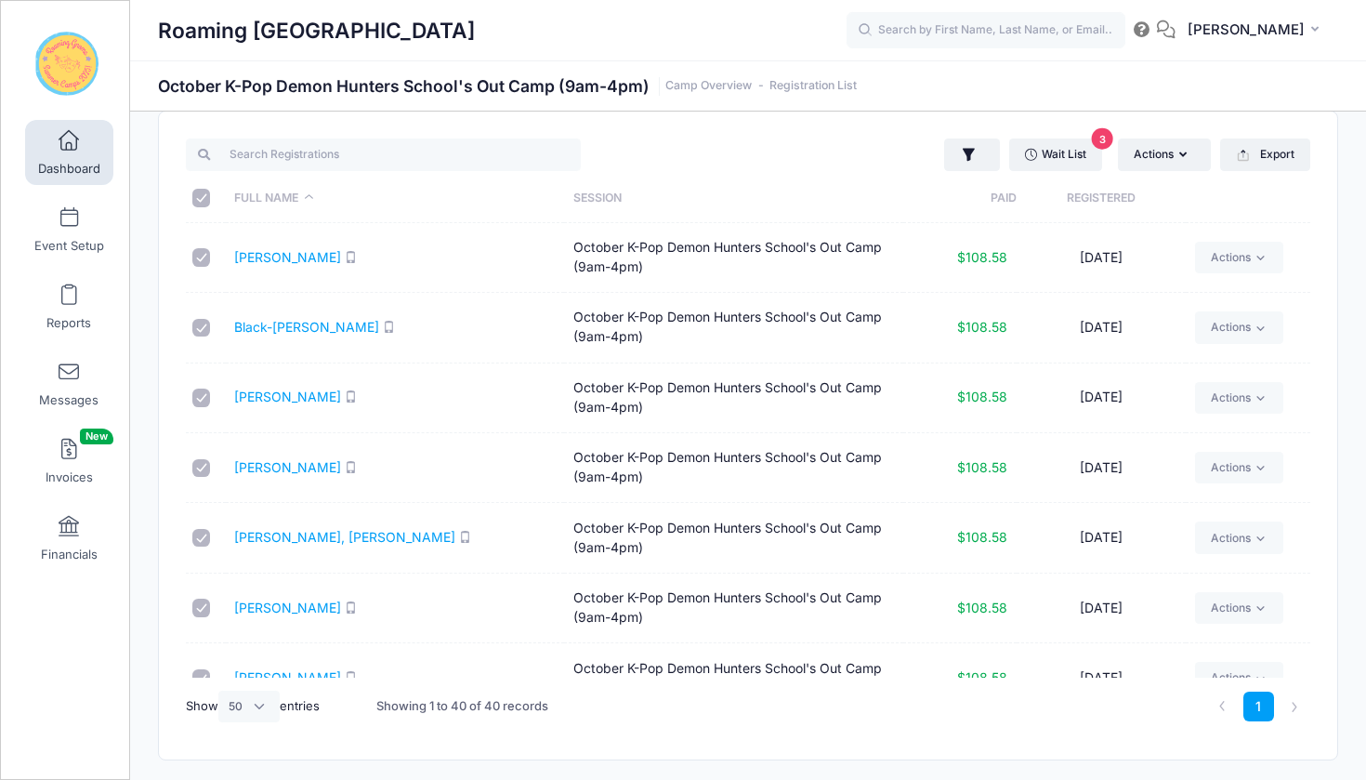
scroll to position [27, 0]
click at [1154, 159] on button "Actions" at bounding box center [1164, 156] width 93 height 32
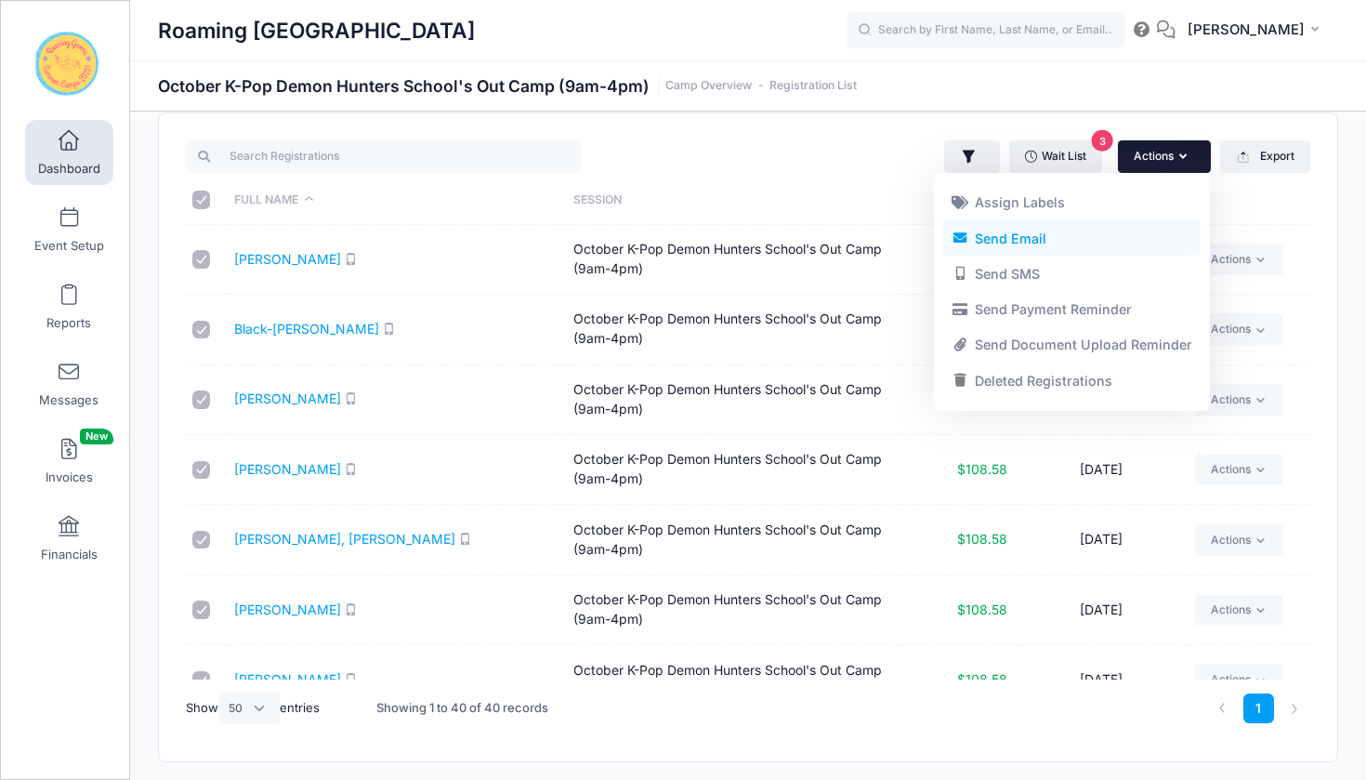
click at [1095, 246] on link "Send Email" at bounding box center [1071, 237] width 258 height 35
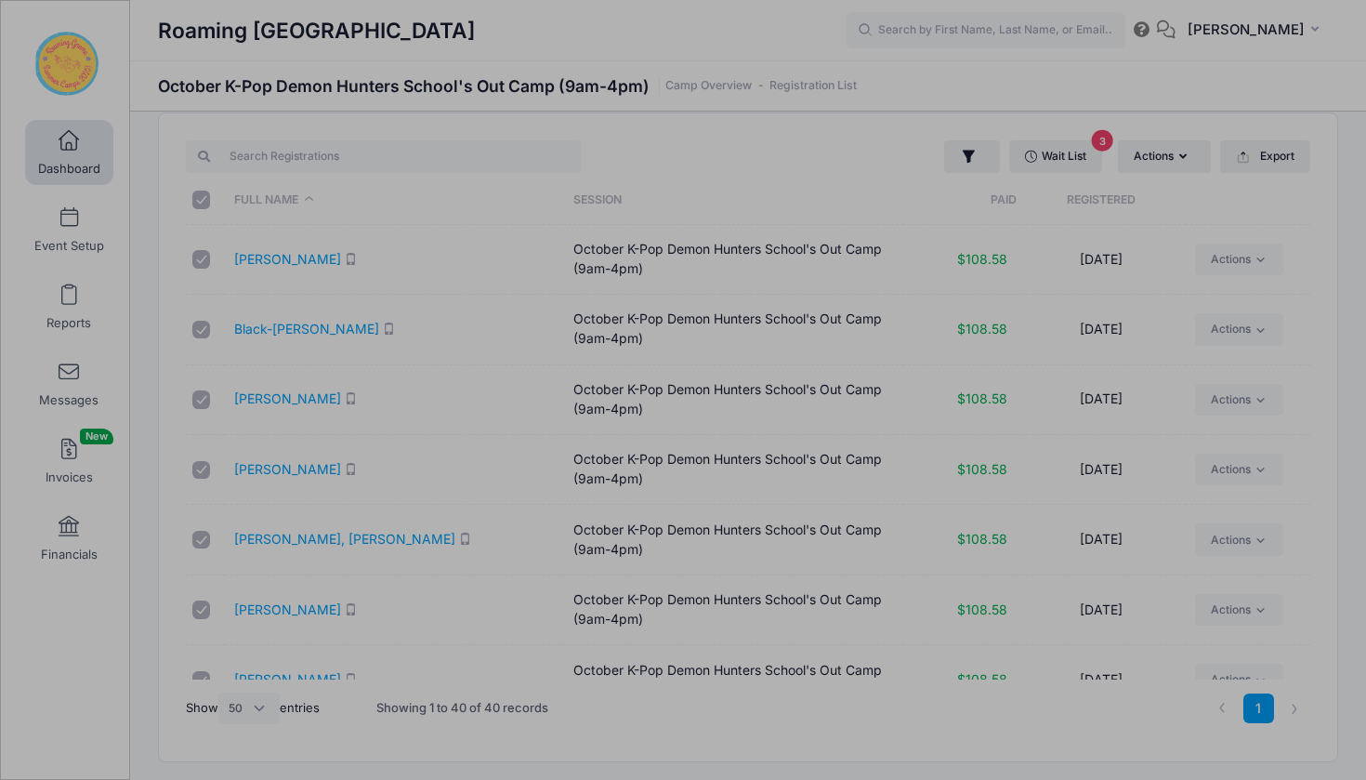
scroll to position [0, 0]
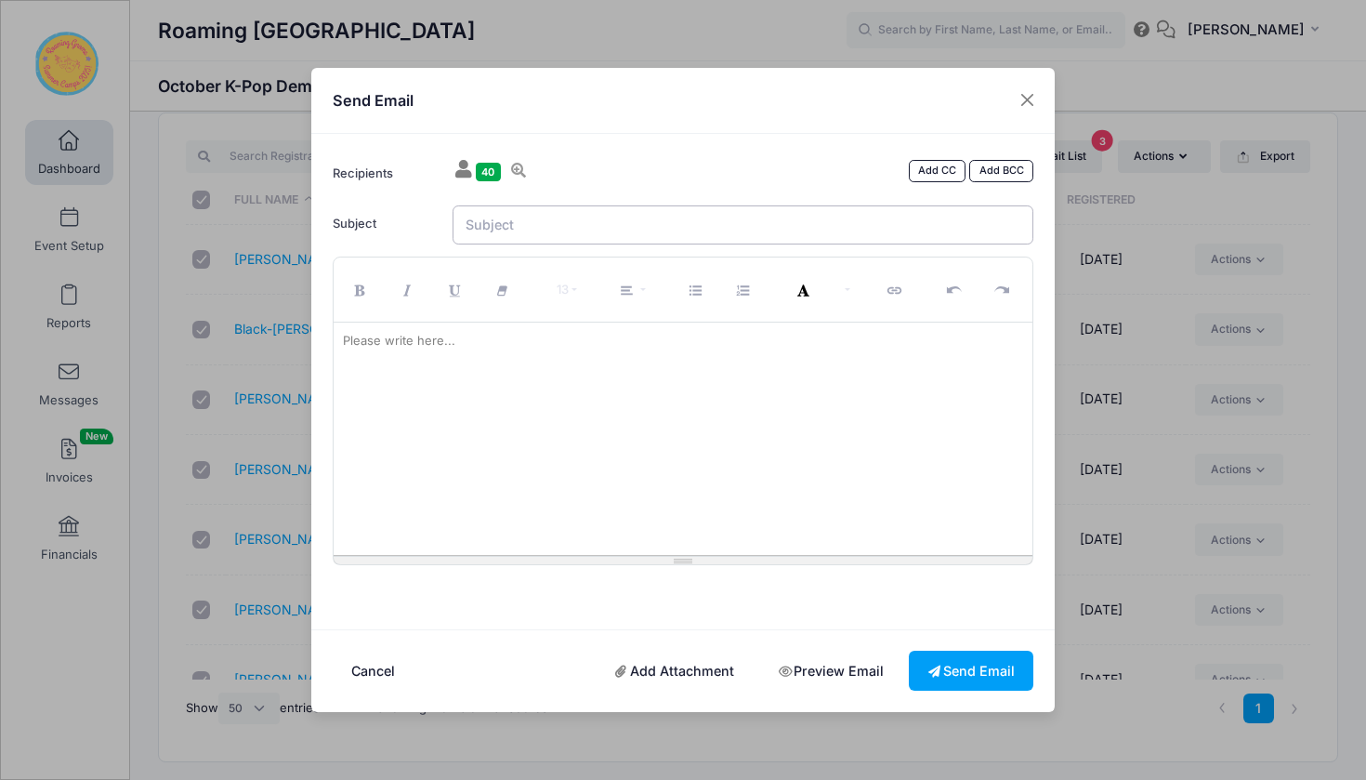
click at [681, 223] on input "Subject" at bounding box center [744, 225] width 582 height 40
click at [500, 360] on div at bounding box center [684, 438] width 700 height 232
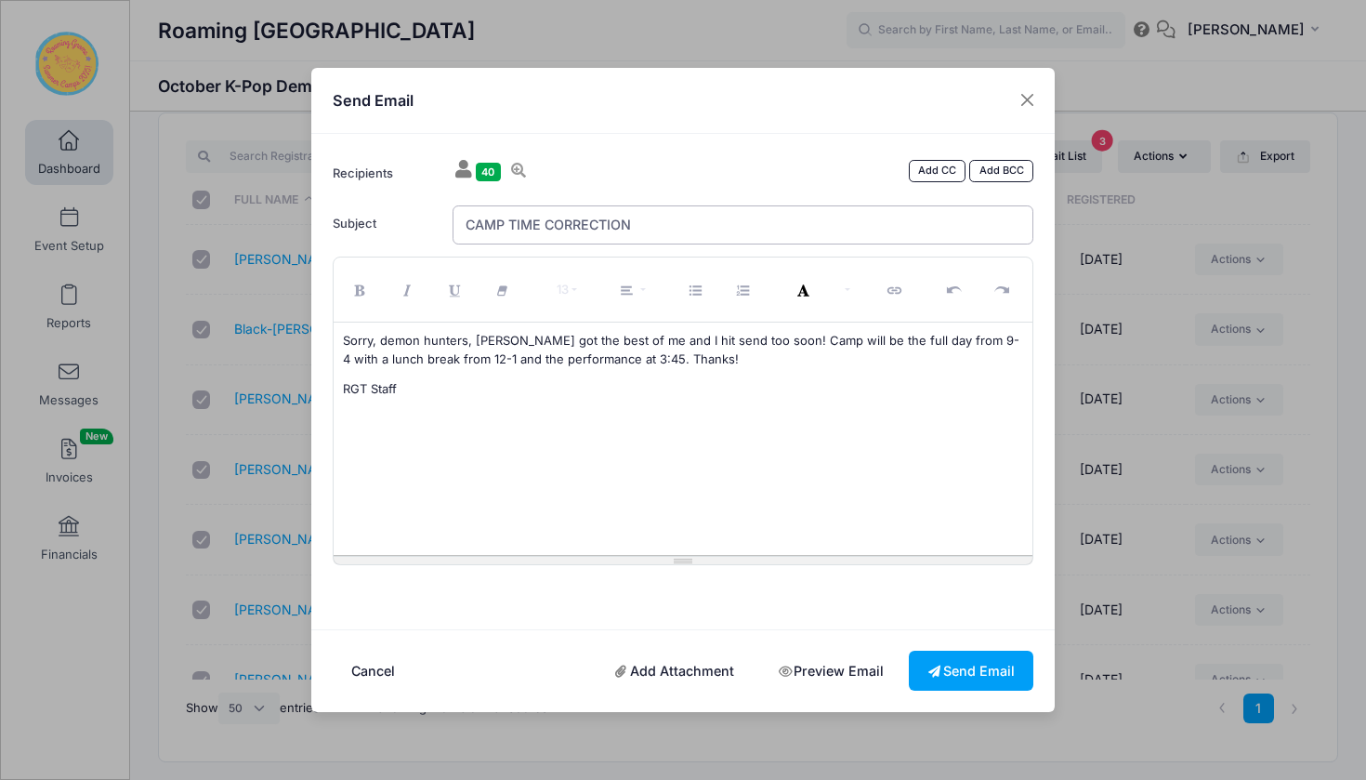
drag, startPoint x: 646, startPoint y: 230, endPoint x: 558, endPoint y: 232, distance: 88.3
click at [558, 232] on input "CAMP TIME CORRECTION" at bounding box center [744, 225] width 582 height 40
type input "CAMP TIME CLARIFICATION"
click at [946, 666] on button "Send Email" at bounding box center [971, 670] width 125 height 40
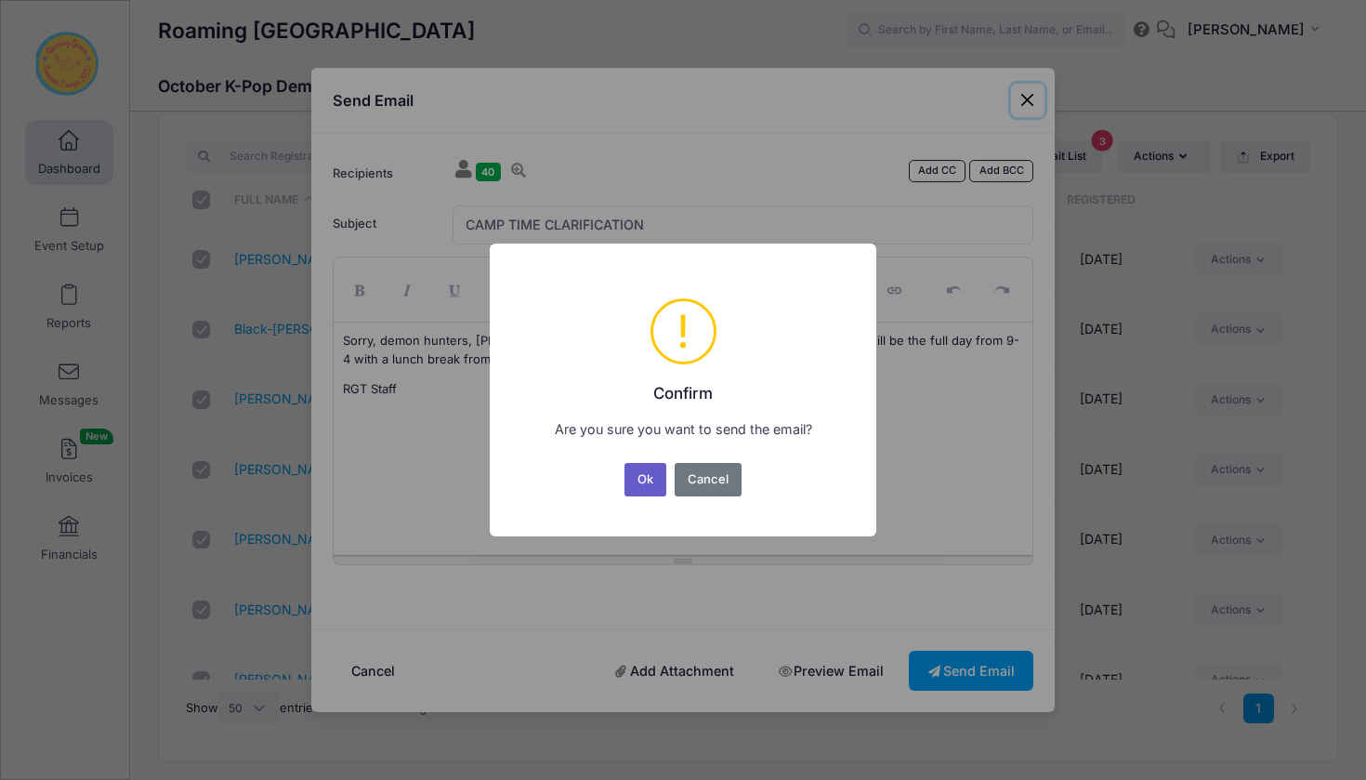
click at [643, 482] on button "Ok" at bounding box center [645, 479] width 43 height 33
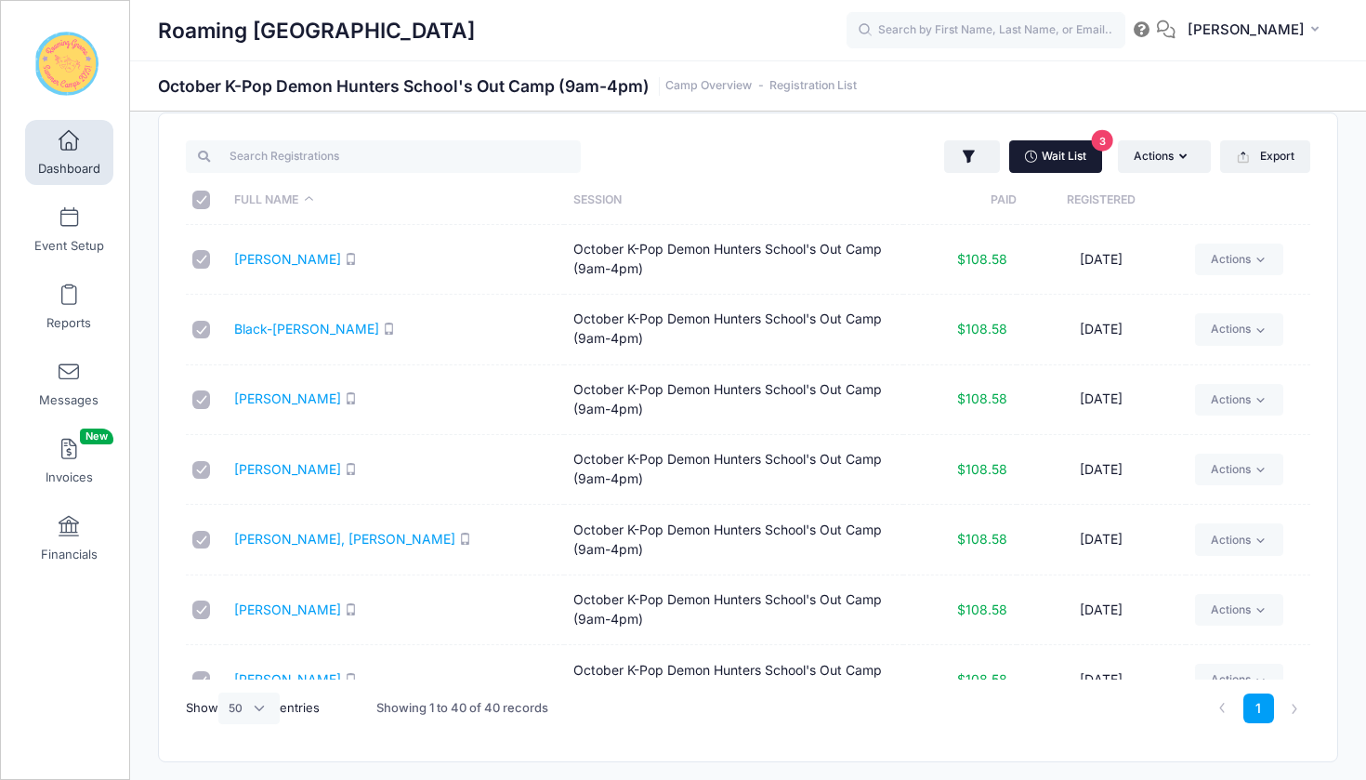
click at [1062, 150] on link "Wait List 3" at bounding box center [1055, 156] width 93 height 32
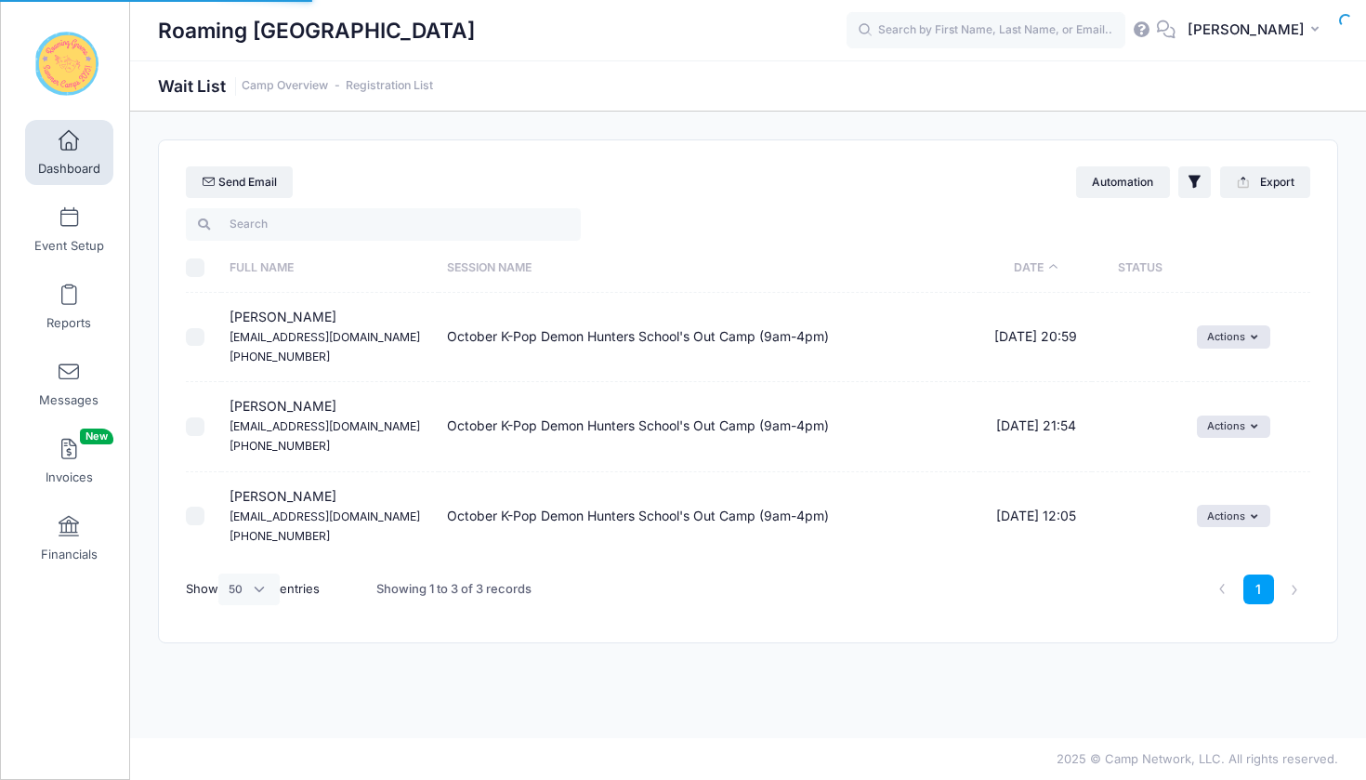
select select "50"
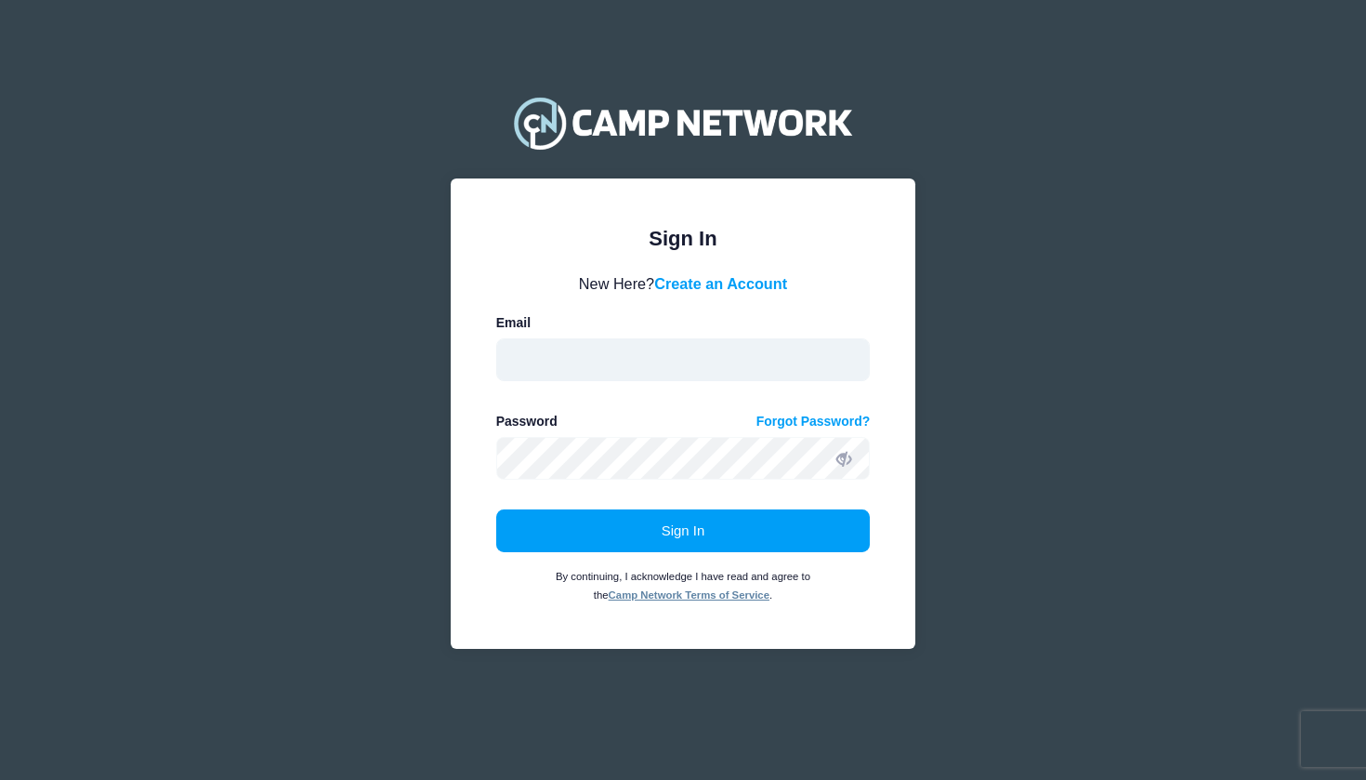
type input "[EMAIL_ADDRESS][DOMAIN_NAME]"
click at [841, 456] on icon at bounding box center [843, 459] width 15 height 15
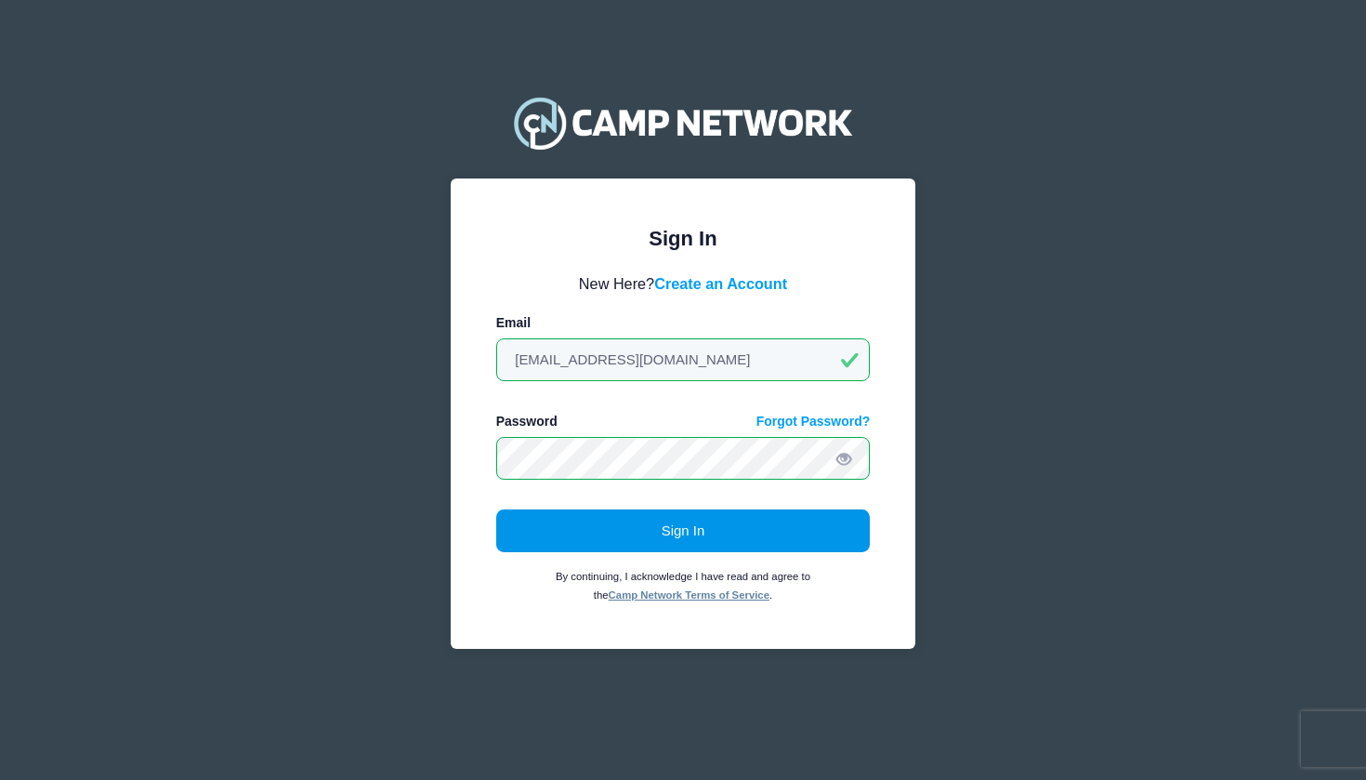
click at [705, 538] on button "Sign In" at bounding box center [683, 530] width 374 height 43
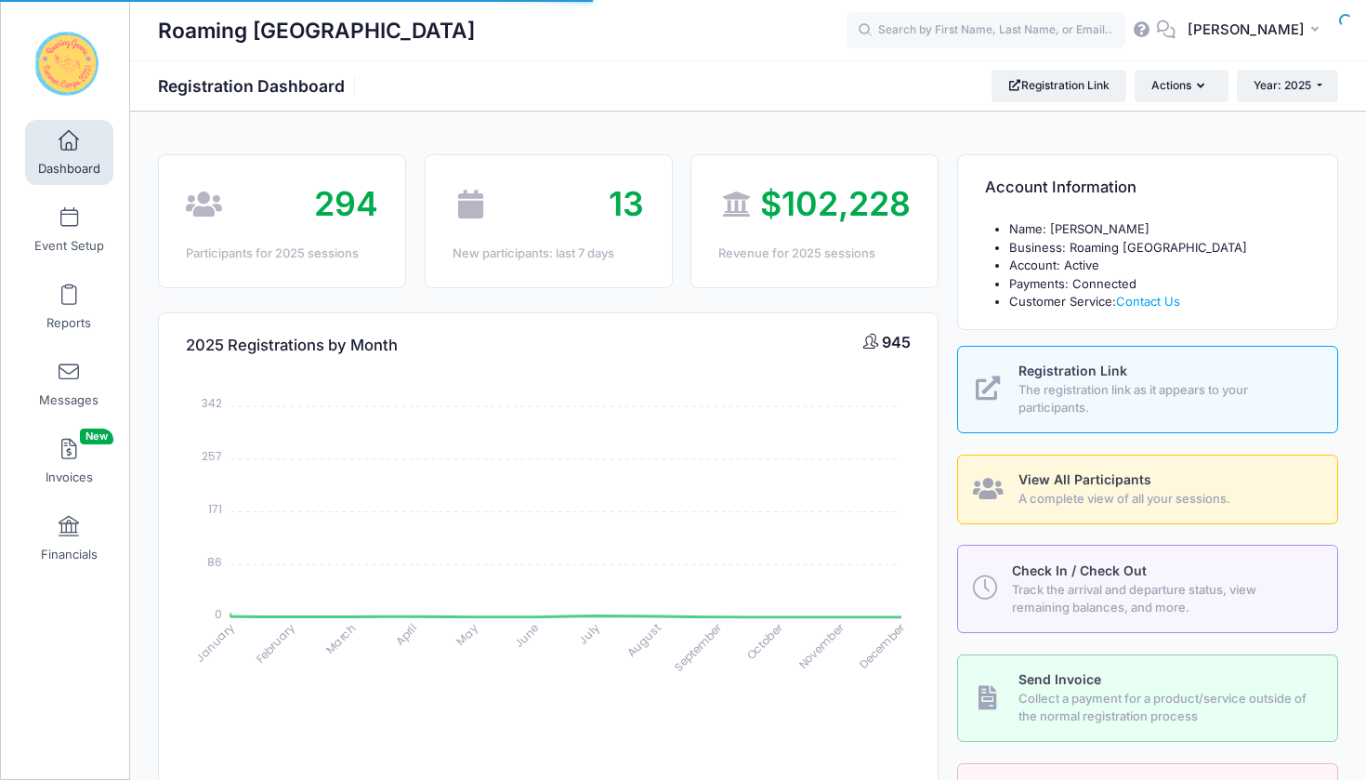
select select
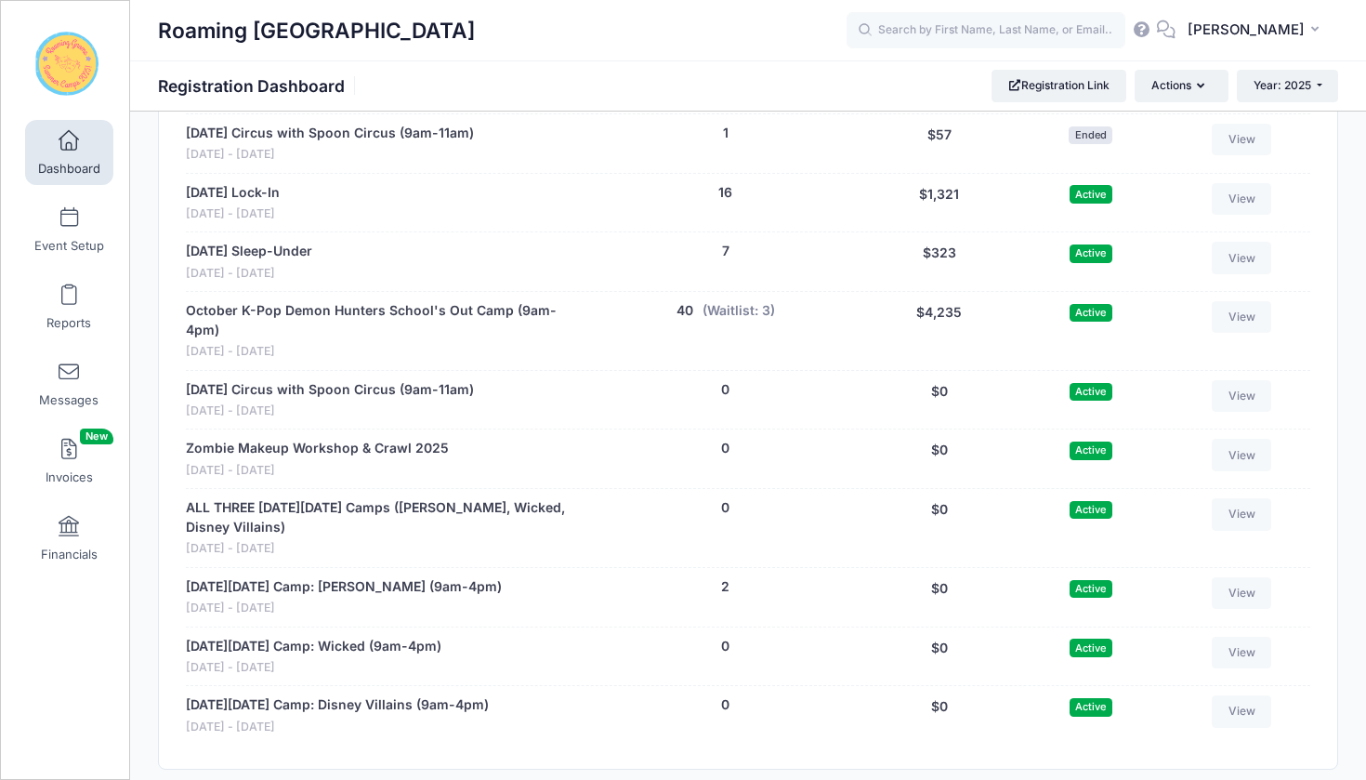
scroll to position [4248, 0]
